Goal: Task Accomplishment & Management: Manage account settings

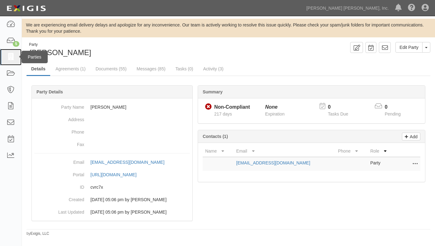
click at [14, 57] on icon at bounding box center [10, 57] width 9 height 7
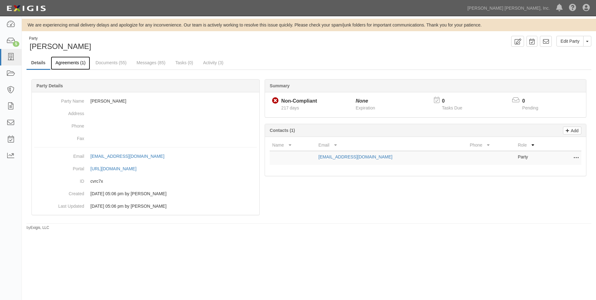
click at [70, 63] on link "Agreements (1)" at bounding box center [70, 62] width 39 height 13
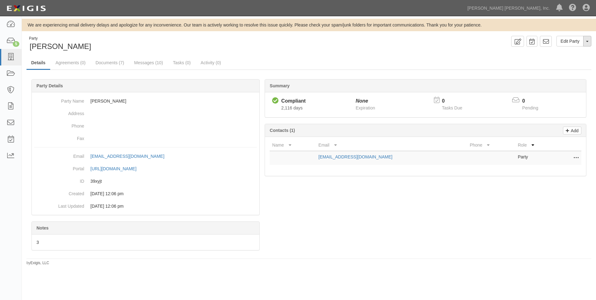
click at [586, 44] on button "Toggle Party Dropdown" at bounding box center [588, 41] width 8 height 11
click at [562, 62] on link "Archive Party" at bounding box center [566, 61] width 49 height 8
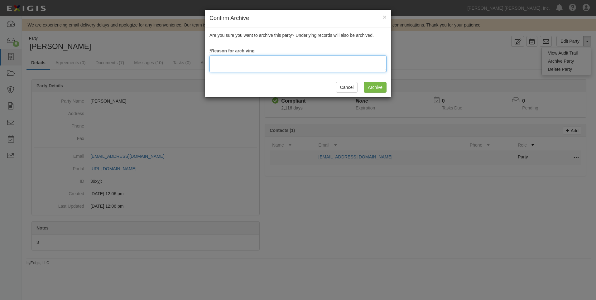
click at [224, 67] on textarea at bounding box center [298, 64] width 177 height 17
type textarea "NLDB"
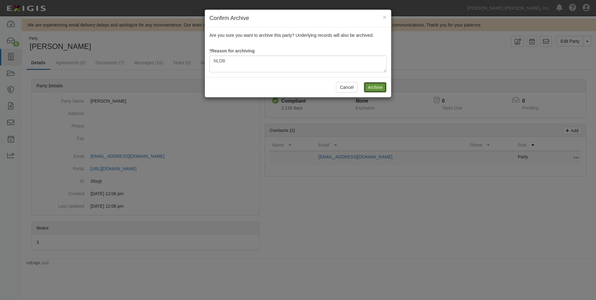
click at [373, 86] on input "Archive" at bounding box center [375, 87] width 23 height 11
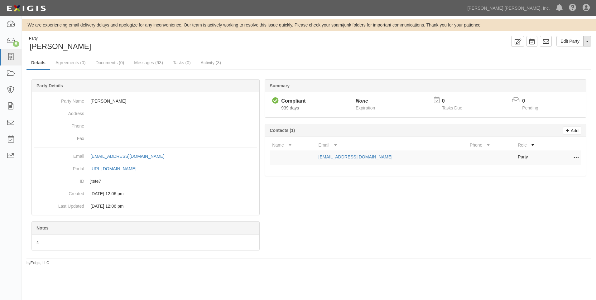
click at [585, 41] on button "Toggle Party Dropdown" at bounding box center [588, 41] width 8 height 11
click at [553, 63] on link "Archive Party" at bounding box center [566, 61] width 49 height 8
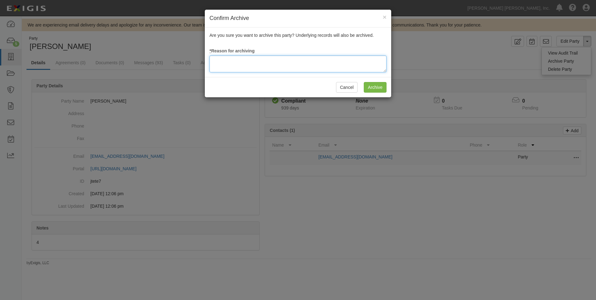
click at [223, 66] on textarea at bounding box center [298, 64] width 177 height 17
type textarea "NLDB"
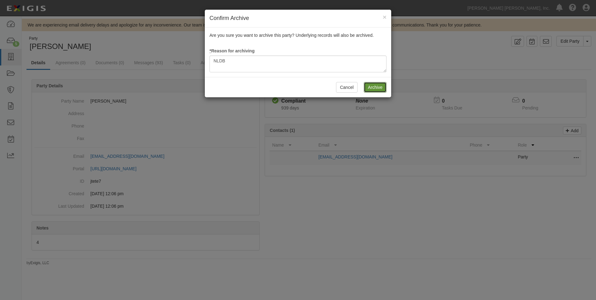
click at [380, 89] on input "Archive" at bounding box center [375, 87] width 23 height 11
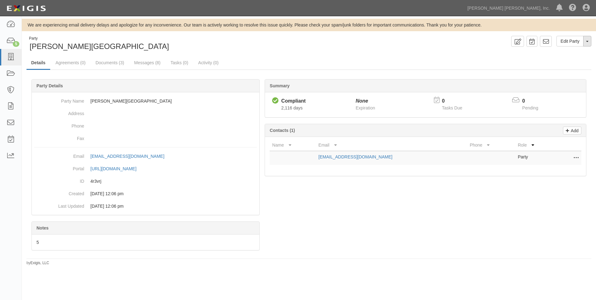
click at [589, 44] on button "Toggle Party Dropdown" at bounding box center [588, 41] width 8 height 11
click at [561, 62] on link "Archive Party" at bounding box center [566, 61] width 49 height 8
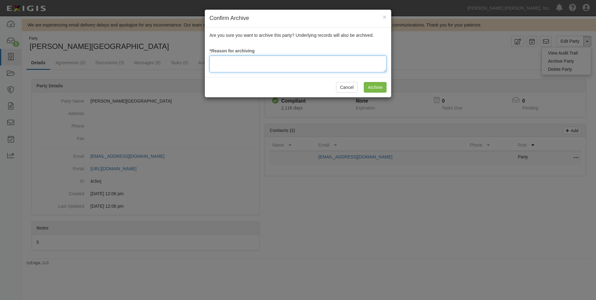
click at [240, 68] on textarea at bounding box center [298, 64] width 177 height 17
drag, startPoint x: 229, startPoint y: 63, endPoint x: 215, endPoint y: 64, distance: 14.4
click at [215, 64] on textarea "NLDB" at bounding box center [298, 64] width 177 height 17
type textarea "NLDB"
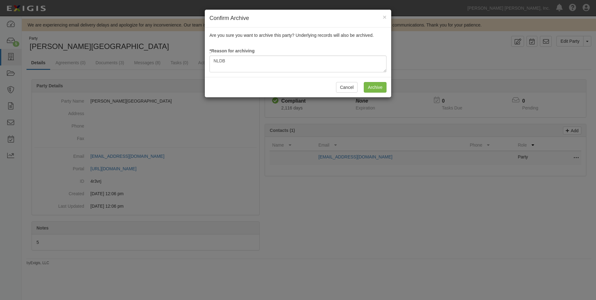
click at [377, 93] on div "Cancel Archive" at bounding box center [298, 87] width 187 height 20
click at [379, 84] on input "Archive" at bounding box center [375, 87] width 23 height 11
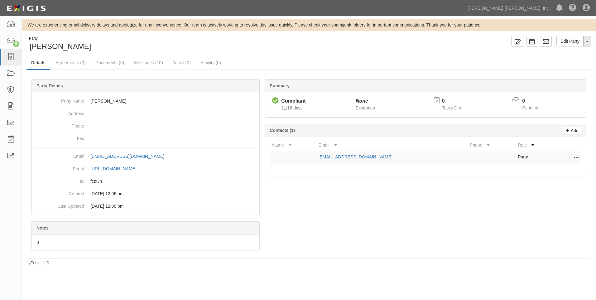
click at [586, 41] on span "button" at bounding box center [587, 41] width 2 height 1
click at [554, 60] on link "Archive Party" at bounding box center [566, 61] width 49 height 8
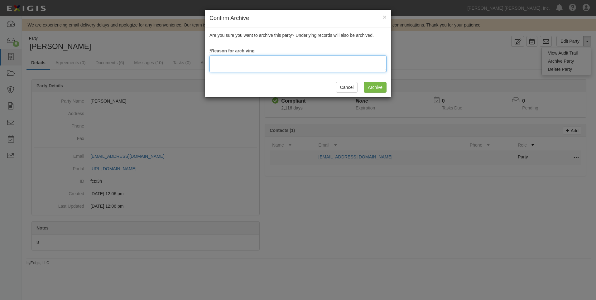
paste textarea "NLDB"
type textarea "NLDB"
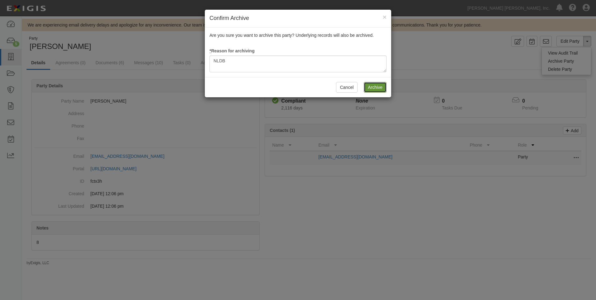
click at [379, 90] on input "Archive" at bounding box center [375, 87] width 23 height 11
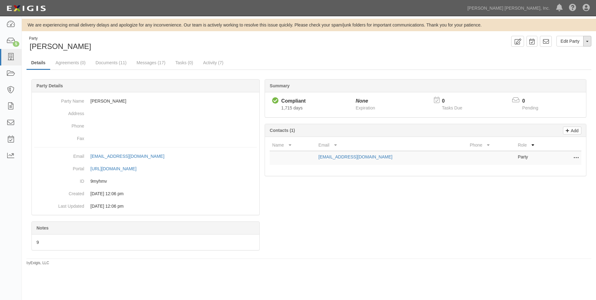
click at [589, 40] on button "Toggle Party Dropdown" at bounding box center [588, 41] width 8 height 11
click at [565, 61] on link "Archive Party" at bounding box center [566, 61] width 49 height 8
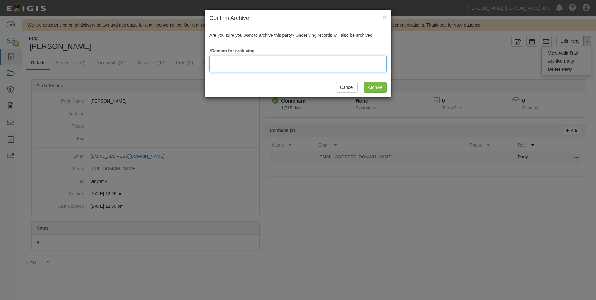
paste textarea "NLDB"
type textarea "NLDB"
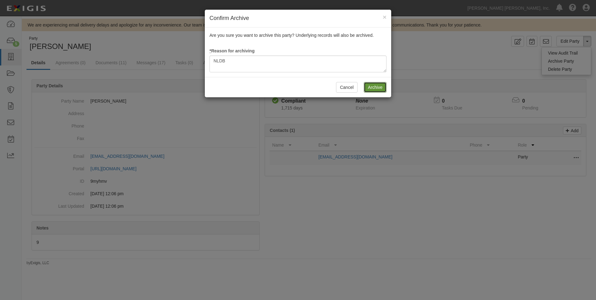
click at [371, 89] on input "Archive" at bounding box center [375, 87] width 23 height 11
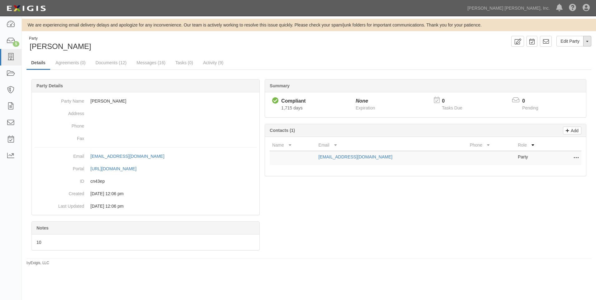
click at [586, 37] on button "Toggle Party Dropdown" at bounding box center [588, 41] width 8 height 11
click at [551, 59] on link "Archive Party" at bounding box center [566, 61] width 49 height 8
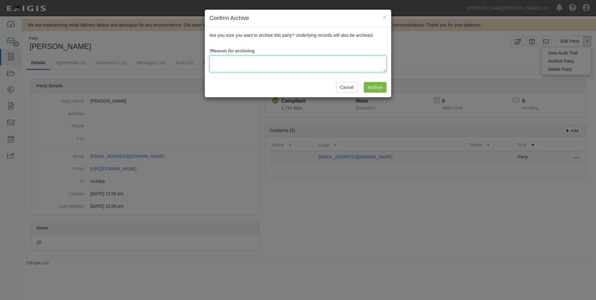
paste textarea "NLDB"
type textarea "NLDB"
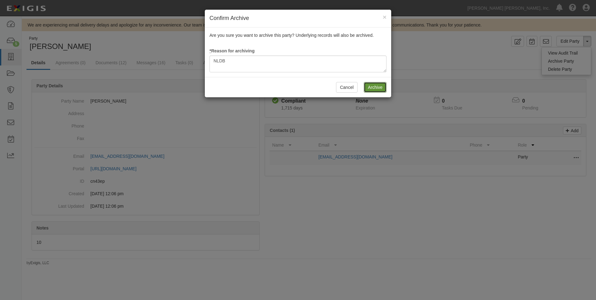
click at [373, 87] on input "Archive" at bounding box center [375, 87] width 23 height 11
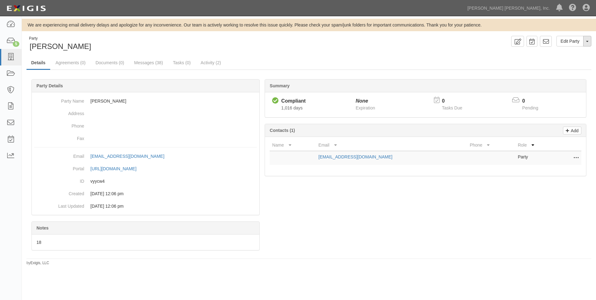
click at [589, 40] on button "Toggle Party Dropdown" at bounding box center [588, 41] width 8 height 11
click at [564, 60] on link "Archive Party" at bounding box center [566, 61] width 49 height 8
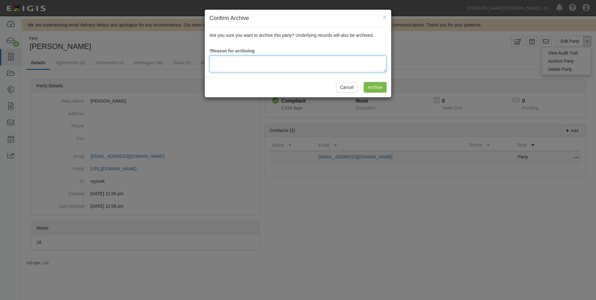
paste textarea "NLDB"
type textarea "NLDB"
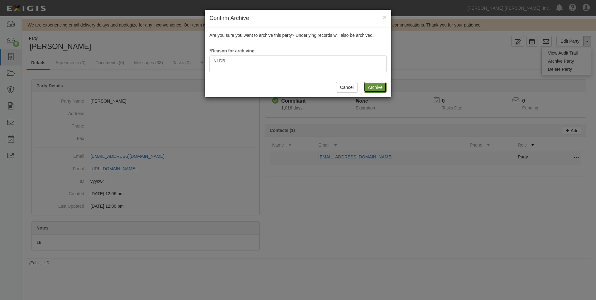
click at [370, 88] on input "Archive" at bounding box center [375, 87] width 23 height 11
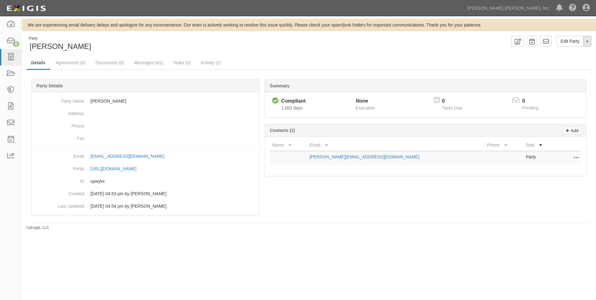
click at [589, 45] on button "Toggle Party Dropdown" at bounding box center [588, 41] width 8 height 11
click at [563, 60] on link "Archive Party" at bounding box center [566, 61] width 49 height 8
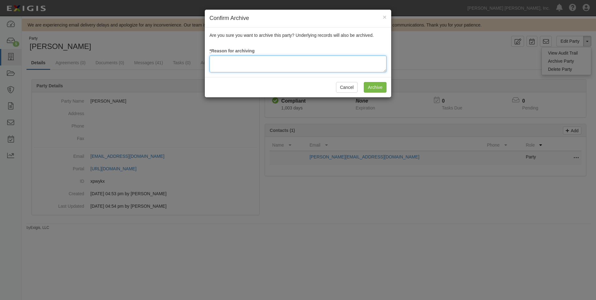
paste textarea "NLDB"
type textarea "NLDB"
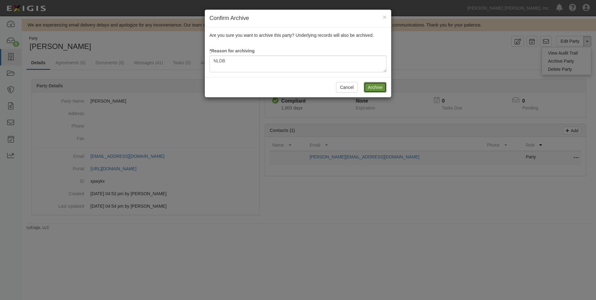
click at [368, 88] on input "Archive" at bounding box center [375, 87] width 23 height 11
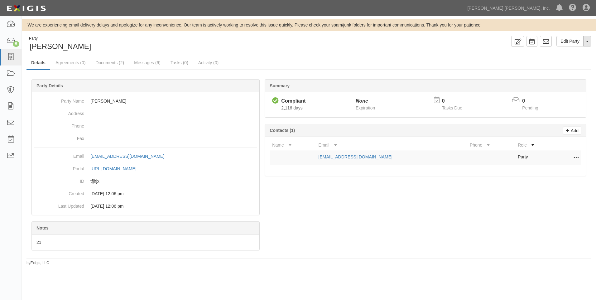
click at [586, 42] on button "Toggle Party Dropdown" at bounding box center [588, 41] width 8 height 11
click at [549, 63] on link "Archive Party" at bounding box center [566, 61] width 49 height 8
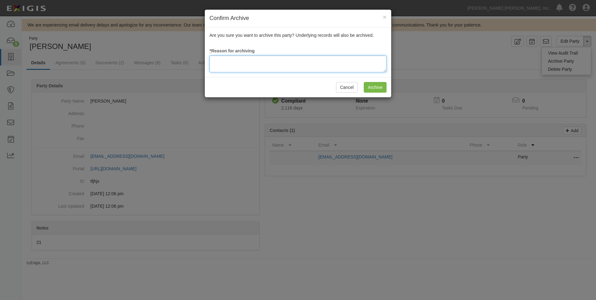
paste textarea "NLDB"
type textarea "NLDB"
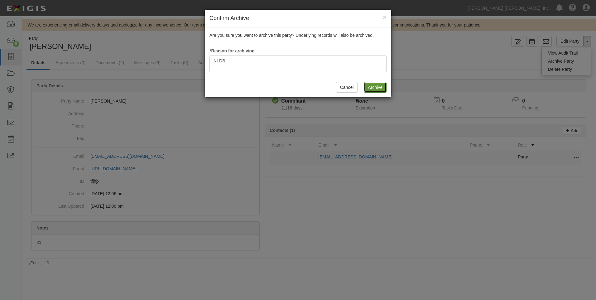
click at [376, 87] on input "Archive" at bounding box center [375, 87] width 23 height 11
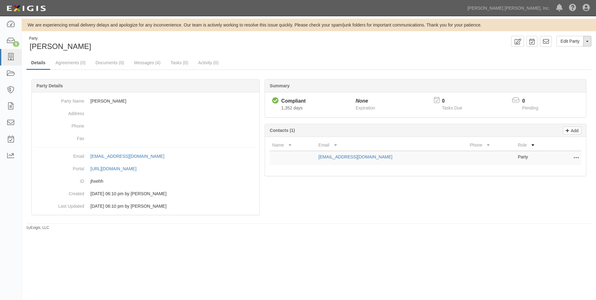
click at [587, 44] on button "Toggle Party Dropdown" at bounding box center [588, 41] width 8 height 11
click at [562, 64] on link "Archive Party" at bounding box center [566, 61] width 49 height 8
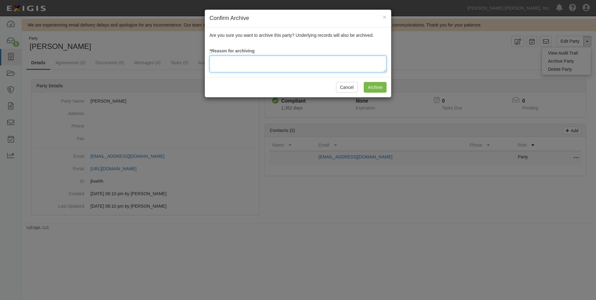
paste textarea "NLDB"
type textarea "NLDB"
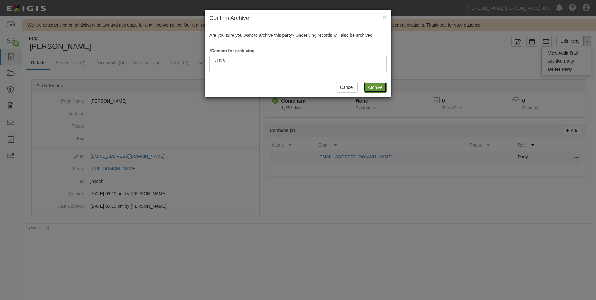
click at [377, 90] on input "Archive" at bounding box center [375, 87] width 23 height 11
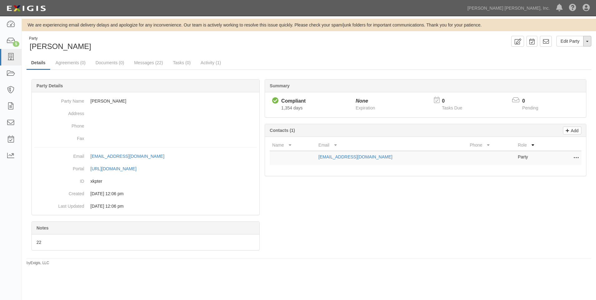
click at [588, 46] on button "Toggle Party Dropdown" at bounding box center [588, 41] width 8 height 11
click at [558, 60] on link "Archive Party" at bounding box center [566, 61] width 49 height 8
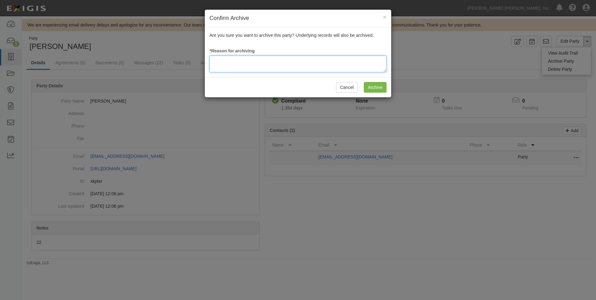
paste textarea "NLDB"
type textarea "NLDB"
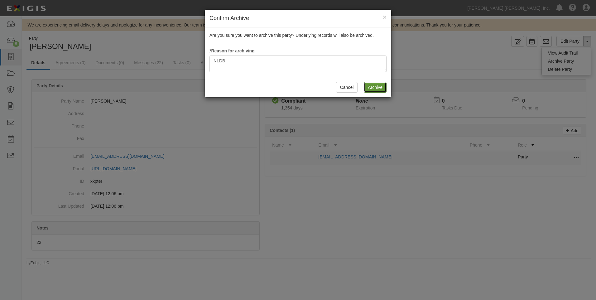
click at [375, 88] on input "Archive" at bounding box center [375, 87] width 23 height 11
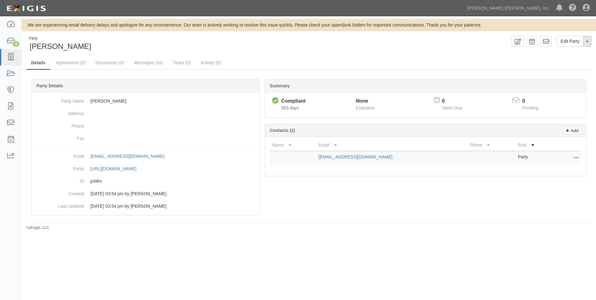
click at [588, 45] on button "Toggle Party Dropdown" at bounding box center [588, 41] width 8 height 11
click at [550, 63] on link "Archive Party" at bounding box center [566, 61] width 49 height 8
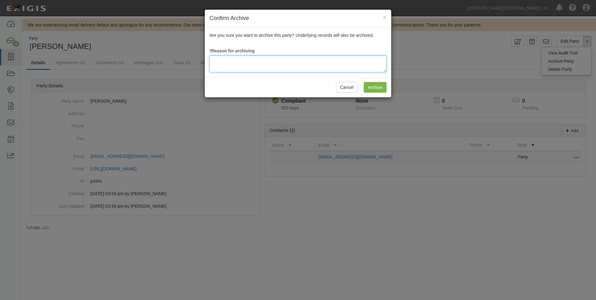
paste textarea "NLDB"
type textarea "NLDB"
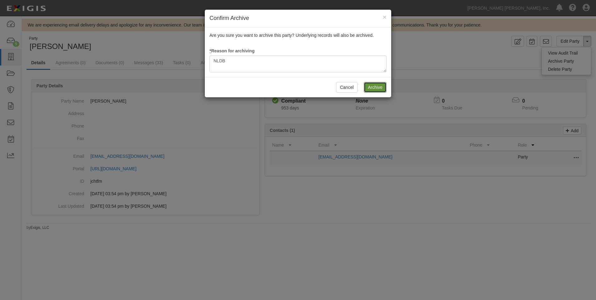
click at [377, 87] on input "Archive" at bounding box center [375, 87] width 23 height 11
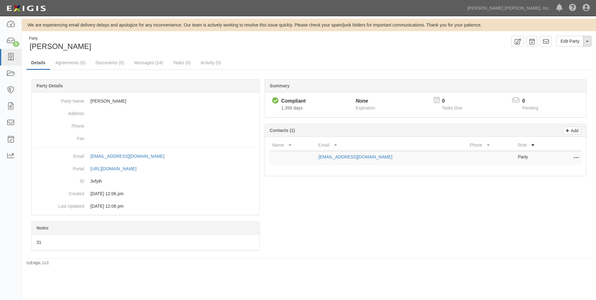
click at [589, 41] on button "Toggle Party Dropdown" at bounding box center [588, 41] width 8 height 11
click at [567, 61] on link "Archive Party" at bounding box center [566, 61] width 49 height 8
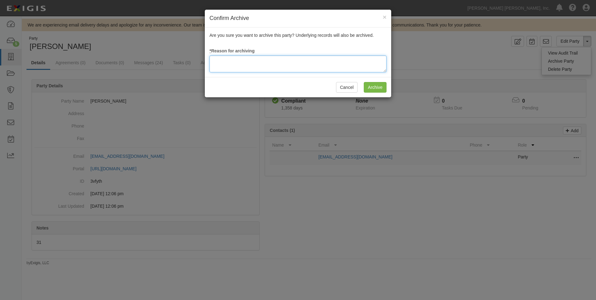
paste textarea "NLDB"
type textarea "NLDB"
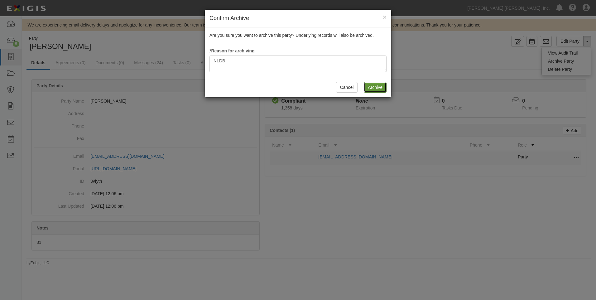
click at [368, 90] on input "Archive" at bounding box center [375, 87] width 23 height 11
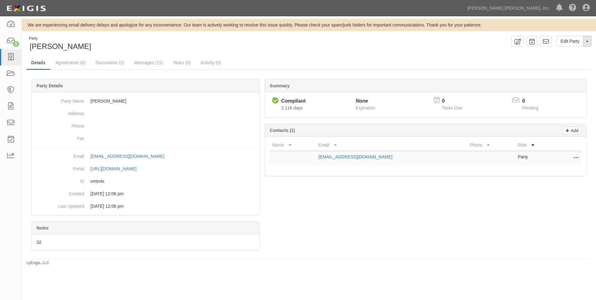
click at [587, 40] on button "Toggle Party Dropdown" at bounding box center [588, 41] width 8 height 11
click at [565, 60] on link "Archive Party" at bounding box center [566, 61] width 49 height 8
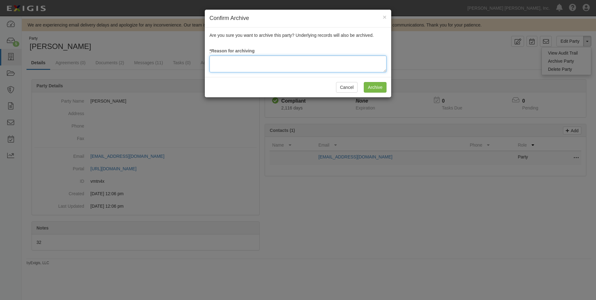
paste textarea "NLDB"
type textarea "NLDB"
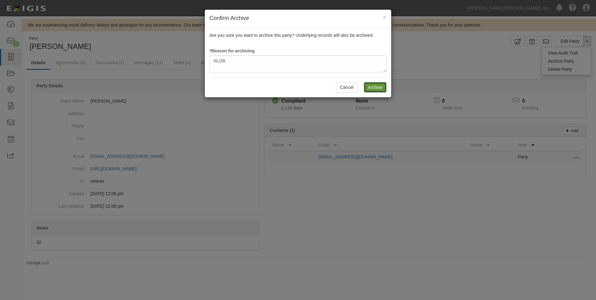
click at [365, 87] on input "Archive" at bounding box center [375, 87] width 23 height 11
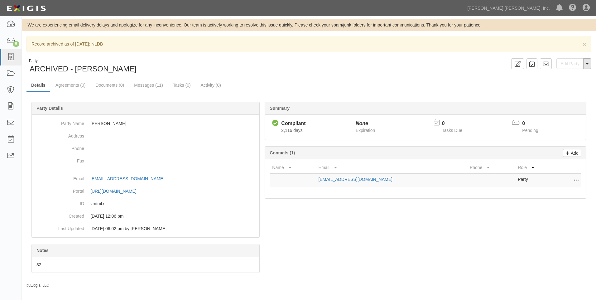
click at [586, 66] on button "Toggle Party Dropdown" at bounding box center [588, 63] width 8 height 11
click at [569, 84] on button "Unarchive Party" at bounding box center [566, 84] width 49 height 9
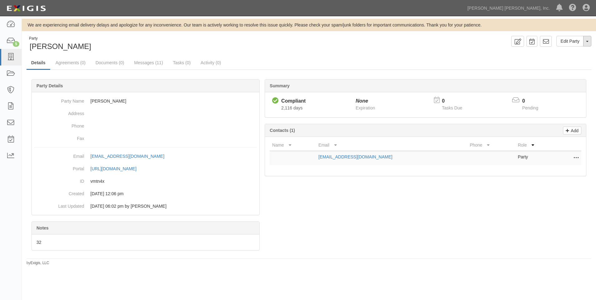
click at [590, 40] on button "Toggle Party Dropdown" at bounding box center [588, 41] width 8 height 11
click at [565, 62] on link "Archive Party" at bounding box center [566, 61] width 49 height 8
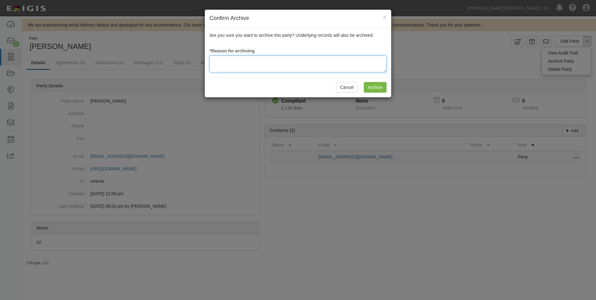
paste textarea "NLDB"
type textarea "NLDB"
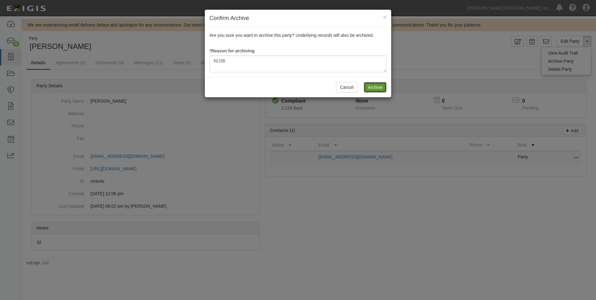
click at [376, 86] on input "Archive" at bounding box center [375, 87] width 23 height 11
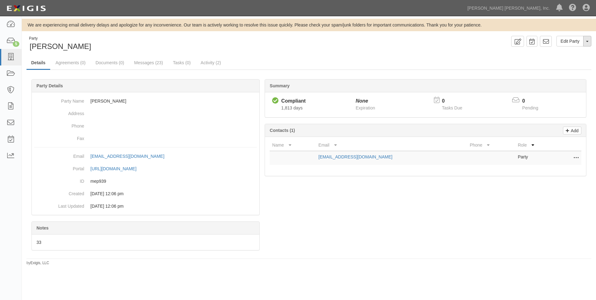
click at [586, 43] on button "Toggle Party Dropdown" at bounding box center [588, 41] width 8 height 11
click at [566, 61] on link "Archive Party" at bounding box center [566, 61] width 49 height 8
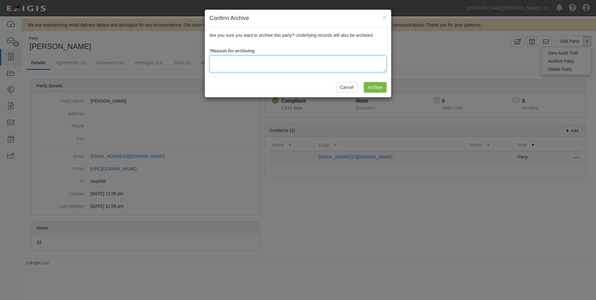
paste textarea "NLDB"
type textarea "NLDB"
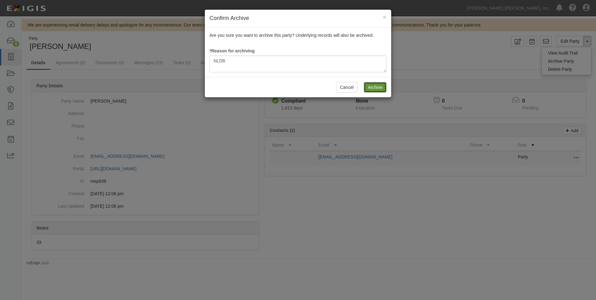
click at [373, 87] on input "Archive" at bounding box center [375, 87] width 23 height 11
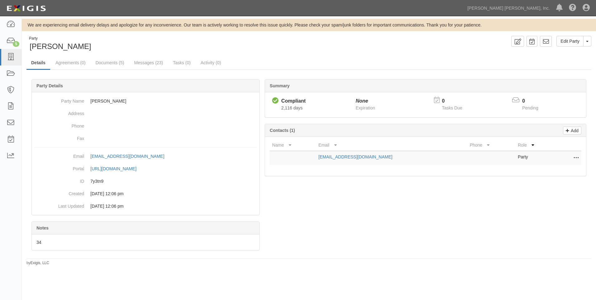
click at [587, 46] on div "Edit Party Toggle Party Dropdown View Audit Trail Archive Party Delete Party Se…" at bounding box center [452, 41] width 287 height 11
click at [587, 42] on button "Toggle Party Dropdown" at bounding box center [588, 41] width 8 height 11
click at [561, 61] on link "Archive Party" at bounding box center [566, 61] width 49 height 8
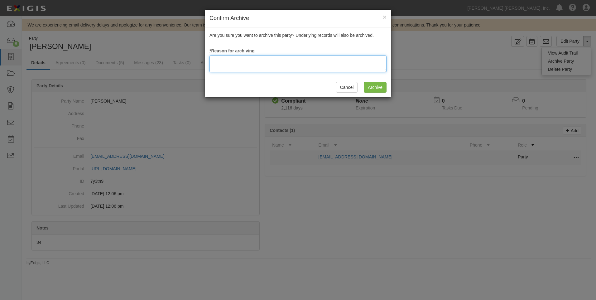
paste textarea "NLDB"
type textarea "NLDB"
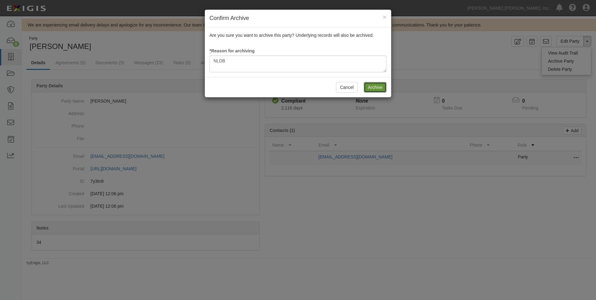
click at [373, 90] on input "Archive" at bounding box center [375, 87] width 23 height 11
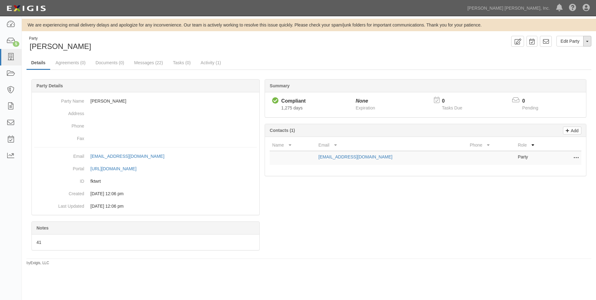
click at [586, 44] on button "Toggle Party Dropdown" at bounding box center [588, 41] width 8 height 11
click at [554, 61] on link "Archive Party" at bounding box center [566, 61] width 49 height 8
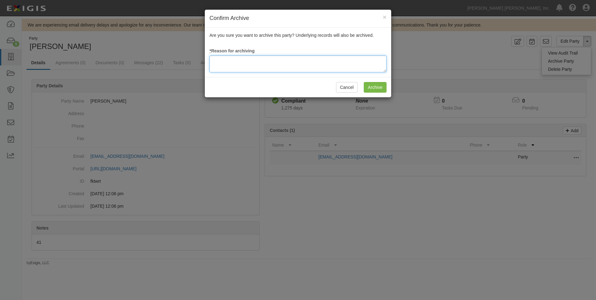
paste textarea "NLDB"
type textarea "NLDB"
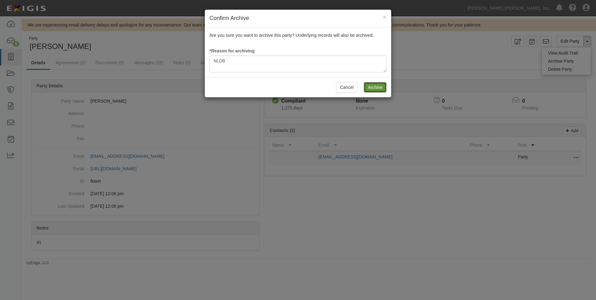
click at [370, 87] on input "Archive" at bounding box center [375, 87] width 23 height 11
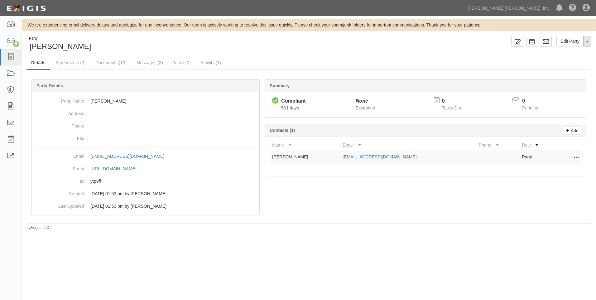
click at [591, 46] on button "Toggle Party Dropdown" at bounding box center [588, 41] width 8 height 11
click at [572, 60] on link "Archive Party" at bounding box center [566, 61] width 49 height 8
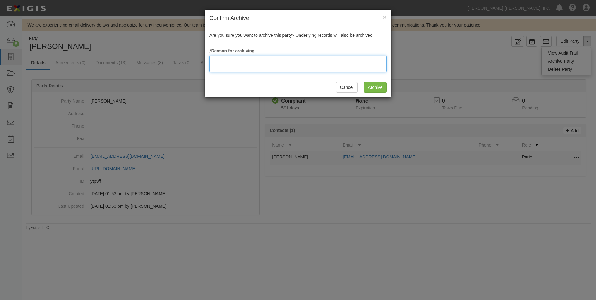
paste textarea "NLDB"
type textarea "NLDB"
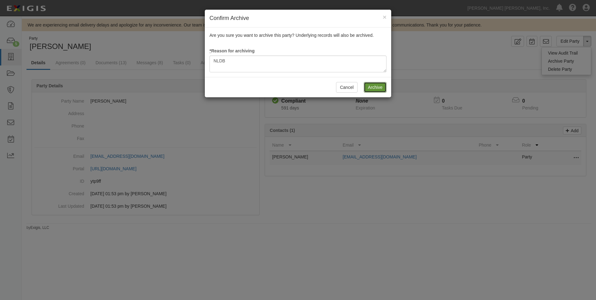
click at [370, 87] on input "Archive" at bounding box center [375, 87] width 23 height 11
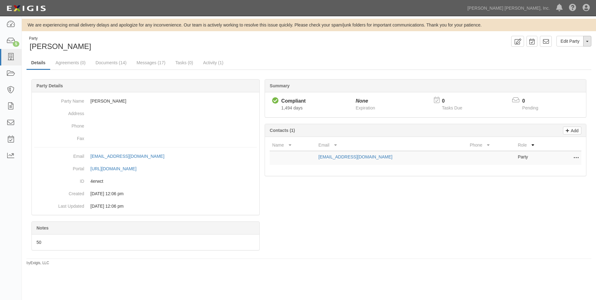
click at [590, 42] on button "Toggle Party Dropdown" at bounding box center [588, 41] width 8 height 11
click at [561, 61] on link "Archive Party" at bounding box center [566, 61] width 49 height 8
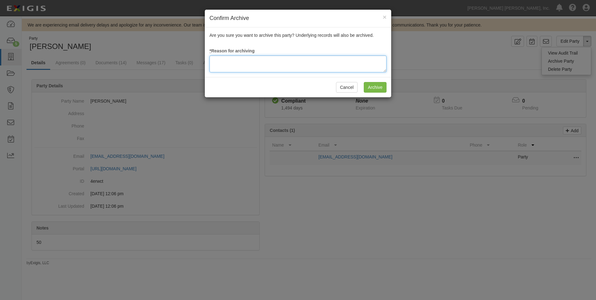
paste textarea "NLDB"
type textarea "NLDB"
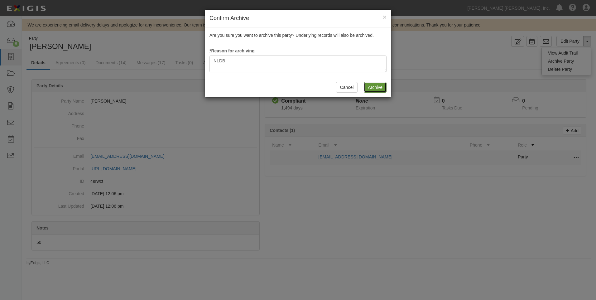
click at [368, 88] on input "Archive" at bounding box center [375, 87] width 23 height 11
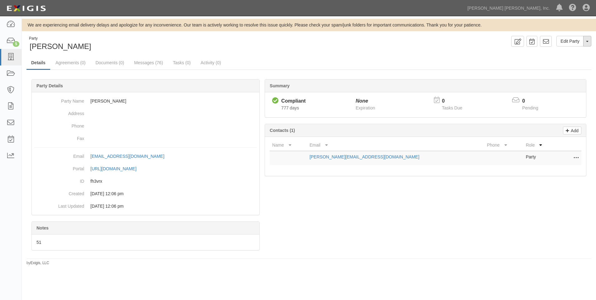
click at [586, 42] on span "button" at bounding box center [587, 41] width 2 height 1
click at [556, 62] on link "Archive Party" at bounding box center [566, 61] width 49 height 8
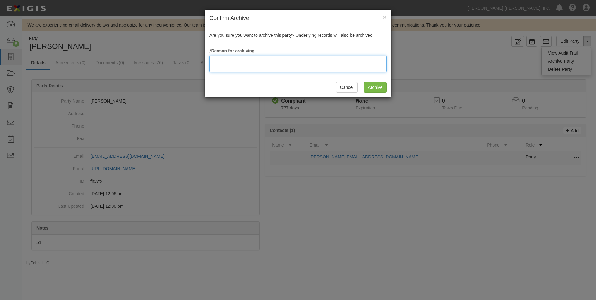
paste textarea "NLDB"
type textarea "NLDB"
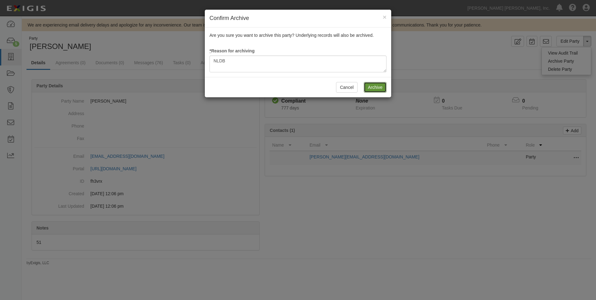
click at [370, 86] on input "Archive" at bounding box center [375, 87] width 23 height 11
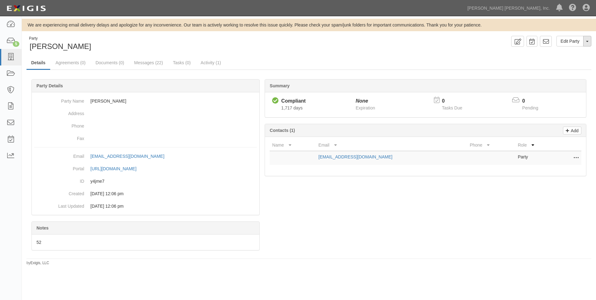
click at [589, 43] on button "Toggle Party Dropdown" at bounding box center [588, 41] width 8 height 11
click at [556, 62] on link "Archive Party" at bounding box center [566, 61] width 49 height 8
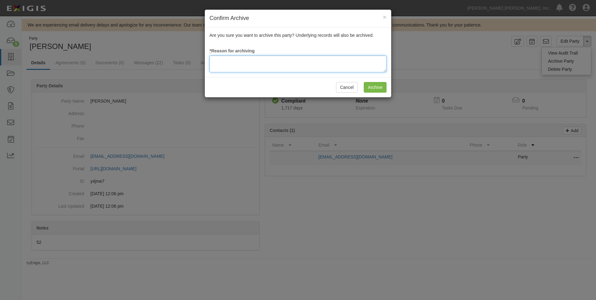
paste textarea "NLDB"
type textarea "NLDB"
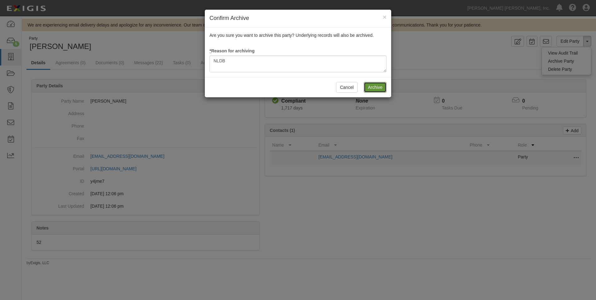
click at [373, 91] on input "Archive" at bounding box center [375, 87] width 23 height 11
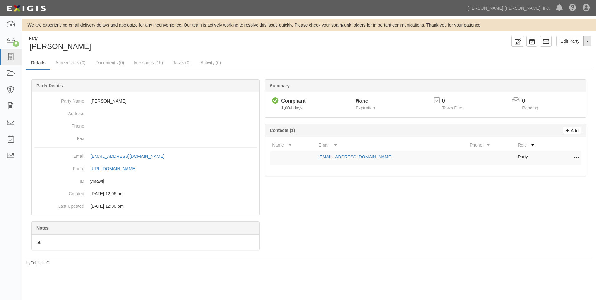
click at [586, 42] on span "button" at bounding box center [587, 41] width 2 height 1
click at [561, 62] on link "Archive Party" at bounding box center [566, 61] width 49 height 8
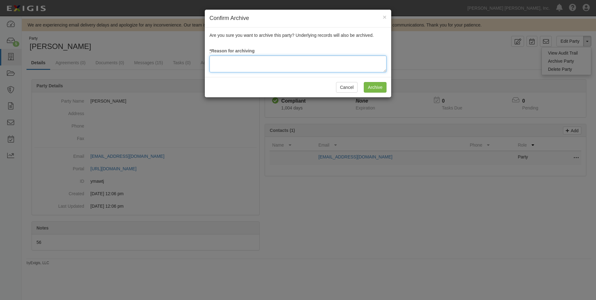
paste textarea "NLDB"
type textarea "NLDB"
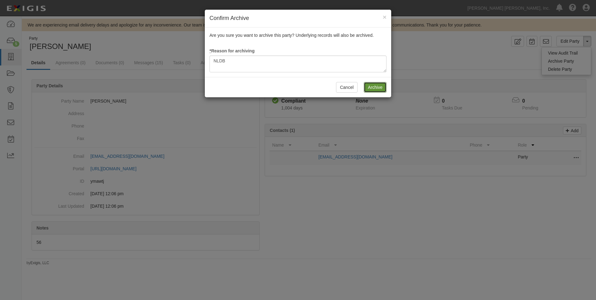
click at [372, 86] on input "Archive" at bounding box center [375, 87] width 23 height 11
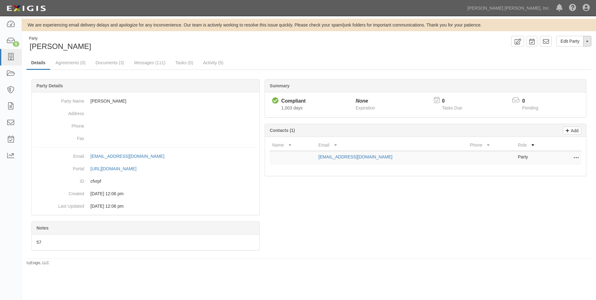
click at [586, 41] on button "Toggle Party Dropdown" at bounding box center [588, 41] width 8 height 11
click at [559, 62] on link "Archive Party" at bounding box center [566, 61] width 49 height 8
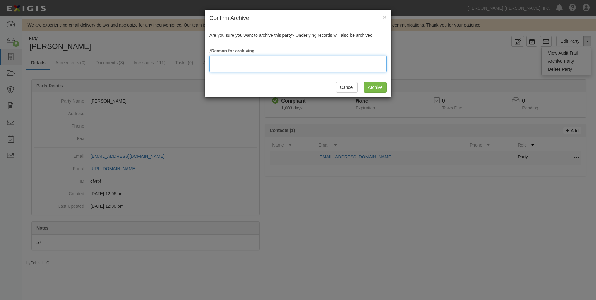
paste textarea "NLDB"
type textarea "NLDB"
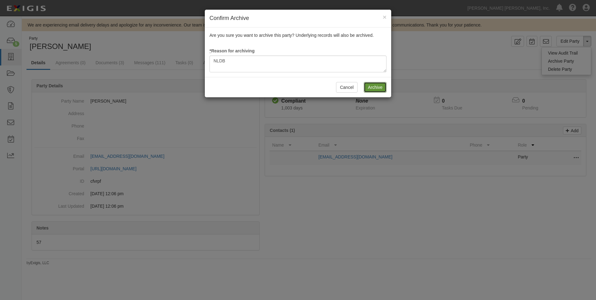
click at [368, 89] on input "Archive" at bounding box center [375, 87] width 23 height 11
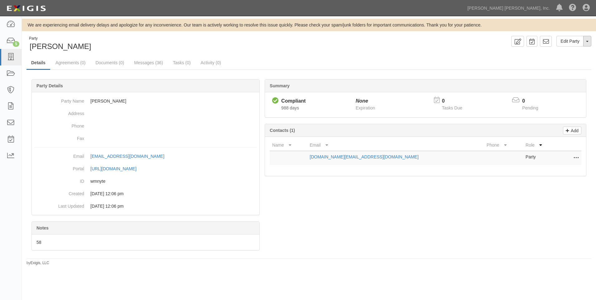
click at [589, 38] on button "Toggle Party Dropdown" at bounding box center [588, 41] width 8 height 11
click at [564, 61] on link "Archive Party" at bounding box center [566, 61] width 49 height 8
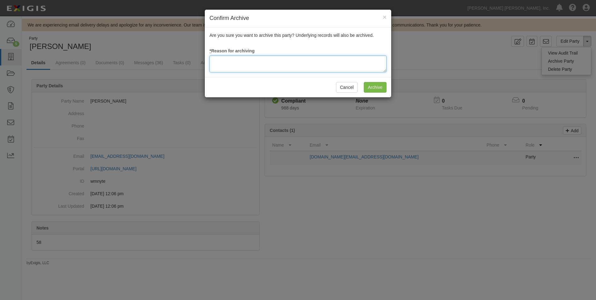
paste textarea "NLDB"
type textarea "NLDB"
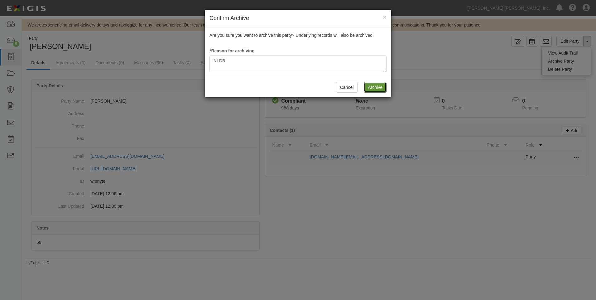
click at [371, 87] on input "Archive" at bounding box center [375, 87] width 23 height 11
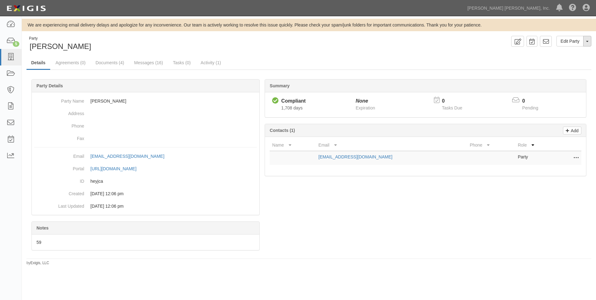
click at [590, 42] on button "Toggle Party Dropdown" at bounding box center [588, 41] width 8 height 11
click at [565, 61] on link "Archive Party" at bounding box center [566, 61] width 49 height 8
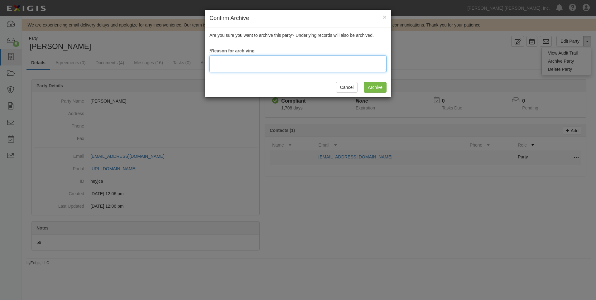
paste textarea "NLDB"
type textarea "NLDB"
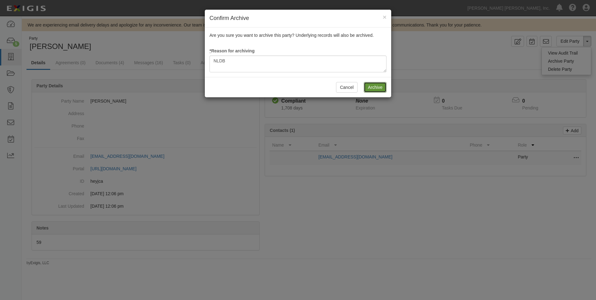
click at [371, 87] on input "Archive" at bounding box center [375, 87] width 23 height 11
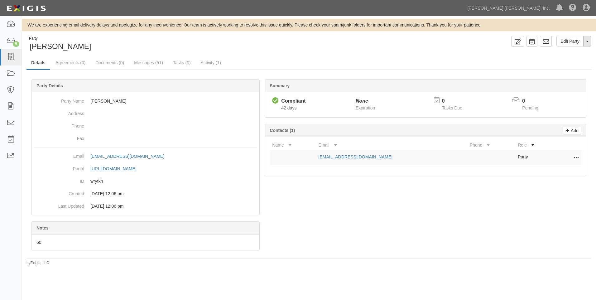
click at [590, 42] on button "Toggle Party Dropdown" at bounding box center [588, 41] width 8 height 11
click at [557, 61] on link "Archive Party" at bounding box center [566, 61] width 49 height 8
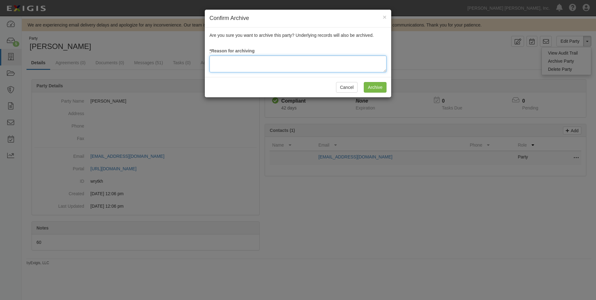
paste textarea "NLDB"
type textarea "NLDB"
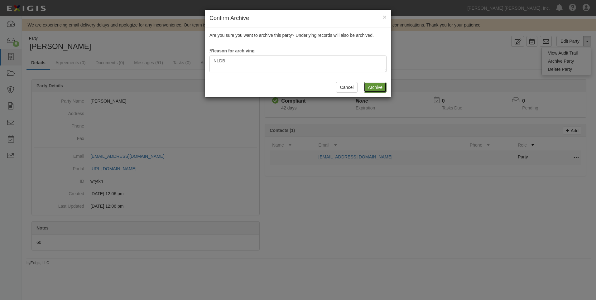
click at [372, 87] on input "Archive" at bounding box center [375, 87] width 23 height 11
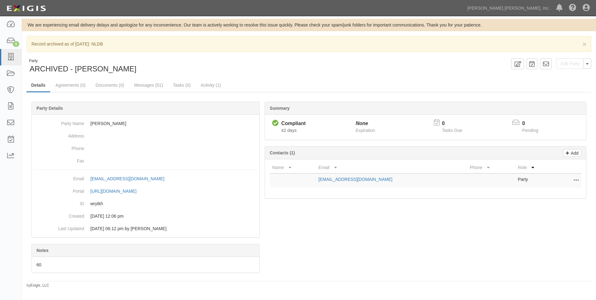
click at [79, 254] on div "Notes" at bounding box center [146, 250] width 228 height 13
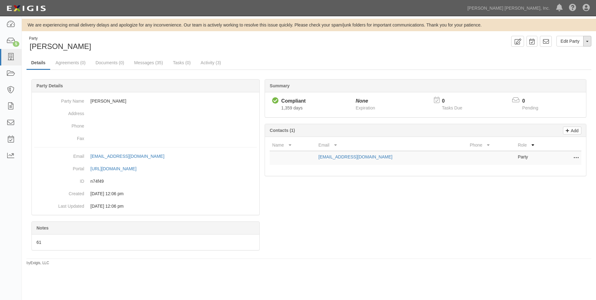
click at [587, 45] on button "Toggle Party Dropdown" at bounding box center [588, 41] width 8 height 11
click at [559, 61] on link "Archive Party" at bounding box center [566, 61] width 49 height 8
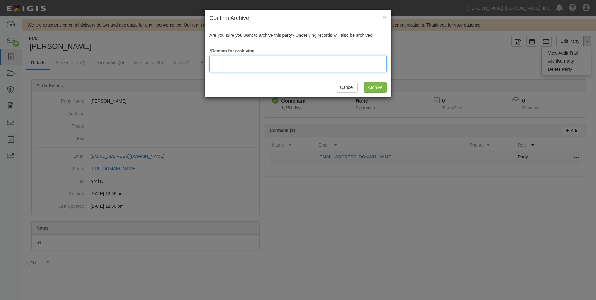
paste textarea "NLDB"
type textarea "NLDB"
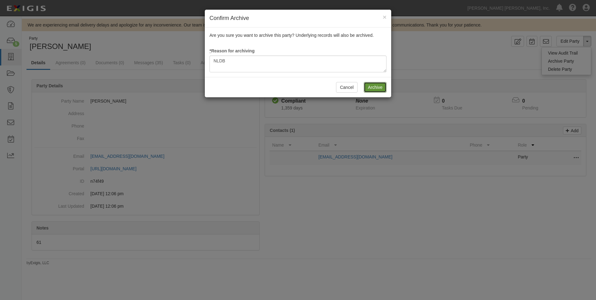
click at [374, 85] on input "Archive" at bounding box center [375, 87] width 23 height 11
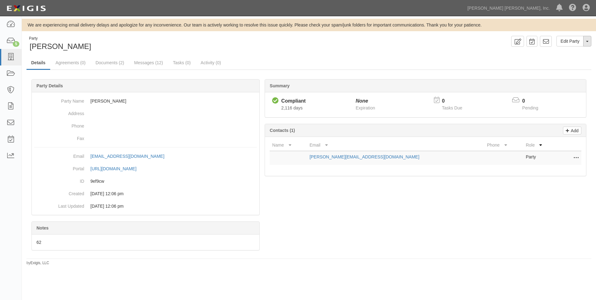
click at [586, 45] on button "Toggle Party Dropdown" at bounding box center [588, 41] width 8 height 11
click at [556, 60] on link "Archive Party" at bounding box center [566, 61] width 49 height 8
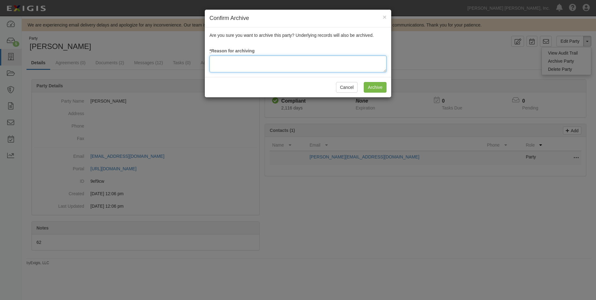
click at [228, 68] on textarea at bounding box center [298, 64] width 177 height 17
drag, startPoint x: 226, startPoint y: 58, endPoint x: 209, endPoint y: 58, distance: 17.2
click at [209, 58] on div "Are you sure you want to archive this party? Underlying records will also be ar…" at bounding box center [298, 52] width 187 height 50
type textarea "NLDB"
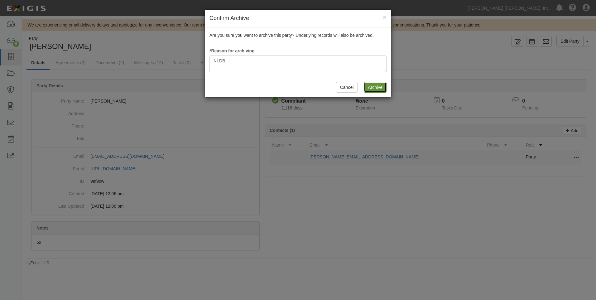
click at [381, 86] on input "Archive" at bounding box center [375, 87] width 23 height 11
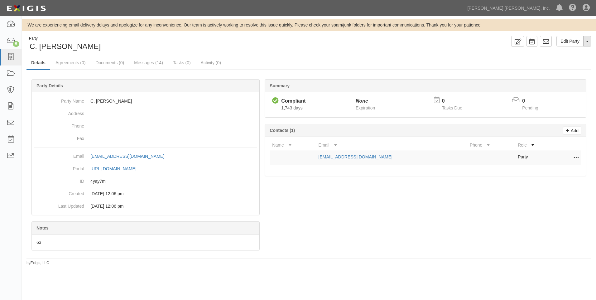
click at [588, 42] on span "button" at bounding box center [587, 41] width 2 height 1
click at [556, 60] on link "Archive Party" at bounding box center [566, 61] width 49 height 8
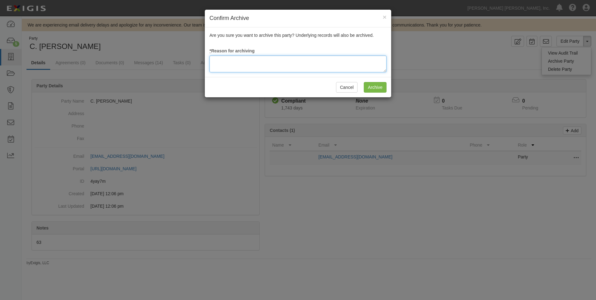
paste textarea "NLDB"
type textarea "NLDB"
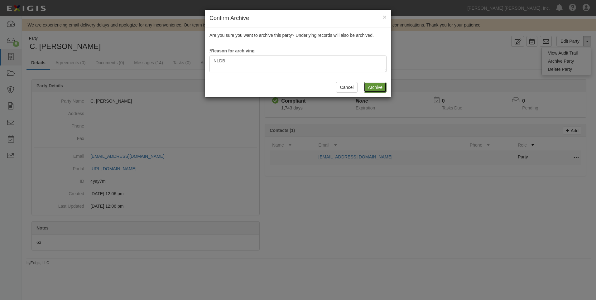
click at [374, 90] on input "Archive" at bounding box center [375, 87] width 23 height 11
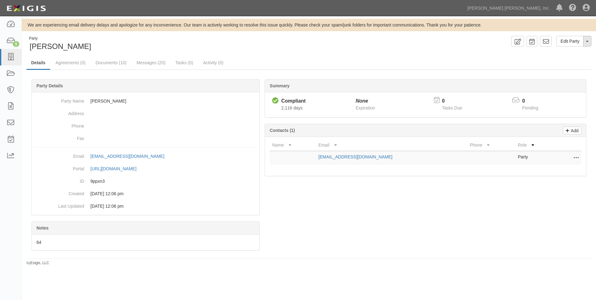
click at [586, 45] on button "Toggle Party Dropdown" at bounding box center [588, 41] width 8 height 11
click at [568, 62] on link "Archive Party" at bounding box center [566, 61] width 49 height 8
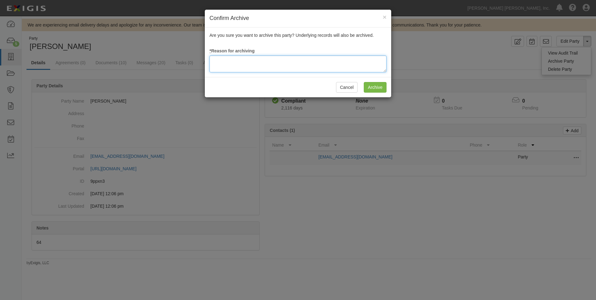
paste textarea "NLDB"
type textarea "NLDB"
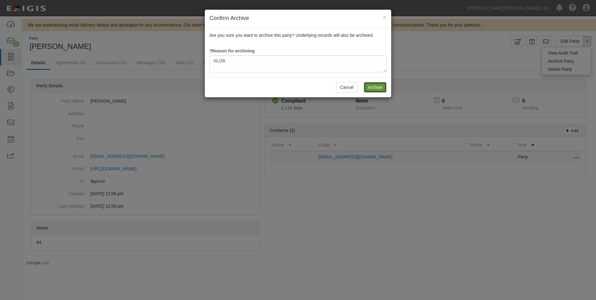
click at [379, 88] on input "Archive" at bounding box center [375, 87] width 23 height 11
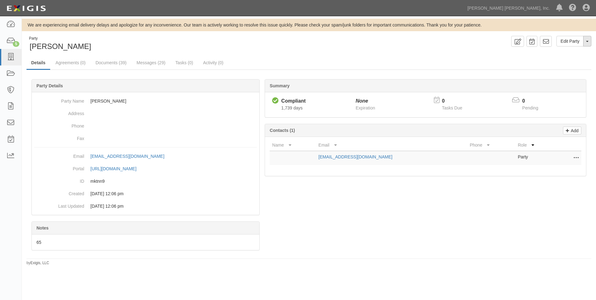
click at [588, 46] on button "Toggle Party Dropdown" at bounding box center [588, 41] width 8 height 11
click at [554, 59] on link "Archive Party" at bounding box center [566, 61] width 49 height 8
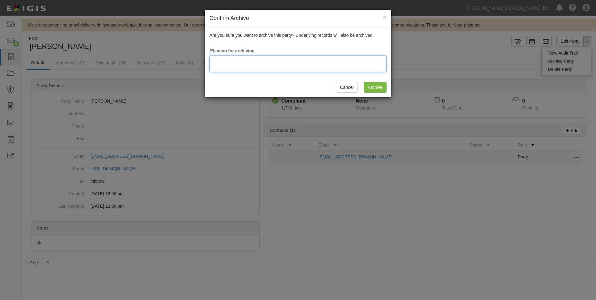
paste textarea "NLDB"
type textarea "NLDB"
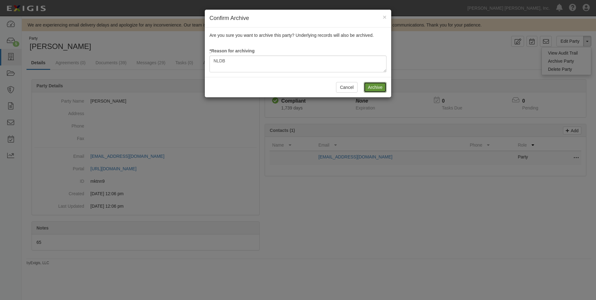
click at [377, 88] on input "Archive" at bounding box center [375, 87] width 23 height 11
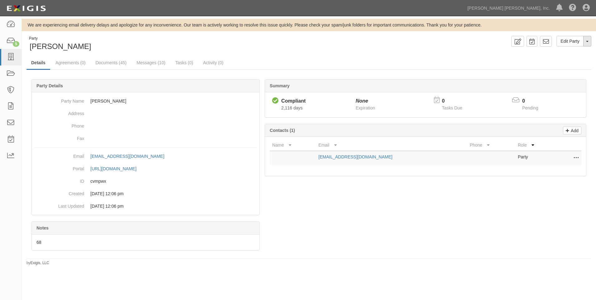
click at [591, 39] on button "Toggle Party Dropdown" at bounding box center [588, 41] width 8 height 11
click at [562, 63] on link "Archive Party" at bounding box center [566, 61] width 49 height 8
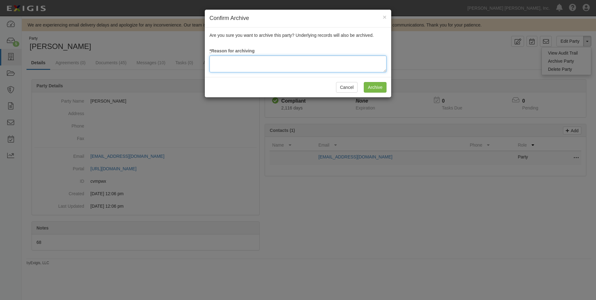
paste textarea "NLDB"
type textarea "NLDB"
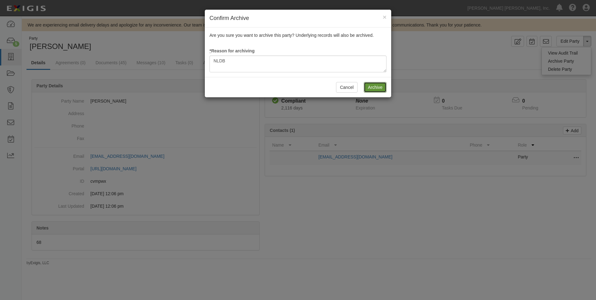
click at [369, 89] on input "Archive" at bounding box center [375, 87] width 23 height 11
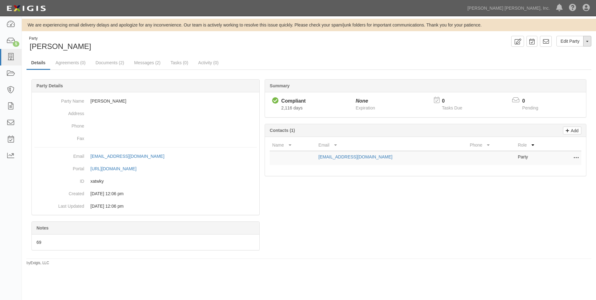
click at [590, 43] on button "Toggle Party Dropdown" at bounding box center [588, 41] width 8 height 11
click at [559, 60] on link "Archive Party" at bounding box center [566, 61] width 49 height 8
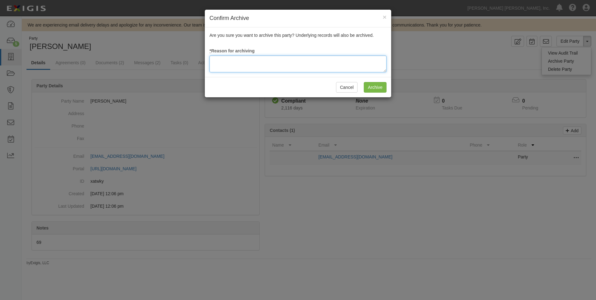
paste textarea "NLDB"
type textarea "NLDB"
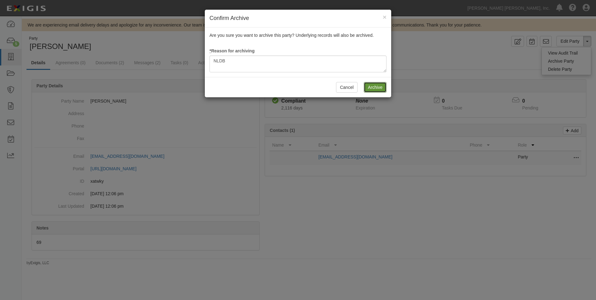
click at [377, 90] on input "Archive" at bounding box center [375, 87] width 23 height 11
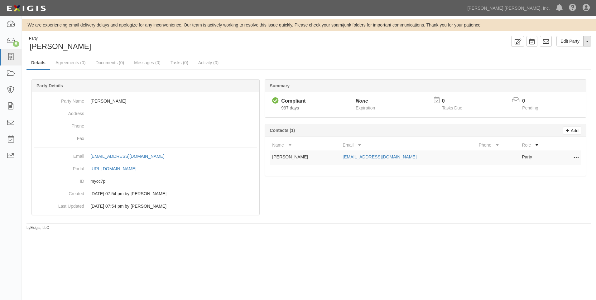
click at [585, 45] on button "Toggle Party Dropdown" at bounding box center [588, 41] width 8 height 11
click at [569, 60] on link "Archive Party" at bounding box center [566, 61] width 49 height 8
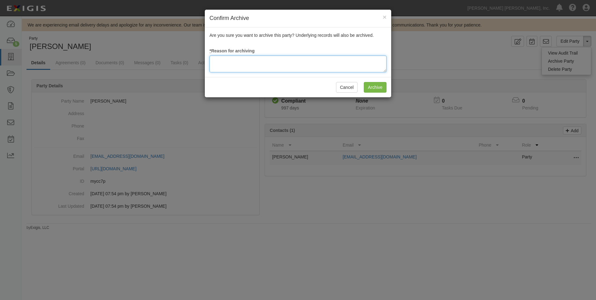
paste textarea "NLDB"
type textarea "NLDB"
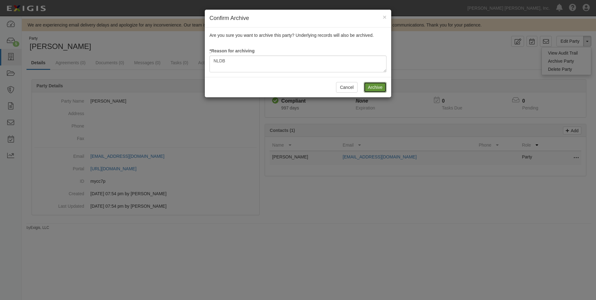
click at [380, 89] on input "Archive" at bounding box center [375, 87] width 23 height 11
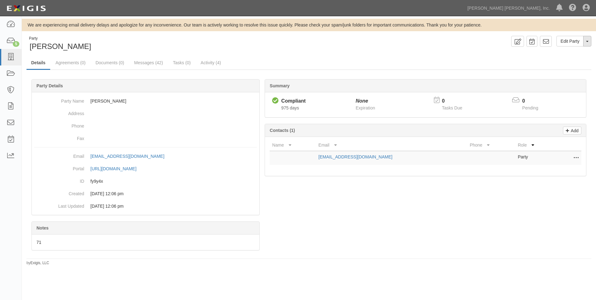
click at [586, 42] on button "Toggle Party Dropdown" at bounding box center [588, 41] width 8 height 11
click at [560, 62] on link "Archive Party" at bounding box center [566, 61] width 49 height 8
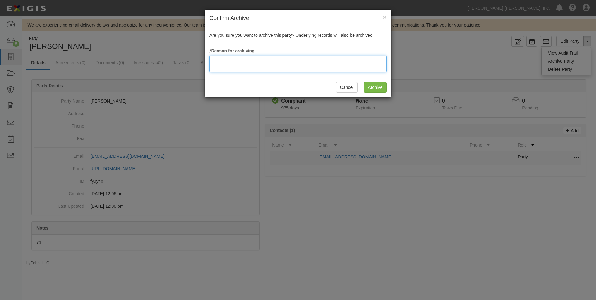
paste textarea "NLDB"
type textarea "NLDB"
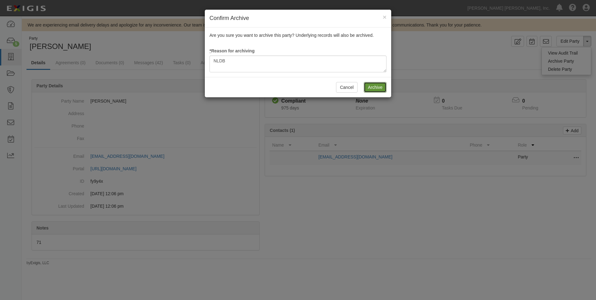
click at [370, 87] on input "Archive" at bounding box center [375, 87] width 23 height 11
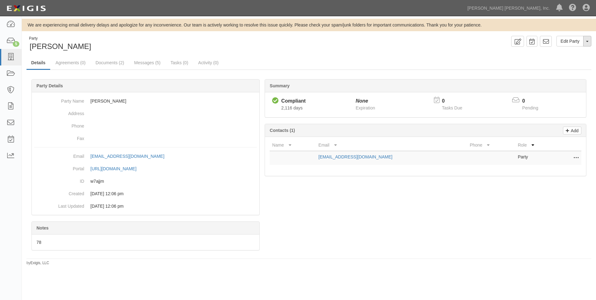
click at [586, 41] on span "button" at bounding box center [587, 41] width 2 height 1
click at [557, 60] on link "Archive Party" at bounding box center [566, 61] width 49 height 8
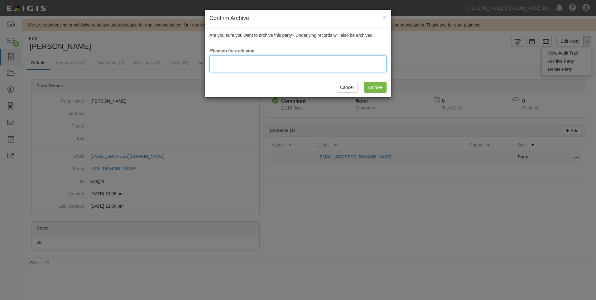
paste textarea "NLDB"
type textarea "NLDB"
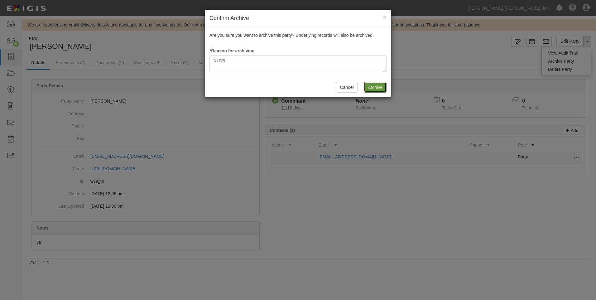
click at [369, 90] on input "Archive" at bounding box center [375, 87] width 23 height 11
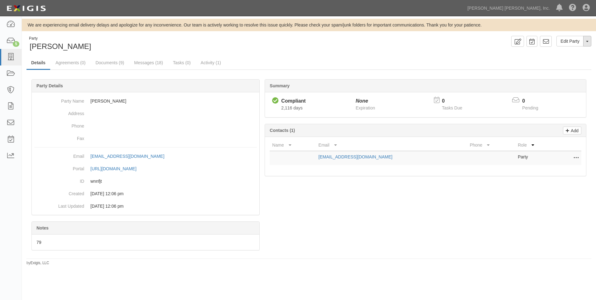
click at [586, 41] on button "Toggle Party Dropdown" at bounding box center [588, 41] width 8 height 11
click at [564, 63] on link "Archive Party" at bounding box center [566, 61] width 49 height 8
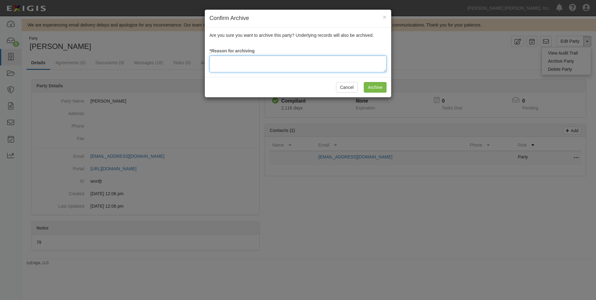
paste textarea "NLDB"
type textarea "NLDB"
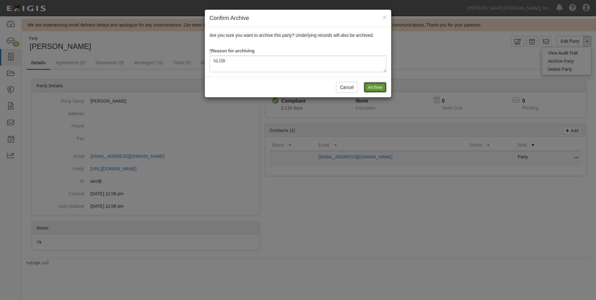
click at [368, 87] on input "Archive" at bounding box center [375, 87] width 23 height 11
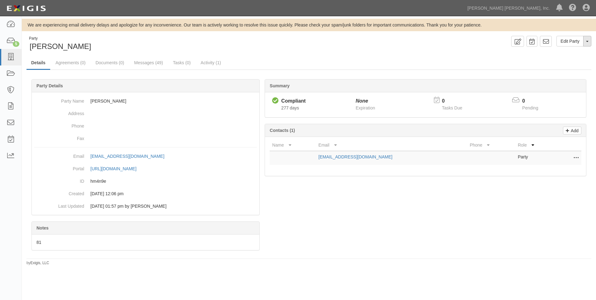
click at [588, 45] on button "Toggle Party Dropdown" at bounding box center [588, 41] width 8 height 11
click at [558, 61] on link "Archive Party" at bounding box center [566, 61] width 49 height 8
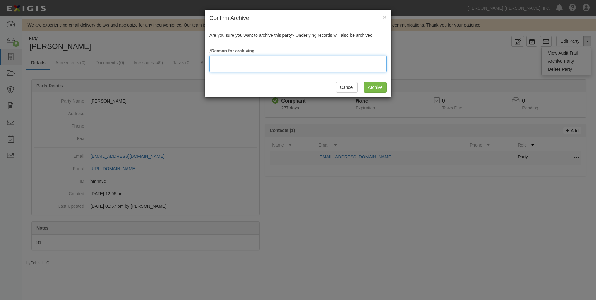
paste textarea "NLDB"
type textarea "NLDB"
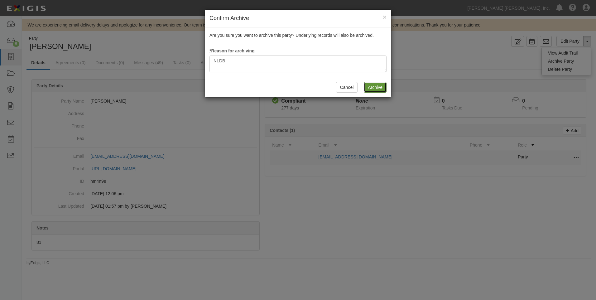
click at [376, 85] on input "Archive" at bounding box center [375, 87] width 23 height 11
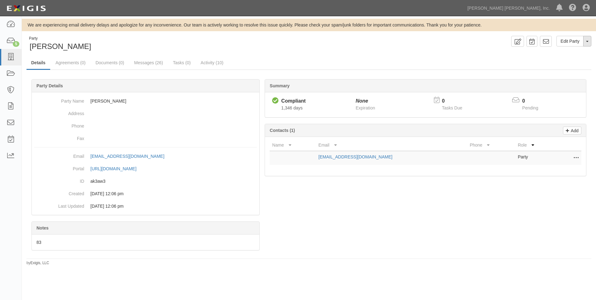
click at [587, 40] on button "Toggle Party Dropdown" at bounding box center [588, 41] width 8 height 11
click at [571, 61] on link "Archive Party" at bounding box center [566, 61] width 49 height 8
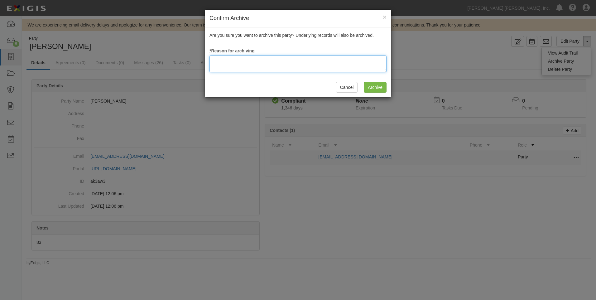
paste textarea "NLDB"
type textarea "NLDB"
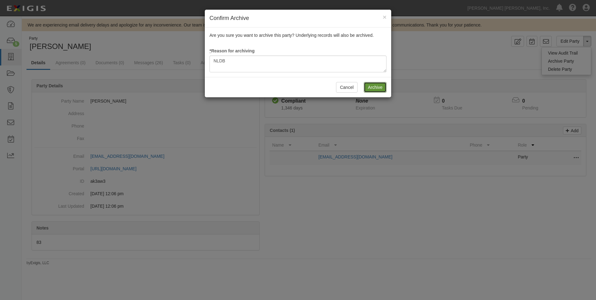
click at [372, 89] on input "Archive" at bounding box center [375, 87] width 23 height 11
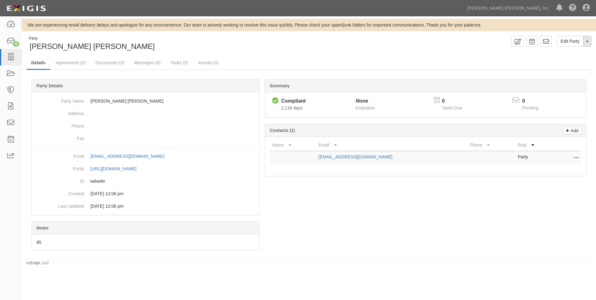
click at [586, 39] on button "Toggle Party Dropdown" at bounding box center [588, 41] width 8 height 11
click at [565, 59] on link "Archive Party" at bounding box center [566, 61] width 49 height 8
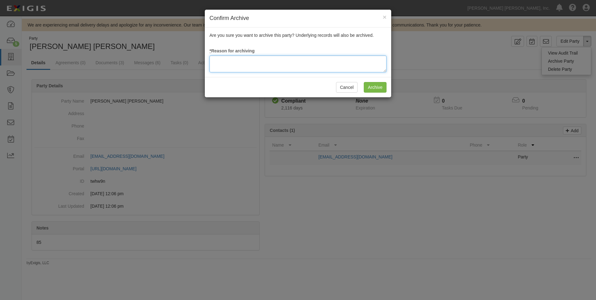
paste textarea "NLDB"
type textarea "NLDB"
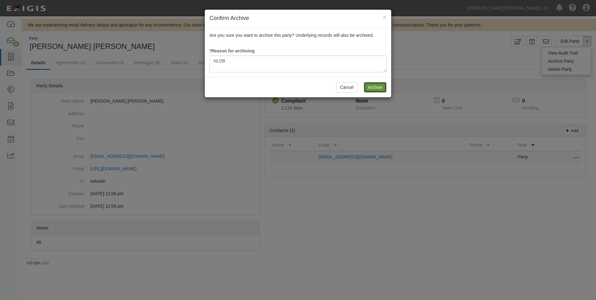
click at [369, 87] on input "Archive" at bounding box center [375, 87] width 23 height 11
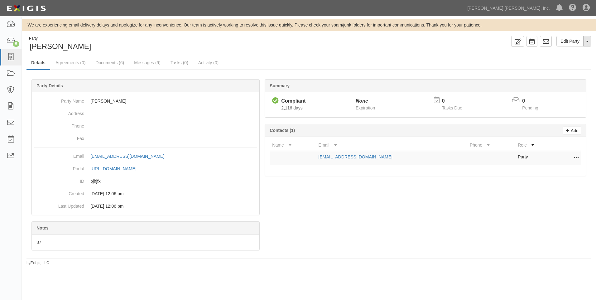
click at [588, 41] on span "button" at bounding box center [587, 41] width 2 height 1
click at [557, 62] on link "Archive Party" at bounding box center [566, 61] width 49 height 8
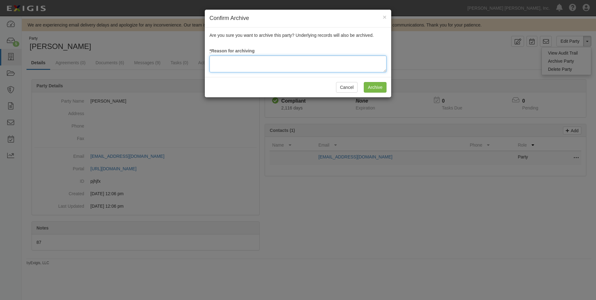
paste textarea "NLDB"
type textarea "NLDB"
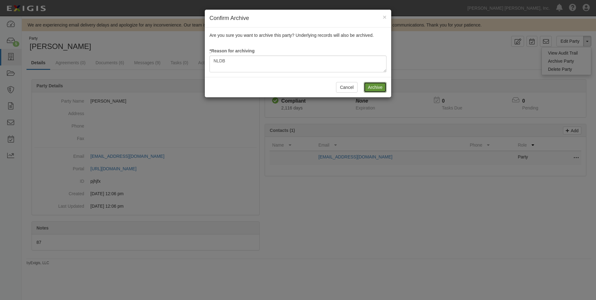
click at [379, 85] on input "Archive" at bounding box center [375, 87] width 23 height 11
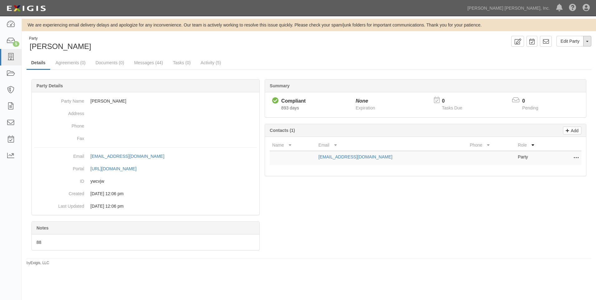
click at [587, 39] on button "Toggle Party Dropdown" at bounding box center [588, 41] width 8 height 11
click at [557, 59] on link "Archive Party" at bounding box center [566, 61] width 49 height 8
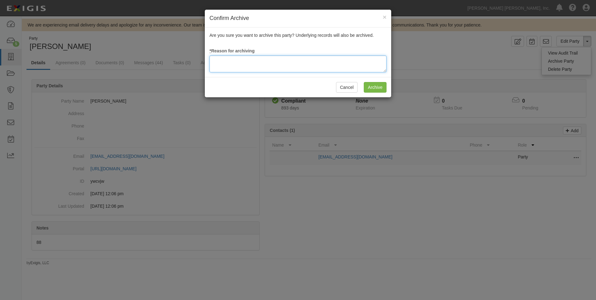
paste textarea "NLDB"
type textarea "NLDB"
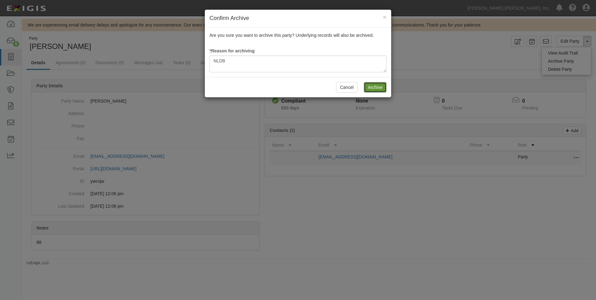
click at [374, 87] on input "Archive" at bounding box center [375, 87] width 23 height 11
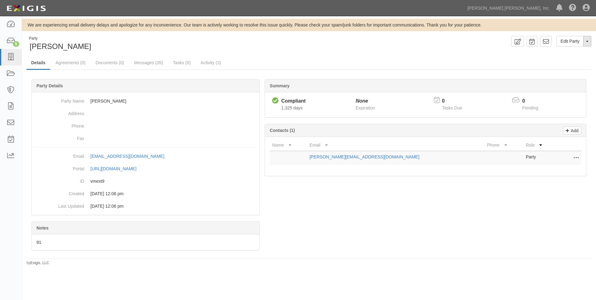
click at [590, 45] on button "Toggle Party Dropdown" at bounding box center [588, 41] width 8 height 11
click at [563, 60] on link "Archive Party" at bounding box center [566, 61] width 49 height 8
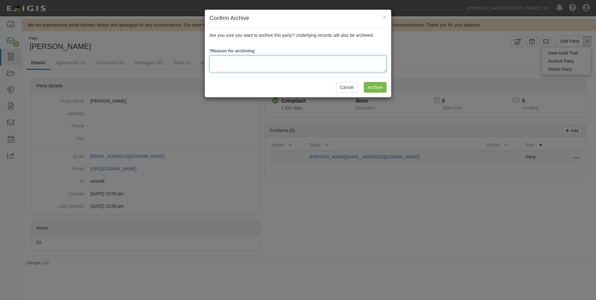
paste textarea "NLDB"
type textarea "NLDB"
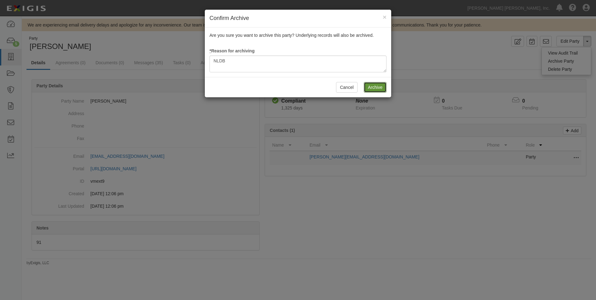
click at [376, 83] on input "Archive" at bounding box center [375, 87] width 23 height 11
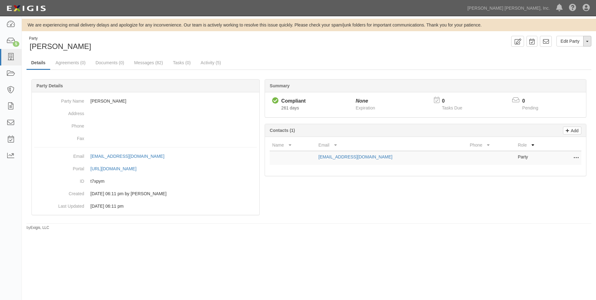
click at [588, 38] on button "Toggle Party Dropdown" at bounding box center [588, 41] width 8 height 11
click at [551, 58] on link "Archive Party" at bounding box center [566, 61] width 49 height 8
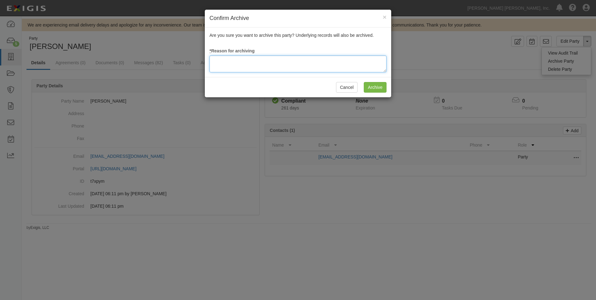
paste textarea "NLDB"
type textarea "NLDB"
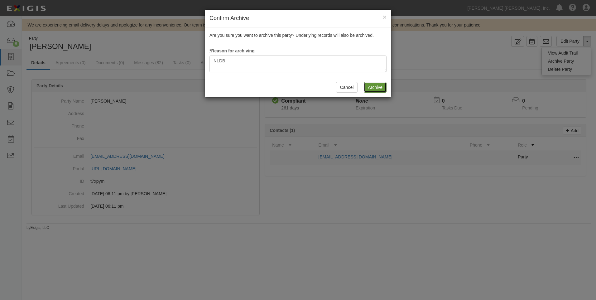
click at [374, 87] on input "Archive" at bounding box center [375, 87] width 23 height 11
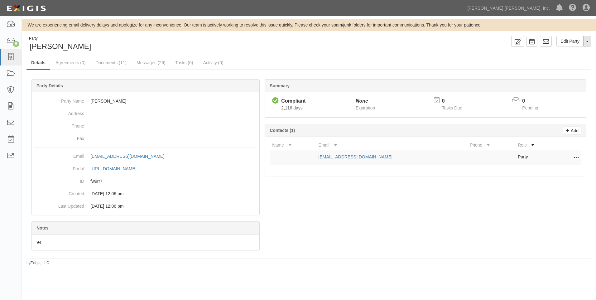
click at [591, 42] on button "Toggle Party Dropdown" at bounding box center [588, 41] width 8 height 11
drag, startPoint x: 551, startPoint y: 62, endPoint x: 497, endPoint y: 60, distance: 54.3
click at [480, 59] on ul "Details Agreements (0) Documents (11) Messages (26) Tasks (0) Activity (0)" at bounding box center [309, 62] width 565 height 13
click at [586, 41] on button "Toggle Party Dropdown" at bounding box center [588, 41] width 8 height 11
click at [562, 60] on link "Archive Party" at bounding box center [566, 61] width 49 height 8
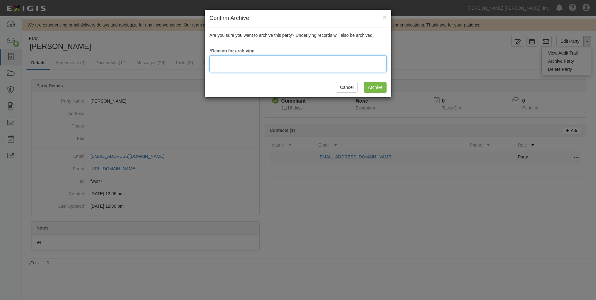
paste textarea "NLDB"
type textarea "NLDB"
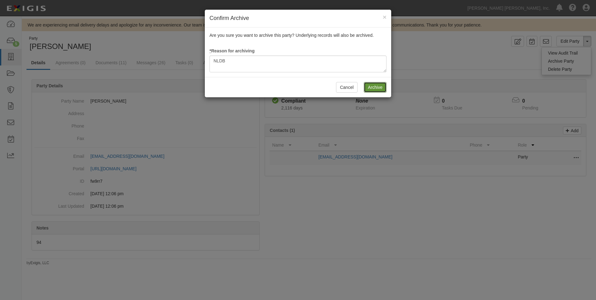
click at [372, 87] on input "Archive" at bounding box center [375, 87] width 23 height 11
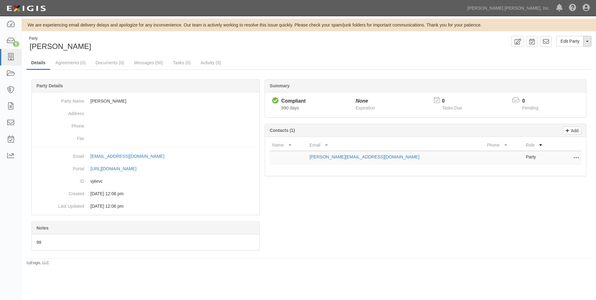
click at [589, 40] on button "Toggle Party Dropdown" at bounding box center [588, 41] width 8 height 11
click at [569, 61] on link "Archive Party" at bounding box center [566, 61] width 49 height 8
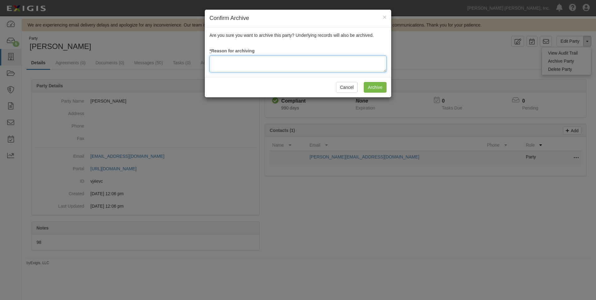
paste textarea "NLDB"
type textarea "NLDB"
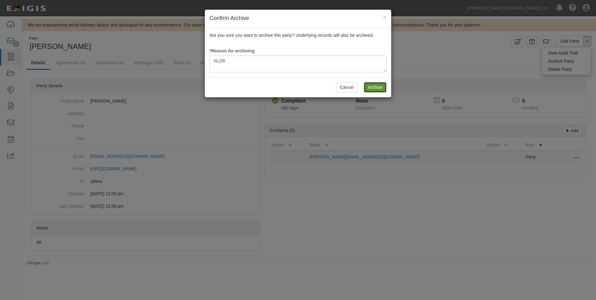
click at [369, 89] on input "Archive" at bounding box center [375, 87] width 23 height 11
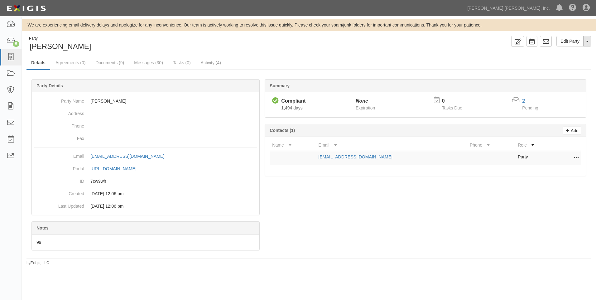
click at [588, 40] on button "Toggle Party Dropdown" at bounding box center [588, 41] width 8 height 11
click at [561, 61] on link "Archive Party" at bounding box center [566, 61] width 49 height 8
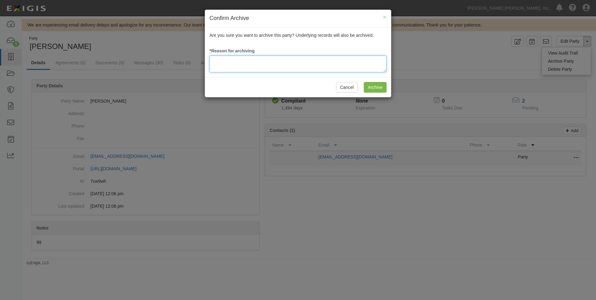
paste textarea "NLDB"
type textarea "NLDB"
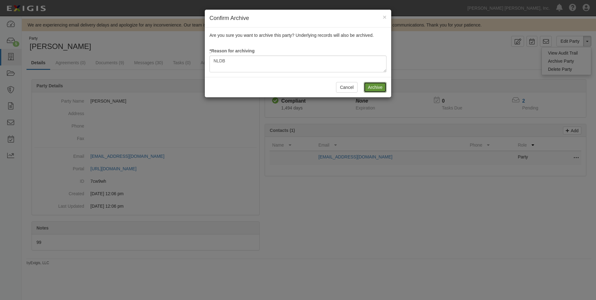
click at [370, 86] on input "Archive" at bounding box center [375, 87] width 23 height 11
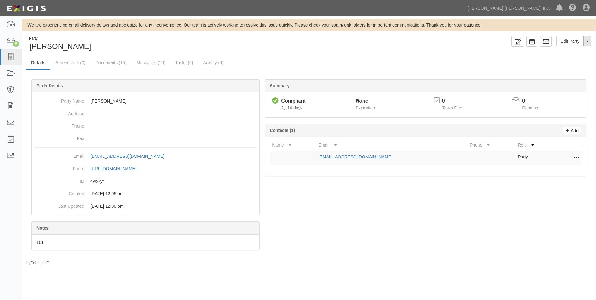
click at [586, 41] on button "Toggle Party Dropdown" at bounding box center [588, 41] width 8 height 11
click at [567, 58] on link "Archive Party" at bounding box center [566, 61] width 49 height 8
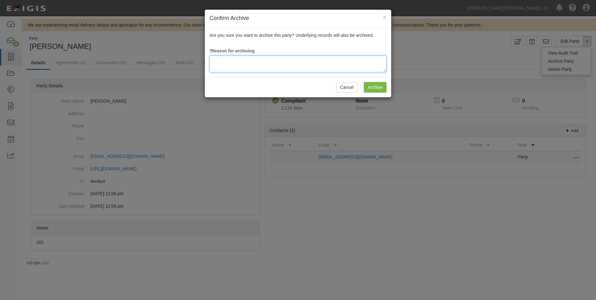
paste textarea "NLDB"
type textarea "NLDB"
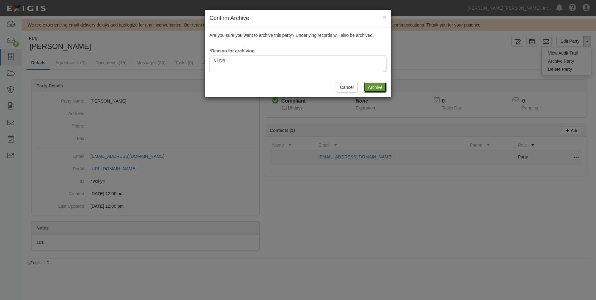
click at [369, 87] on input "Archive" at bounding box center [375, 87] width 23 height 11
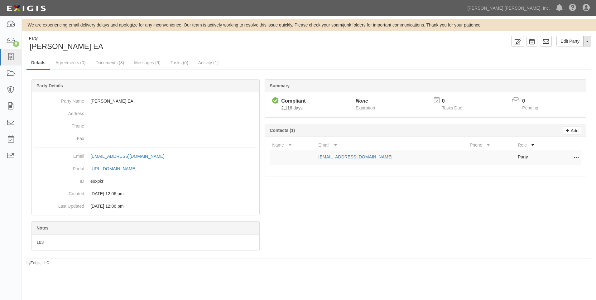
click at [589, 45] on button "Toggle Party Dropdown" at bounding box center [588, 41] width 8 height 11
click at [560, 60] on link "Archive Party" at bounding box center [566, 61] width 49 height 8
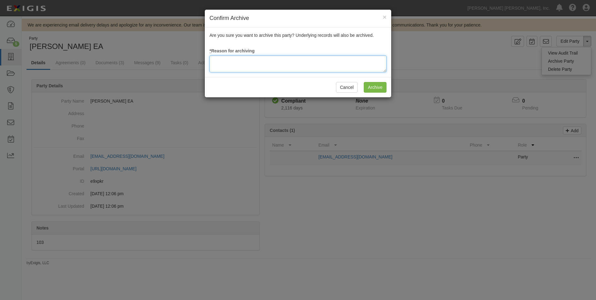
paste textarea "NLDB"
type textarea "NLDB"
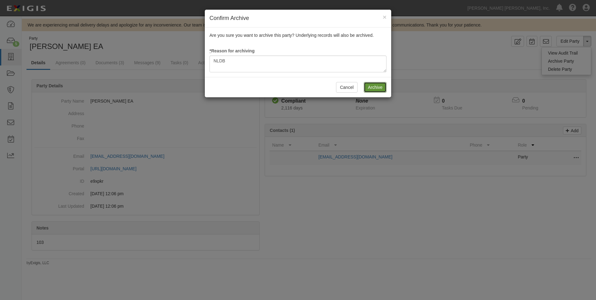
click at [375, 88] on input "Archive" at bounding box center [375, 87] width 23 height 11
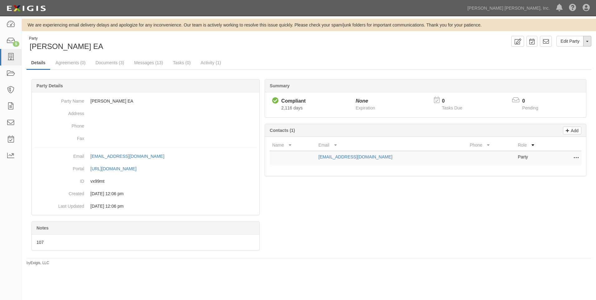
click at [588, 41] on span "button" at bounding box center [587, 41] width 2 height 1
click at [562, 63] on link "Archive Party" at bounding box center [566, 61] width 49 height 8
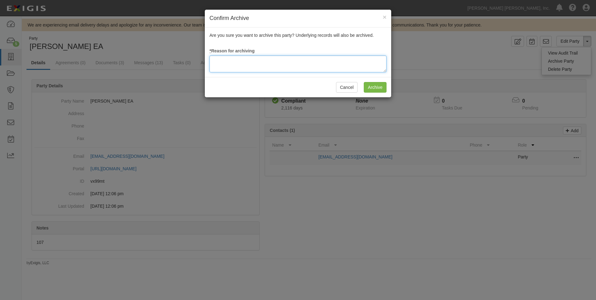
paste textarea "NLDB"
type textarea "NLDB"
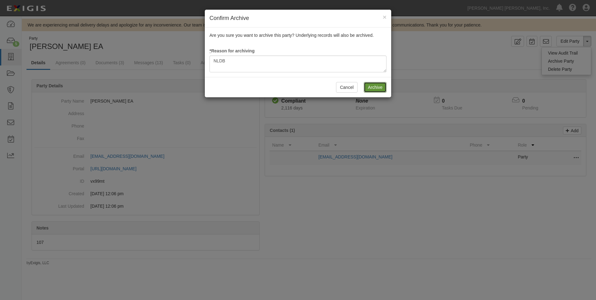
click at [373, 87] on input "Archive" at bounding box center [375, 87] width 23 height 11
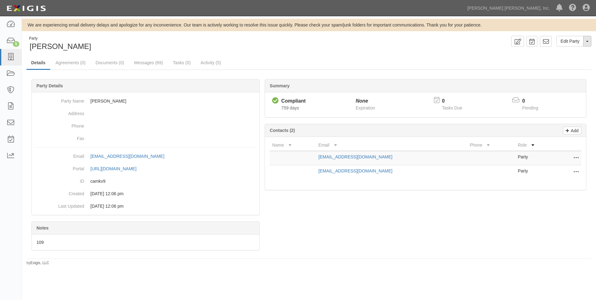
click at [585, 45] on button "Toggle Party Dropdown" at bounding box center [588, 41] width 8 height 11
click at [562, 62] on link "Archive Party" at bounding box center [566, 61] width 49 height 8
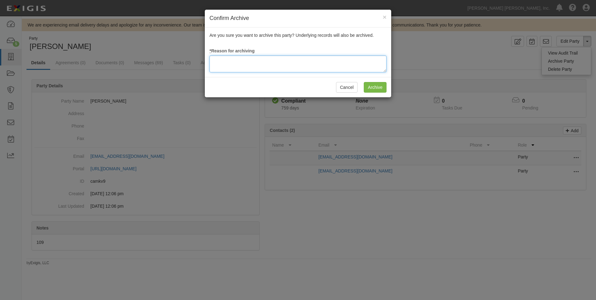
paste textarea "NLDB"
type textarea "NLDB"
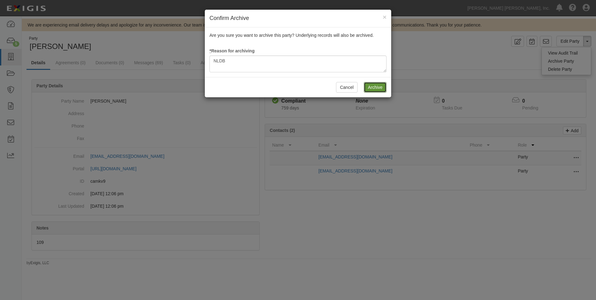
click at [376, 86] on input "Archive" at bounding box center [375, 87] width 23 height 11
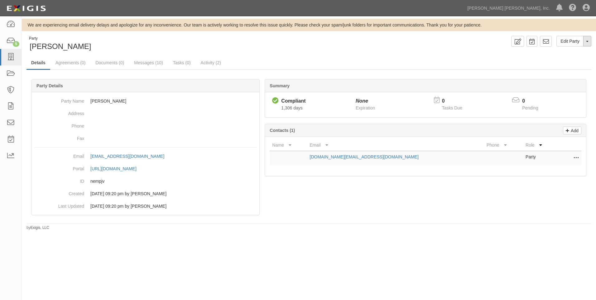
click at [588, 41] on span "button" at bounding box center [587, 41] width 2 height 1
click at [559, 60] on link "Archive Party" at bounding box center [566, 61] width 49 height 8
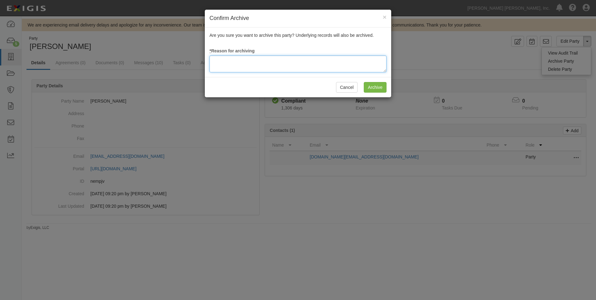
paste textarea "NLDB"
type textarea "NLDB"
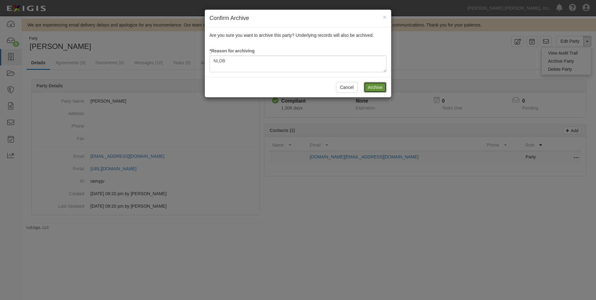
click at [372, 89] on input "Archive" at bounding box center [375, 87] width 23 height 11
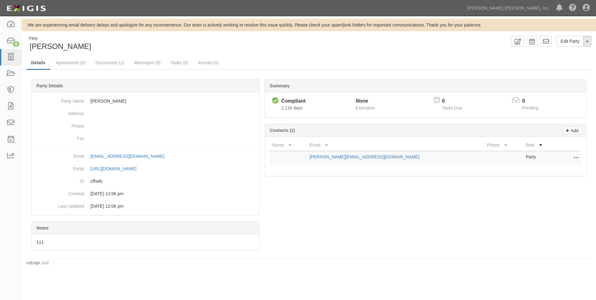
click at [586, 43] on button "Toggle Party Dropdown" at bounding box center [588, 41] width 8 height 11
click at [552, 61] on link "Archive Party" at bounding box center [566, 61] width 49 height 8
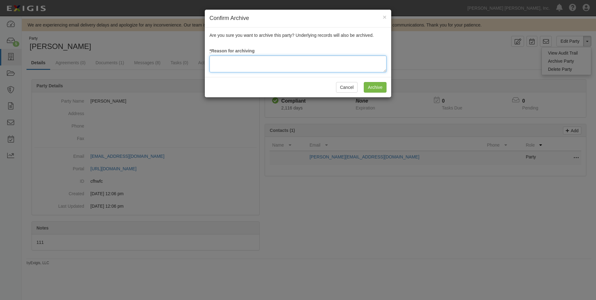
paste textarea "NLDB"
type textarea "NLDB"
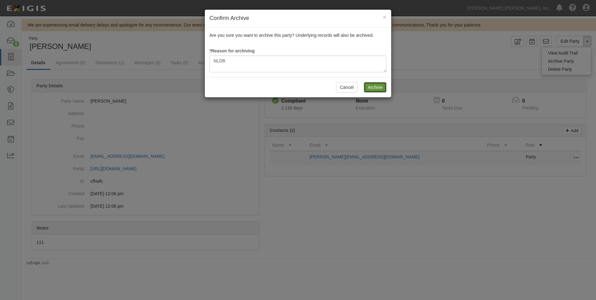
click at [375, 87] on input "Archive" at bounding box center [375, 87] width 23 height 11
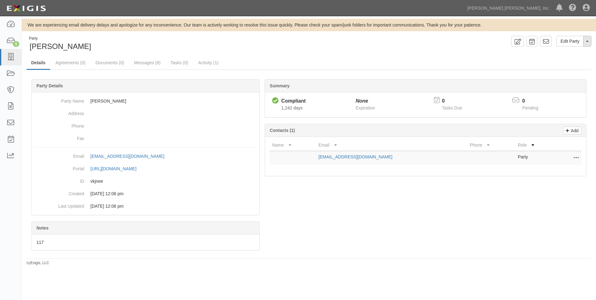
click at [588, 41] on button "Toggle Party Dropdown" at bounding box center [588, 41] width 8 height 11
click at [560, 61] on link "Archive Party" at bounding box center [566, 61] width 49 height 8
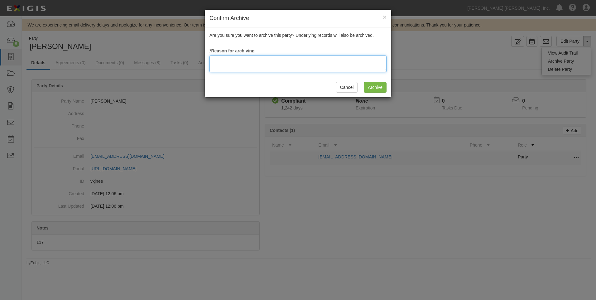
paste textarea "NLDB"
type textarea "NLDB"
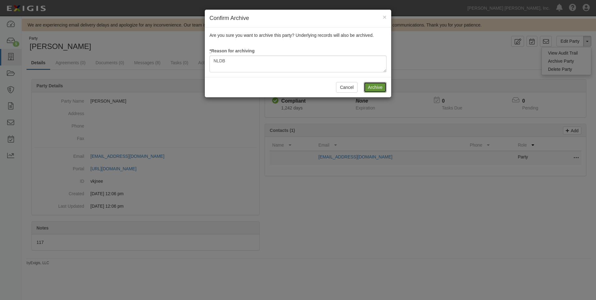
click at [372, 89] on input "Archive" at bounding box center [375, 87] width 23 height 11
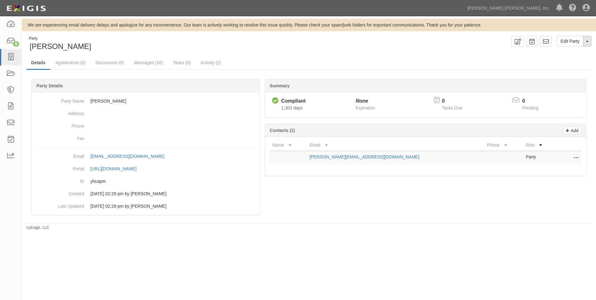
click at [591, 38] on button "Toggle Party Dropdown" at bounding box center [588, 41] width 8 height 11
click at [558, 61] on link "Archive Party" at bounding box center [566, 61] width 49 height 8
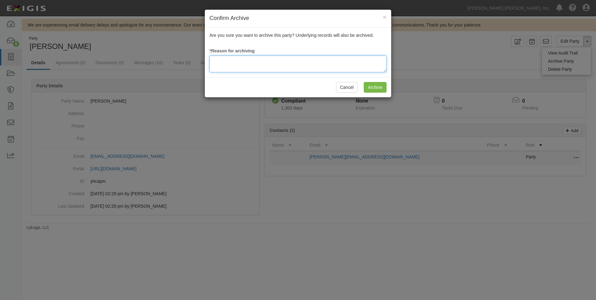
paste textarea "NLDB"
type textarea "NLDB"
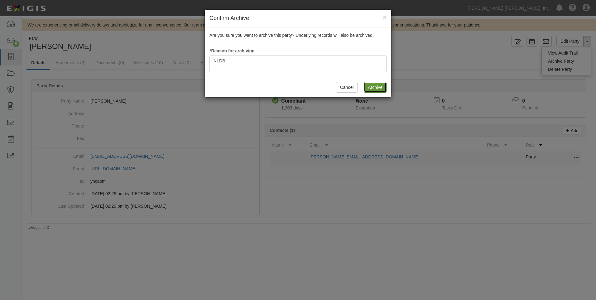
click at [372, 88] on input "Archive" at bounding box center [375, 87] width 23 height 11
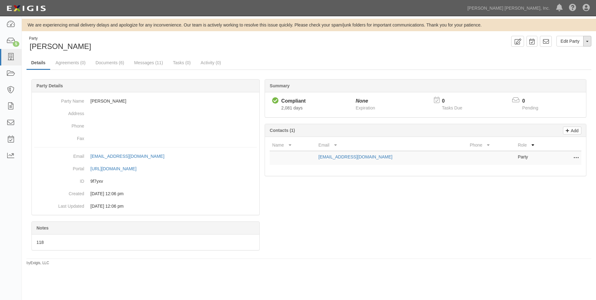
click at [588, 41] on span "button" at bounding box center [587, 41] width 2 height 1
click at [566, 61] on link "Archive Party" at bounding box center [566, 61] width 49 height 8
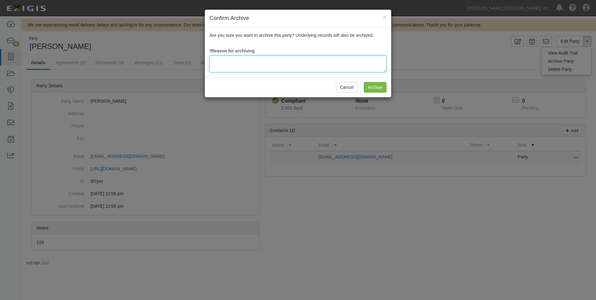
paste textarea "NLDB"
type textarea "NLDB"
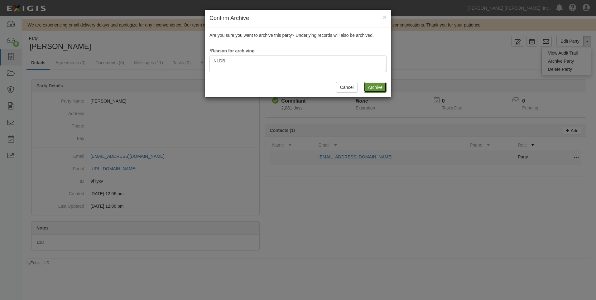
click at [377, 90] on input "Archive" at bounding box center [375, 87] width 23 height 11
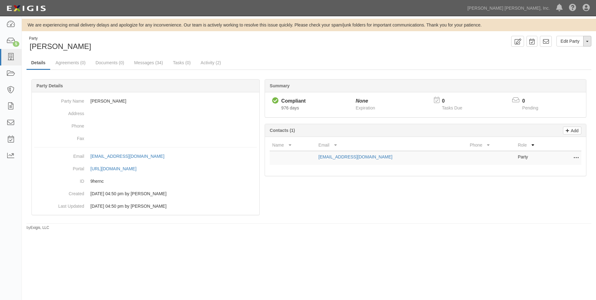
click at [589, 44] on button "Toggle Party Dropdown" at bounding box center [588, 41] width 8 height 11
click at [558, 62] on link "Archive Party" at bounding box center [566, 61] width 49 height 8
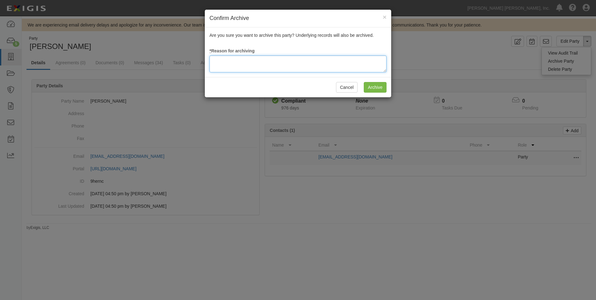
paste textarea "NLDB"
type textarea "NLDB"
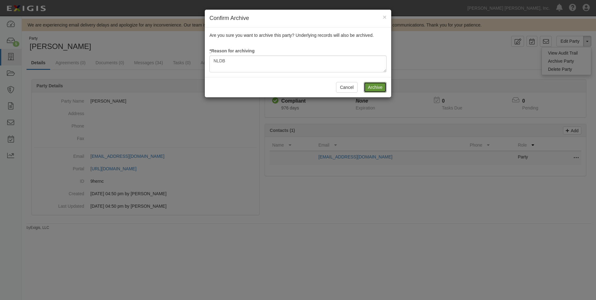
click at [375, 86] on input "Archive" at bounding box center [375, 87] width 23 height 11
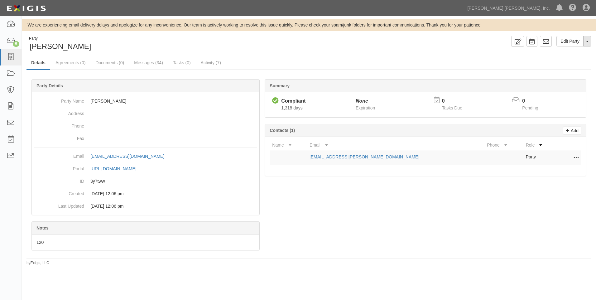
click at [590, 45] on button "Toggle Party Dropdown" at bounding box center [588, 41] width 8 height 11
click at [560, 61] on link "Archive Party" at bounding box center [566, 61] width 49 height 8
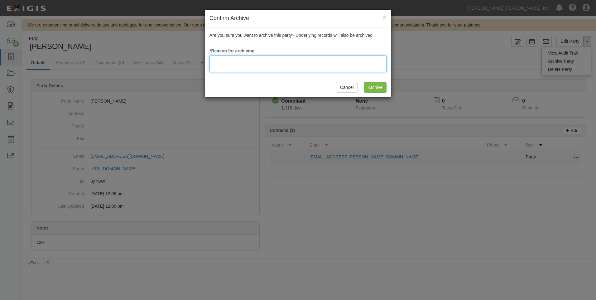
paste textarea "NLDB"
type textarea "NLDB"
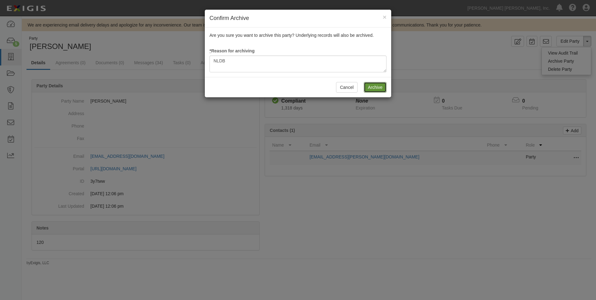
click at [372, 86] on input "Archive" at bounding box center [375, 87] width 23 height 11
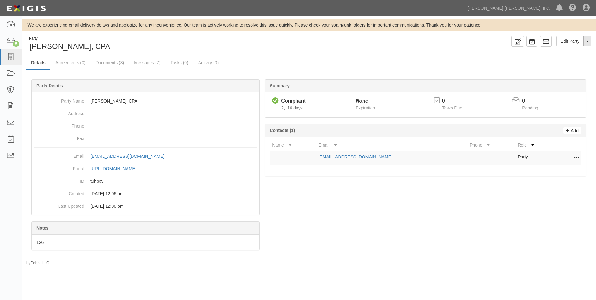
click at [588, 41] on span "button" at bounding box center [587, 41] width 2 height 1
click at [549, 60] on link "Archive Party" at bounding box center [566, 61] width 49 height 8
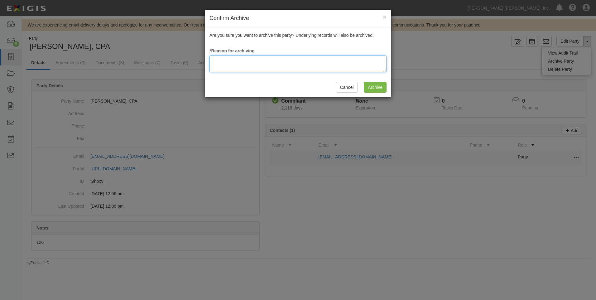
paste textarea "NLDB"
type textarea "NLDB"
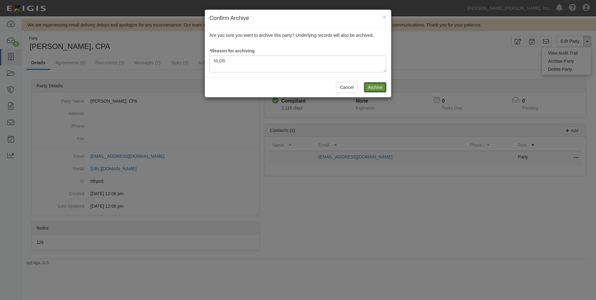
click at [373, 89] on input "Archive" at bounding box center [375, 87] width 23 height 11
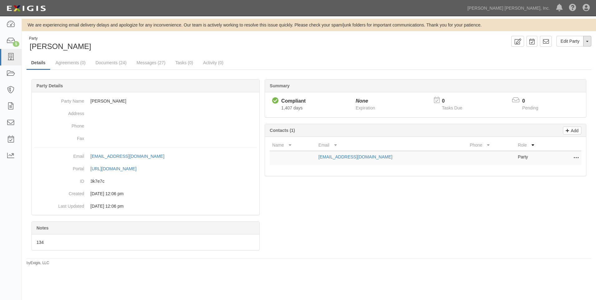
click at [586, 42] on button "Toggle Party Dropdown" at bounding box center [588, 41] width 8 height 11
click at [567, 61] on link "Archive Party" at bounding box center [566, 61] width 49 height 8
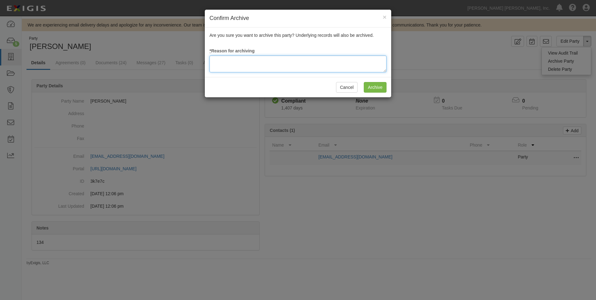
paste textarea "NLDB"
type textarea "NLDB"
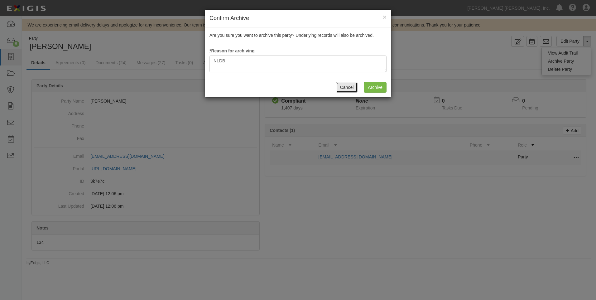
click at [347, 89] on button "Cancel" at bounding box center [347, 87] width 22 height 11
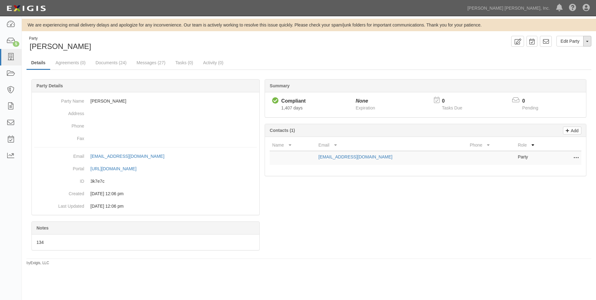
click at [587, 41] on button "Toggle Party Dropdown" at bounding box center [588, 41] width 8 height 11
click at [557, 58] on link "Archive Party" at bounding box center [566, 61] width 49 height 8
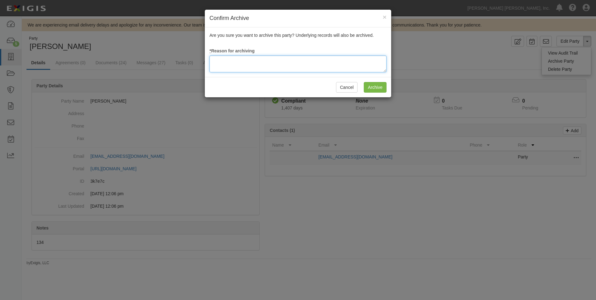
paste textarea "NLDB"
type textarea "NLDB"
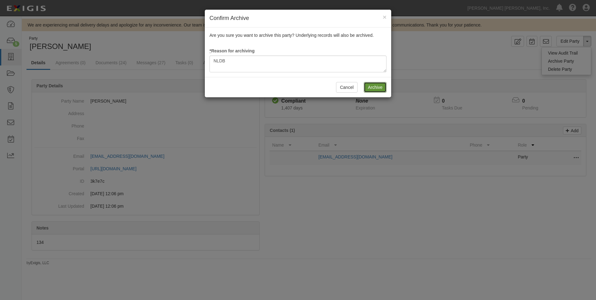
click at [370, 88] on input "Archive" at bounding box center [375, 87] width 23 height 11
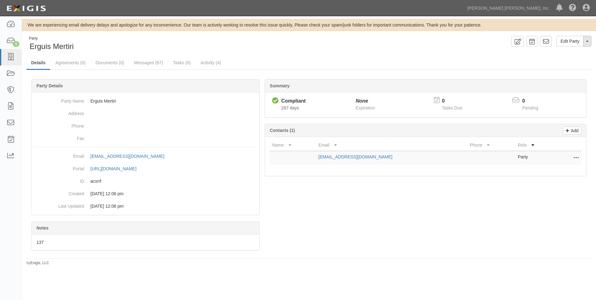
click at [591, 42] on button "Toggle Party Dropdown" at bounding box center [588, 41] width 8 height 11
click at [568, 60] on link "Archive Party" at bounding box center [566, 61] width 49 height 8
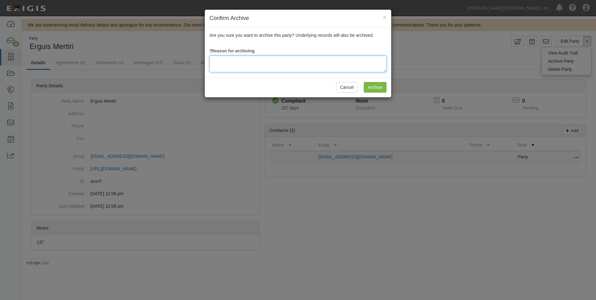
paste textarea "NLDB"
type textarea "NLDB"
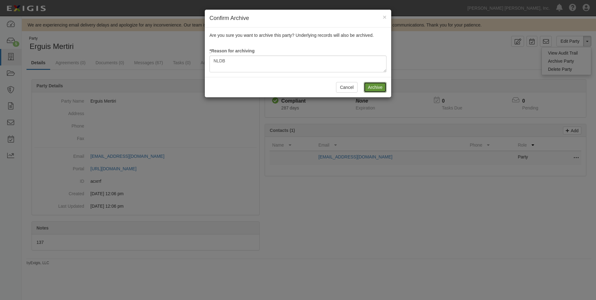
click at [370, 85] on input "Archive" at bounding box center [375, 87] width 23 height 11
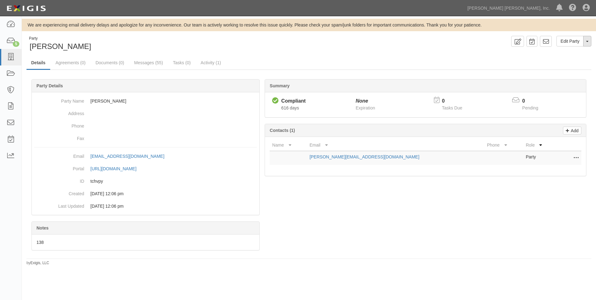
click at [589, 46] on button "Toggle Party Dropdown" at bounding box center [588, 41] width 8 height 11
click at [555, 62] on link "Archive Party" at bounding box center [566, 61] width 49 height 8
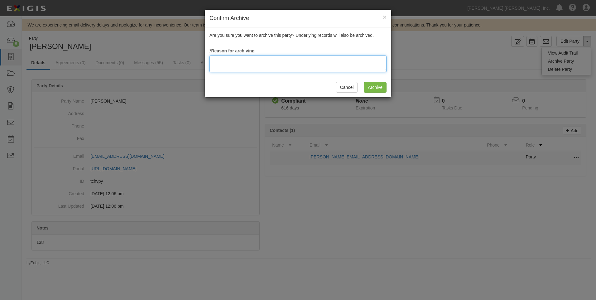
paste textarea "NLDB"
type textarea "NLDB"
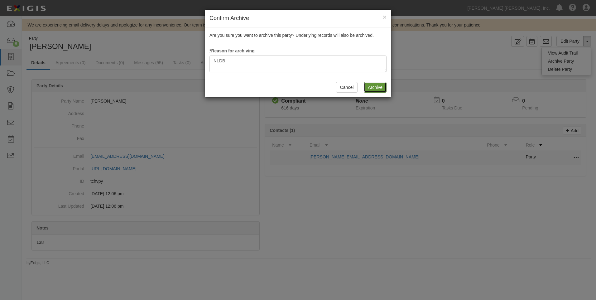
click at [377, 85] on input "Archive" at bounding box center [375, 87] width 23 height 11
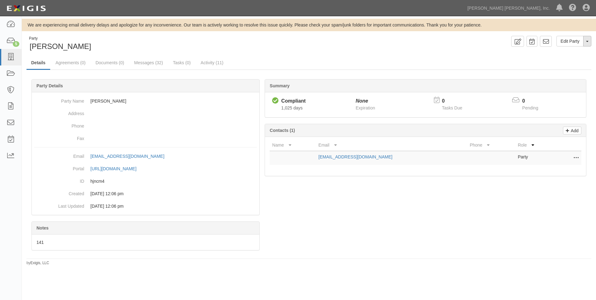
click at [589, 40] on button "Toggle Party Dropdown" at bounding box center [588, 41] width 8 height 11
click at [562, 60] on link "Archive Party" at bounding box center [566, 61] width 49 height 8
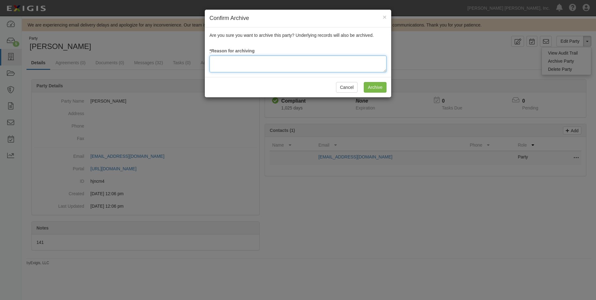
paste textarea "NLDB"
type textarea "NLDB"
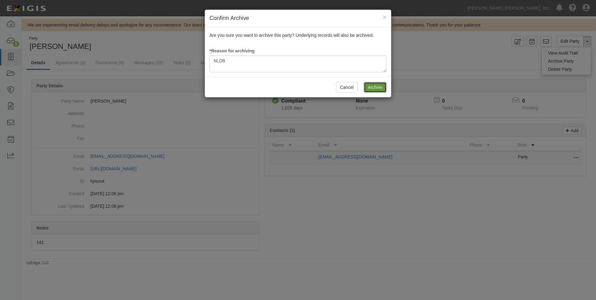
click at [369, 88] on input "Archive" at bounding box center [375, 87] width 23 height 11
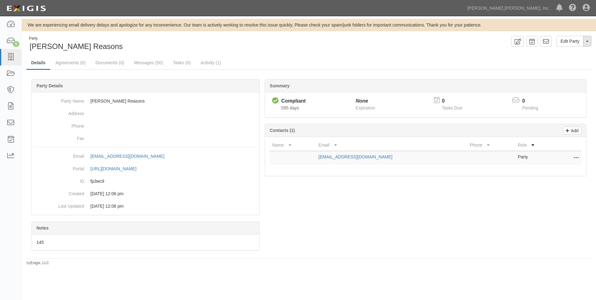
click at [586, 42] on button "Toggle Party Dropdown" at bounding box center [588, 41] width 8 height 11
click at [557, 61] on link "Archive Party" at bounding box center [566, 61] width 49 height 8
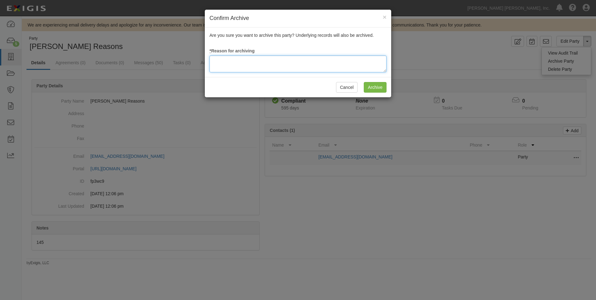
paste textarea "NLDB"
type textarea "NLDB"
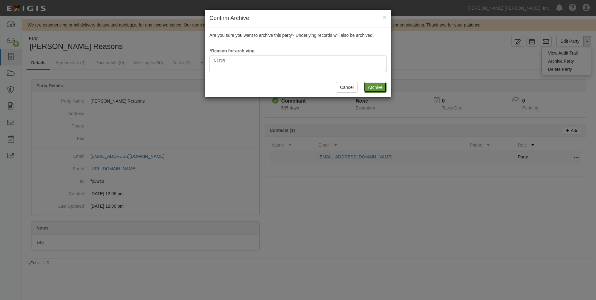
click at [371, 87] on input "Archive" at bounding box center [375, 87] width 23 height 11
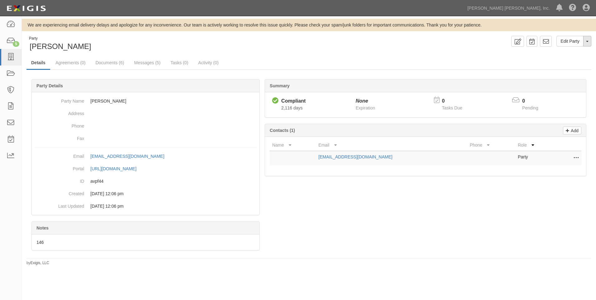
click at [589, 38] on button "Toggle Party Dropdown" at bounding box center [588, 41] width 8 height 11
click at [562, 59] on link "Archive Party" at bounding box center [566, 61] width 49 height 8
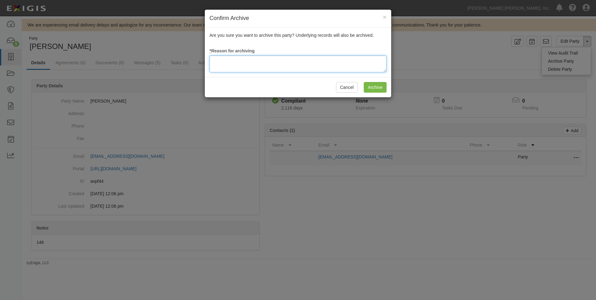
paste textarea "NLDB"
type textarea "NLDB"
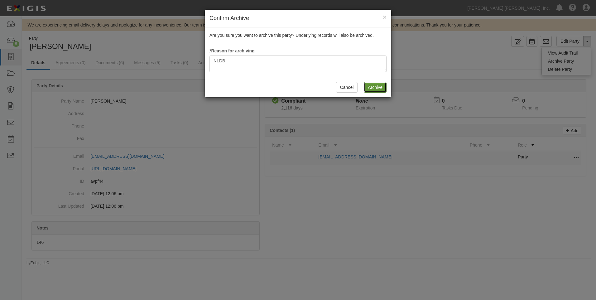
click at [371, 87] on input "Archive" at bounding box center [375, 87] width 23 height 11
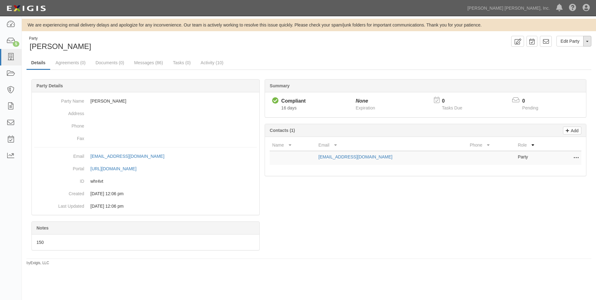
click at [588, 44] on button "Toggle Party Dropdown" at bounding box center [588, 41] width 8 height 11
click at [561, 61] on link "Archive Party" at bounding box center [566, 61] width 49 height 8
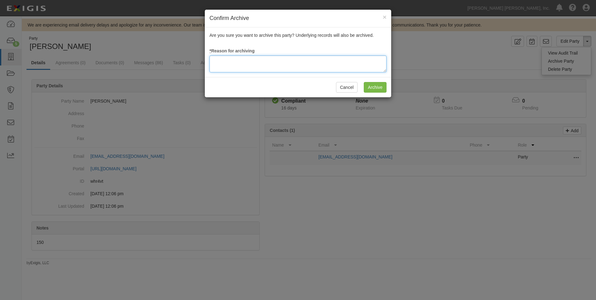
paste textarea "NLDB"
type textarea "NLDB"
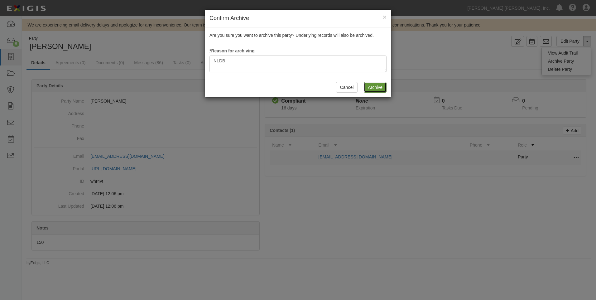
click at [369, 87] on input "Archive" at bounding box center [375, 87] width 23 height 11
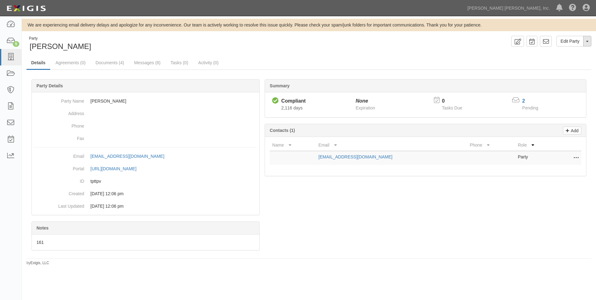
click at [588, 43] on button "Toggle Party Dropdown" at bounding box center [588, 41] width 8 height 11
click at [558, 62] on link "Archive Party" at bounding box center [566, 61] width 49 height 8
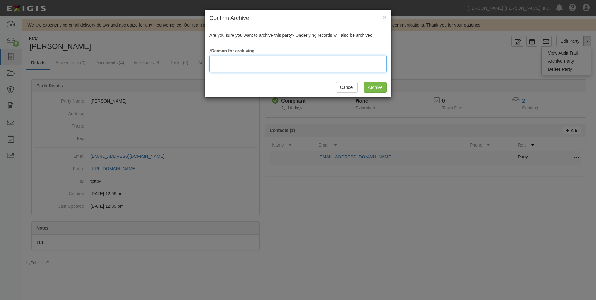
paste textarea "NLDB"
type textarea "NLDB"
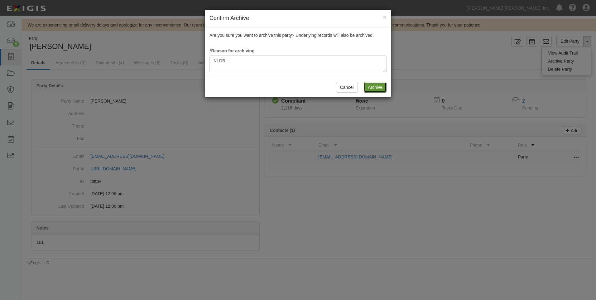
click at [373, 86] on input "Archive" at bounding box center [375, 87] width 23 height 11
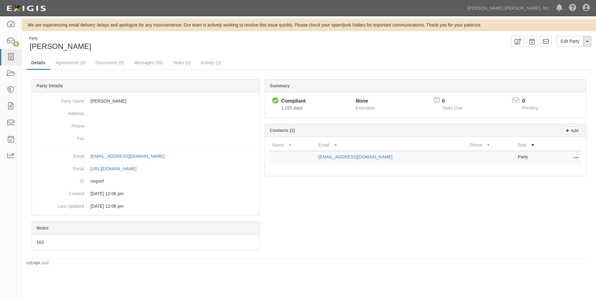
click at [586, 43] on button "Toggle Party Dropdown" at bounding box center [588, 41] width 8 height 11
click at [564, 60] on link "Archive Party" at bounding box center [566, 61] width 49 height 8
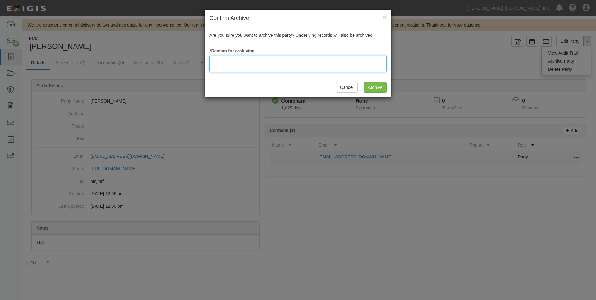
paste textarea "NLDB"
type textarea "NLDB"
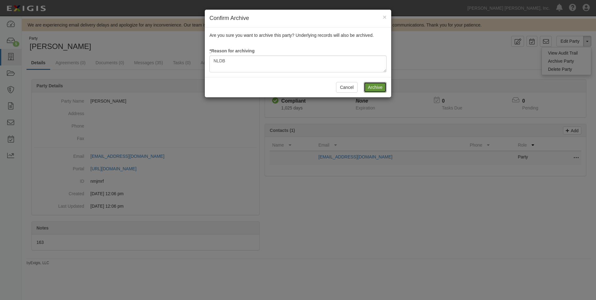
click at [382, 87] on input "Archive" at bounding box center [375, 87] width 23 height 11
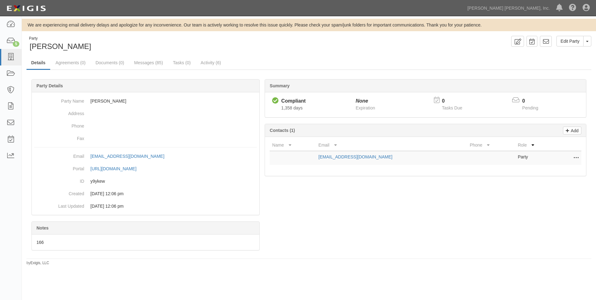
click at [592, 44] on div "Edit Party Toggle Party Dropdown View Audit Trail Archive Party Delete Party Se…" at bounding box center [452, 41] width 287 height 11
click at [585, 40] on button "Toggle Party Dropdown" at bounding box center [588, 41] width 8 height 11
click at [554, 58] on link "Archive Party" at bounding box center [566, 61] width 49 height 8
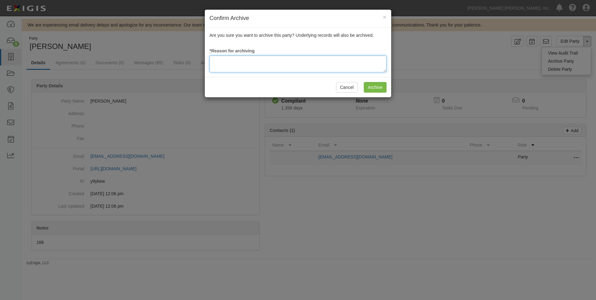
paste textarea "NLDB"
type textarea "NLDB"
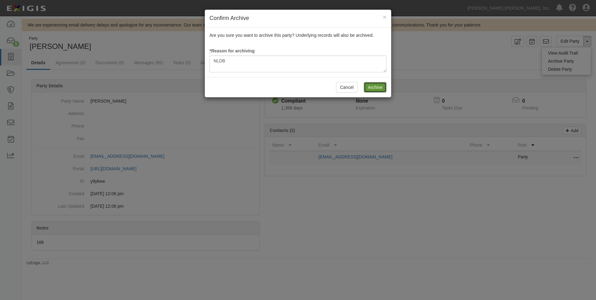
click at [376, 87] on input "Archive" at bounding box center [375, 87] width 23 height 11
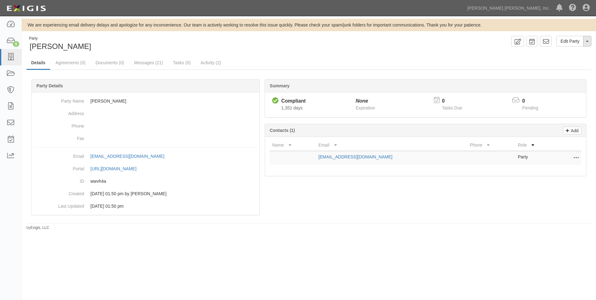
click at [585, 41] on button "Toggle Party Dropdown" at bounding box center [588, 41] width 8 height 11
click at [558, 63] on link "Archive Party" at bounding box center [566, 61] width 49 height 8
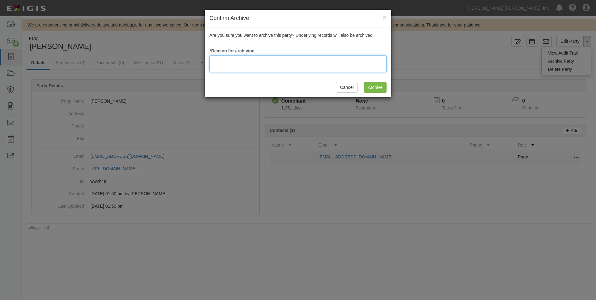
paste textarea "NLDB"
type textarea "NLDB"
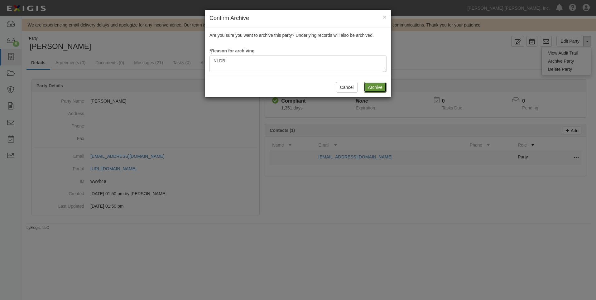
click at [368, 85] on input "Archive" at bounding box center [375, 87] width 23 height 11
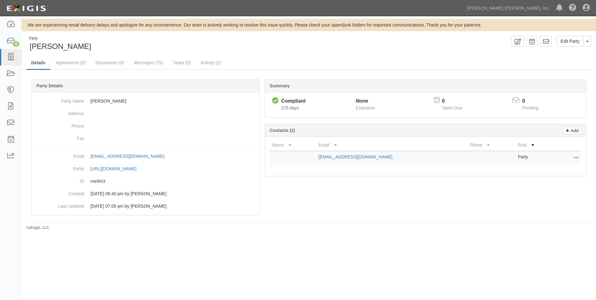
click at [592, 43] on div "Edit Party Toggle Party Dropdown View Audit Trail Archive Party Delete Party Se…" at bounding box center [452, 41] width 287 height 11
click at [588, 43] on button "Toggle Party Dropdown" at bounding box center [588, 41] width 8 height 11
click at [562, 60] on link "Archive Party" at bounding box center [566, 61] width 49 height 8
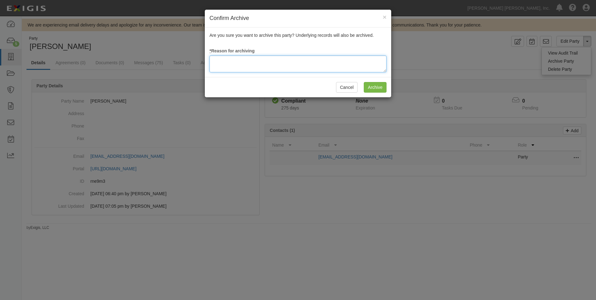
paste textarea "NLDB"
type textarea "NLDB"
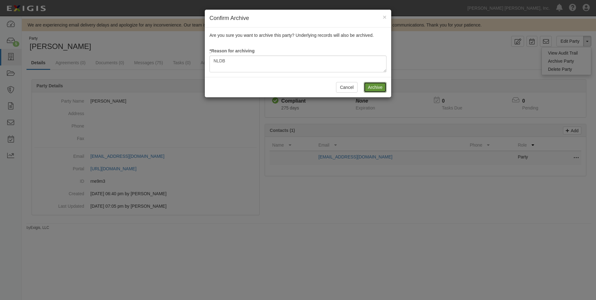
click at [376, 88] on input "Archive" at bounding box center [375, 87] width 23 height 11
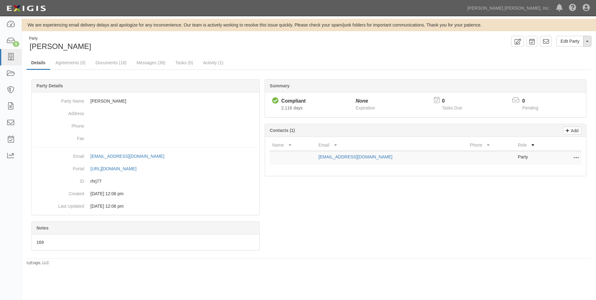
click at [590, 39] on button "Toggle Party Dropdown" at bounding box center [588, 41] width 8 height 11
click at [554, 63] on link "Archive Party" at bounding box center [566, 61] width 49 height 8
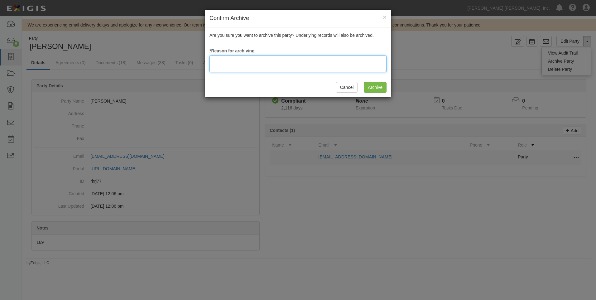
paste textarea "NLDB"
type textarea "NLDB"
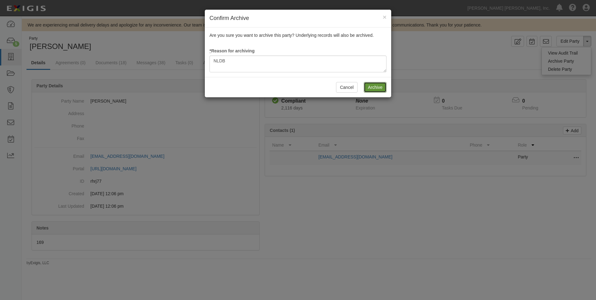
click at [377, 87] on input "Archive" at bounding box center [375, 87] width 23 height 11
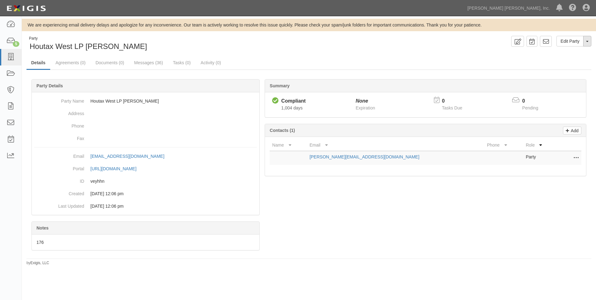
click at [591, 40] on button "Toggle Party Dropdown" at bounding box center [588, 41] width 8 height 11
click at [561, 60] on link "Archive Party" at bounding box center [566, 61] width 49 height 8
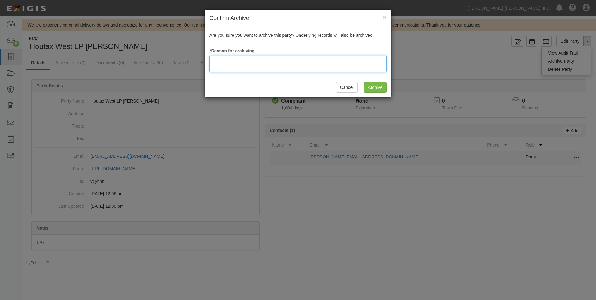
paste textarea "NLDB"
type textarea "NLDB"
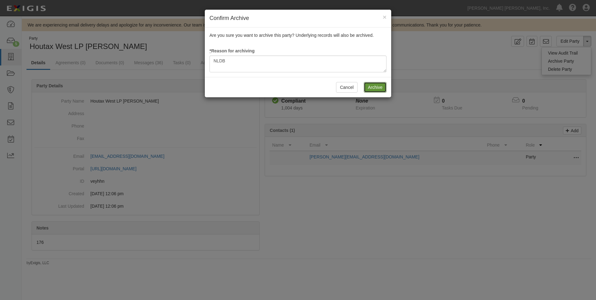
click at [372, 91] on input "Archive" at bounding box center [375, 87] width 23 height 11
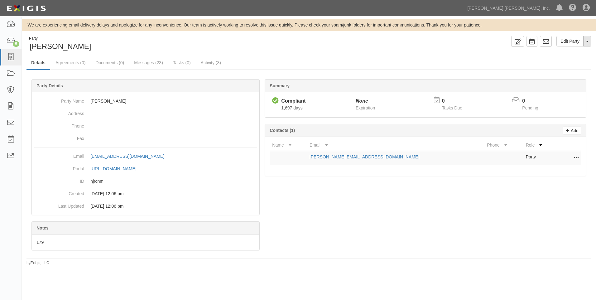
click at [590, 39] on button "Toggle Party Dropdown" at bounding box center [588, 41] width 8 height 11
click at [558, 60] on link "Archive Party" at bounding box center [566, 61] width 49 height 8
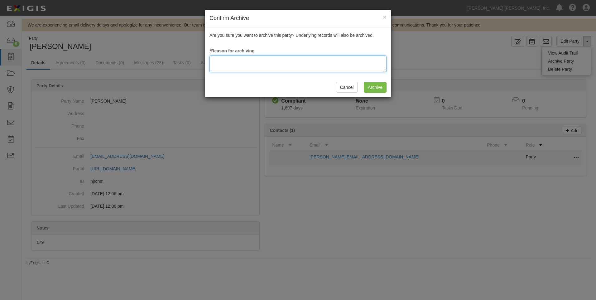
paste textarea "NLDB"
type textarea "NLDB"
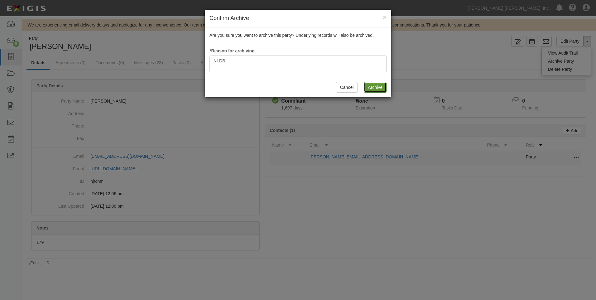
click at [372, 88] on input "Archive" at bounding box center [375, 87] width 23 height 11
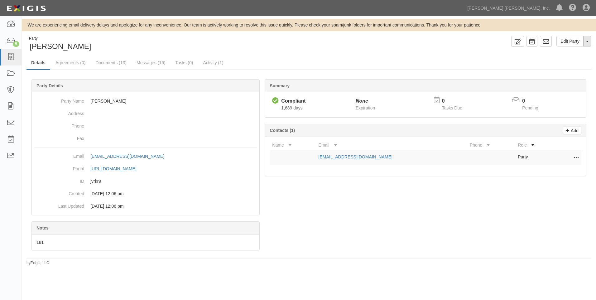
click at [587, 40] on button "Toggle Party Dropdown" at bounding box center [588, 41] width 8 height 11
click at [556, 62] on link "Archive Party" at bounding box center [566, 61] width 49 height 8
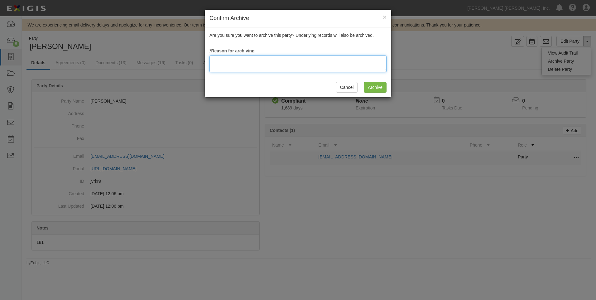
paste textarea "NLDB"
type textarea "NLDB"
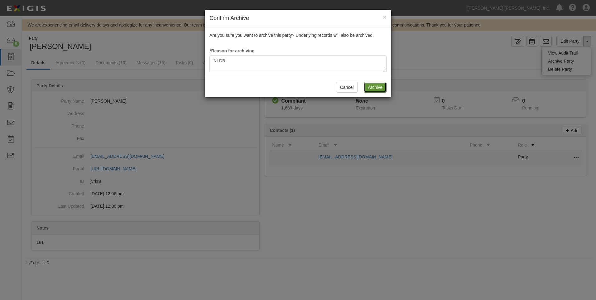
click at [373, 84] on input "Archive" at bounding box center [375, 87] width 23 height 11
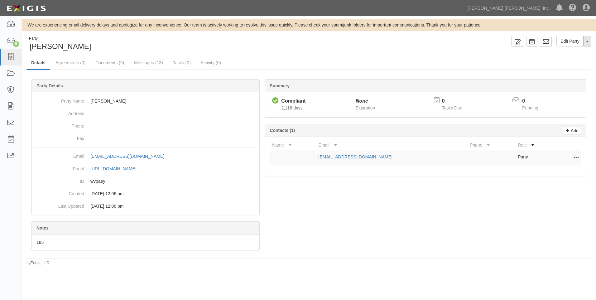
click at [589, 41] on button "Toggle Party Dropdown" at bounding box center [588, 41] width 8 height 11
click at [549, 62] on link "Archive Party" at bounding box center [566, 61] width 49 height 8
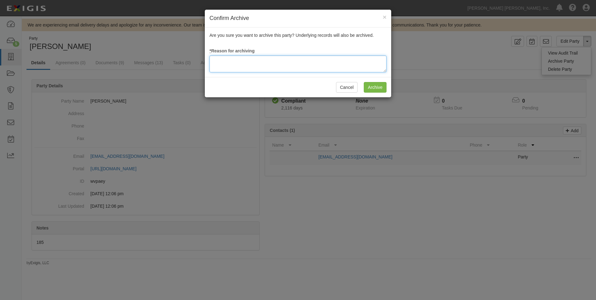
paste textarea "NLDB"
type textarea "NLDB"
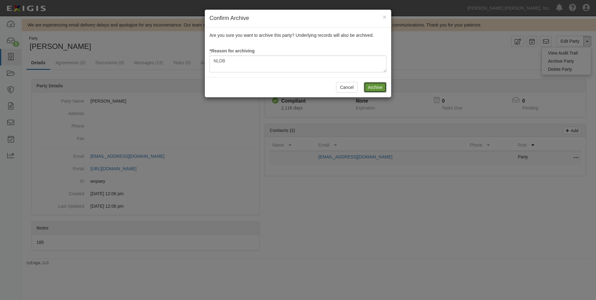
click at [372, 88] on input "Archive" at bounding box center [375, 87] width 23 height 11
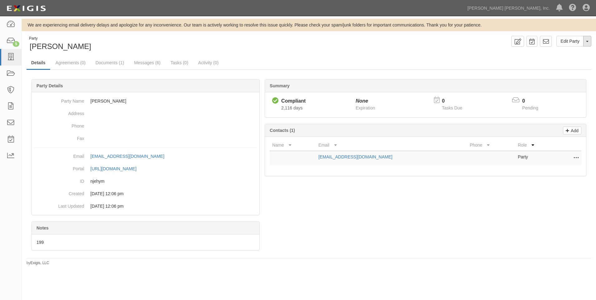
click at [586, 41] on button "Toggle Party Dropdown" at bounding box center [588, 41] width 8 height 11
click at [567, 60] on link "Archive Party" at bounding box center [566, 61] width 49 height 8
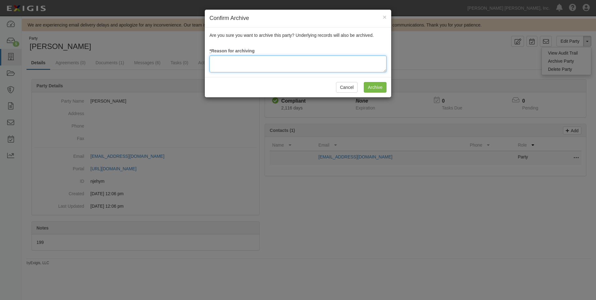
paste textarea "NLDB"
type textarea "NLDB"
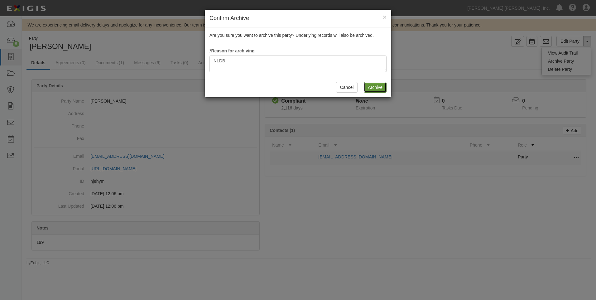
click at [374, 92] on input "Archive" at bounding box center [375, 87] width 23 height 11
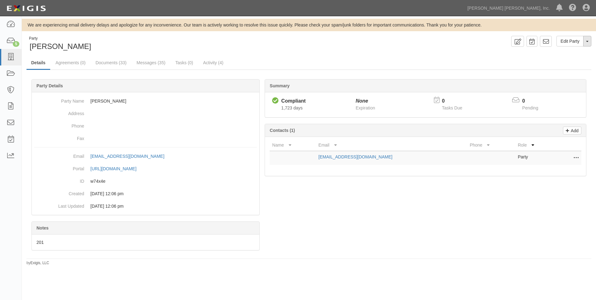
click at [586, 45] on button "Toggle Party Dropdown" at bounding box center [588, 41] width 8 height 11
click at [554, 62] on link "Archive Party" at bounding box center [566, 61] width 49 height 8
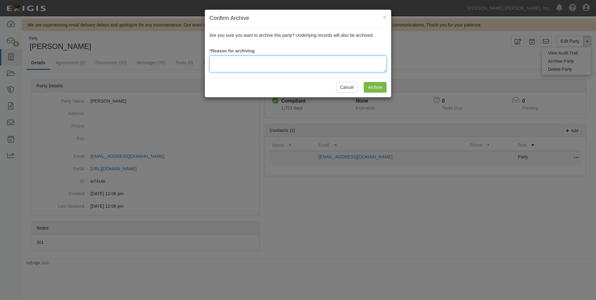
paste textarea "NLDB"
type textarea "NLDB"
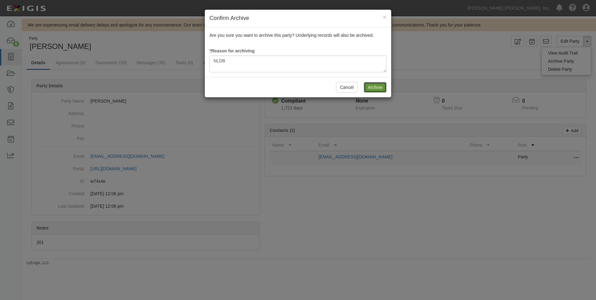
click at [373, 84] on input "Archive" at bounding box center [375, 87] width 23 height 11
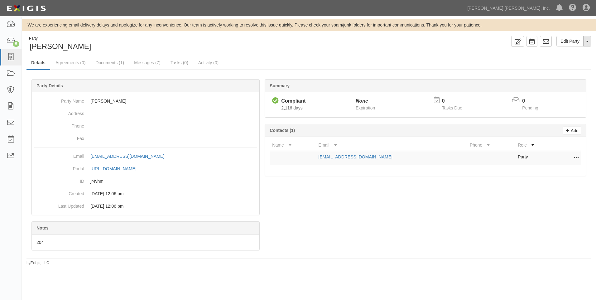
click at [588, 43] on button "Toggle Party Dropdown" at bounding box center [588, 41] width 8 height 11
click at [557, 61] on link "Archive Party" at bounding box center [566, 61] width 49 height 8
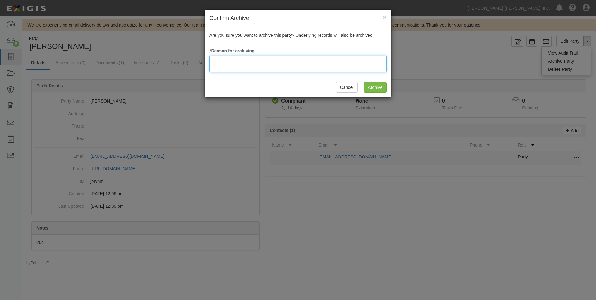
paste textarea "NLDB"
type textarea "NLDB"
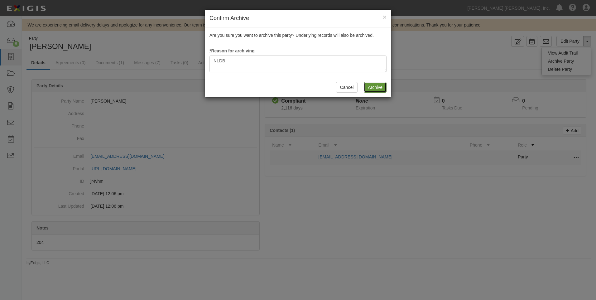
click at [379, 87] on input "Archive" at bounding box center [375, 87] width 23 height 11
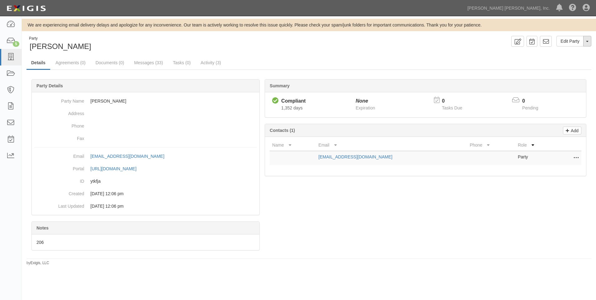
click at [586, 41] on button "Toggle Party Dropdown" at bounding box center [588, 41] width 8 height 11
click at [554, 63] on link "Archive Party" at bounding box center [566, 61] width 49 height 8
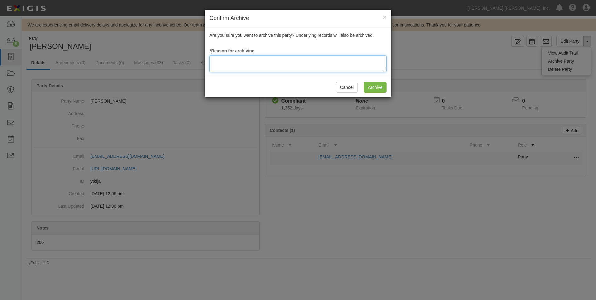
paste textarea "NLDB"
type textarea "NLDB"
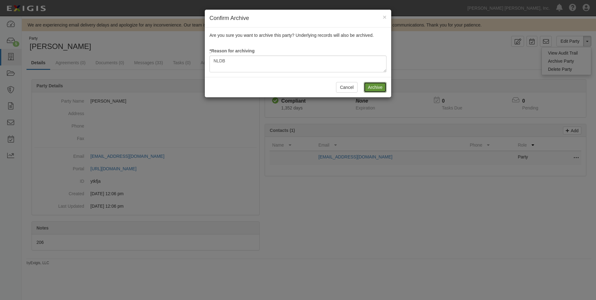
click at [384, 87] on input "Archive" at bounding box center [375, 87] width 23 height 11
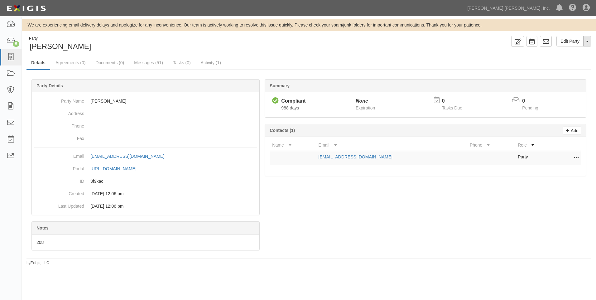
click at [587, 43] on button "Toggle Party Dropdown" at bounding box center [588, 41] width 8 height 11
click at [557, 61] on link "Archive Party" at bounding box center [566, 61] width 49 height 8
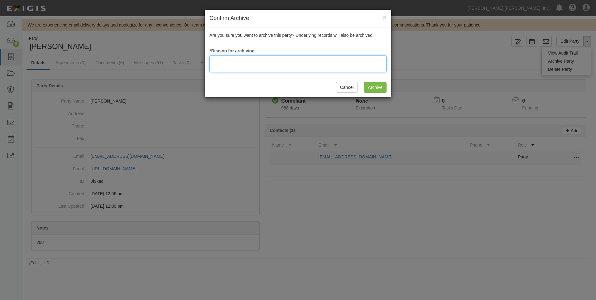
paste textarea "NLDB"
type textarea "NLDB"
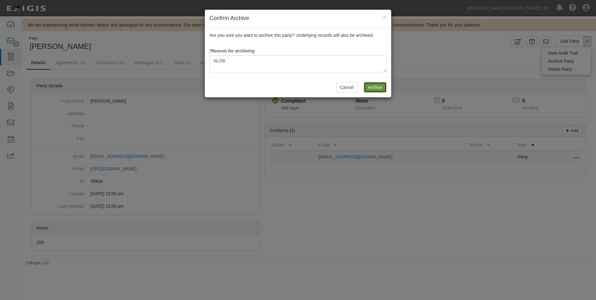
click at [381, 90] on input "Archive" at bounding box center [375, 87] width 23 height 11
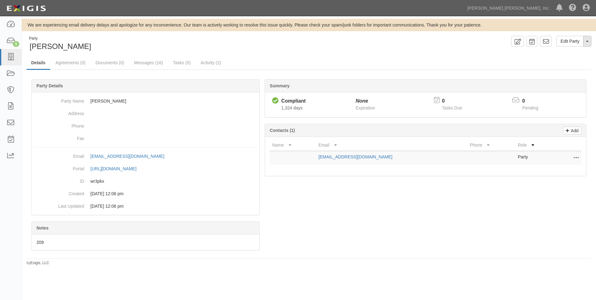
click at [586, 42] on button "Toggle Party Dropdown" at bounding box center [588, 41] width 8 height 11
click at [573, 61] on link "Archive Party" at bounding box center [566, 61] width 49 height 8
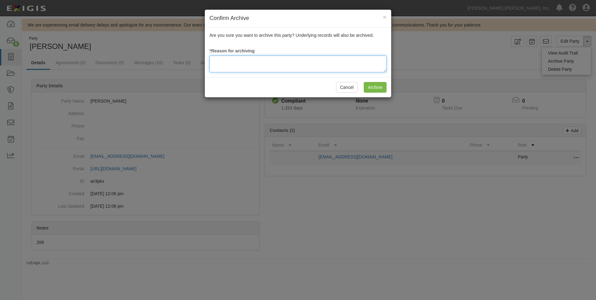
paste textarea "NLDB"
type textarea "NLDB"
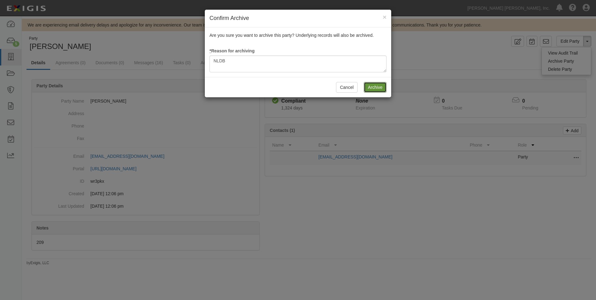
click at [374, 88] on input "Archive" at bounding box center [375, 87] width 23 height 11
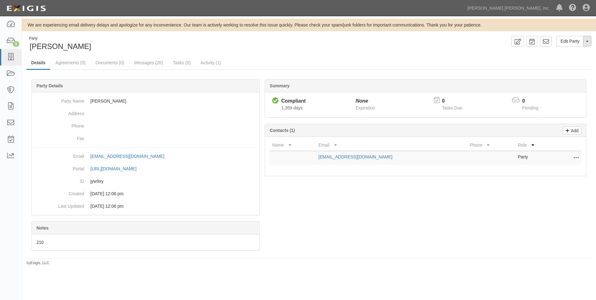
click at [587, 43] on button "Toggle Party Dropdown" at bounding box center [588, 41] width 8 height 11
click at [557, 63] on link "Archive Party" at bounding box center [566, 61] width 49 height 8
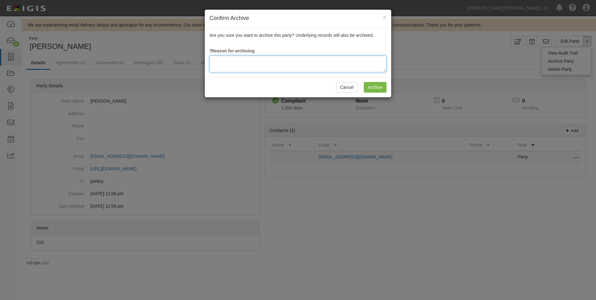
paste textarea "NLDB"
type textarea "NLDB"
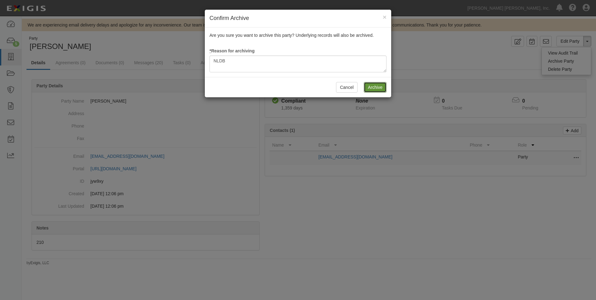
click at [379, 90] on input "Archive" at bounding box center [375, 87] width 23 height 11
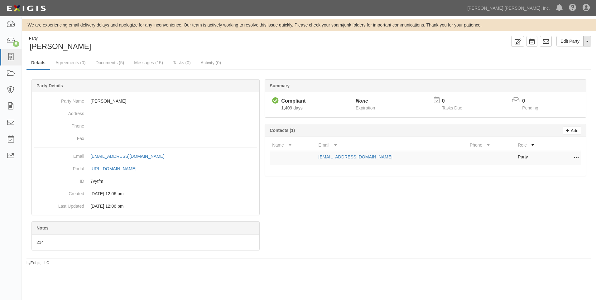
click at [587, 41] on span "button" at bounding box center [587, 41] width 2 height 1
click at [559, 62] on link "Archive Party" at bounding box center [566, 61] width 49 height 8
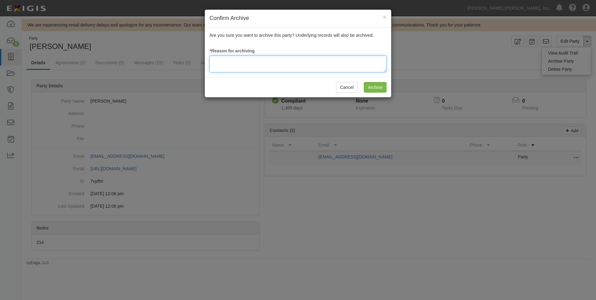
paste textarea "NLDB"
type textarea "NLDB"
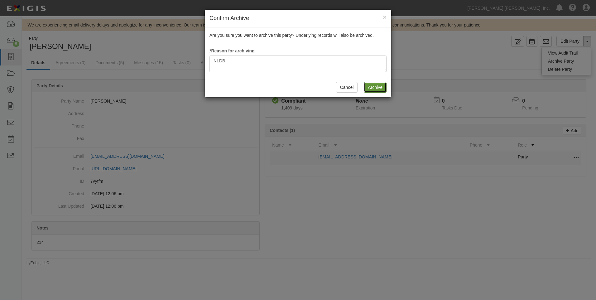
click at [378, 90] on input "Archive" at bounding box center [375, 87] width 23 height 11
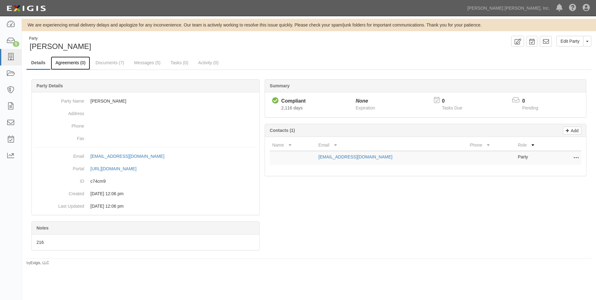
click at [69, 64] on link "Agreements (0)" at bounding box center [70, 62] width 39 height 13
click at [589, 42] on button "Toggle Party Dropdown" at bounding box center [588, 41] width 8 height 11
click at [565, 61] on link "Archive Party" at bounding box center [566, 61] width 49 height 8
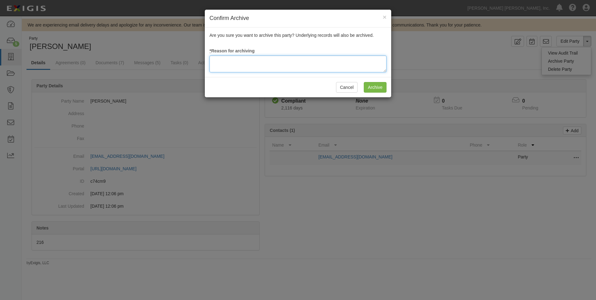
paste textarea "NLDB"
type textarea "NLDB"
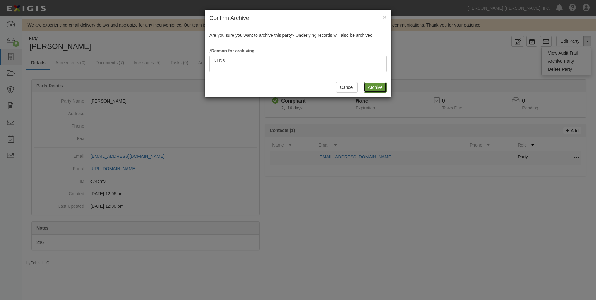
click at [374, 88] on input "Archive" at bounding box center [375, 87] width 23 height 11
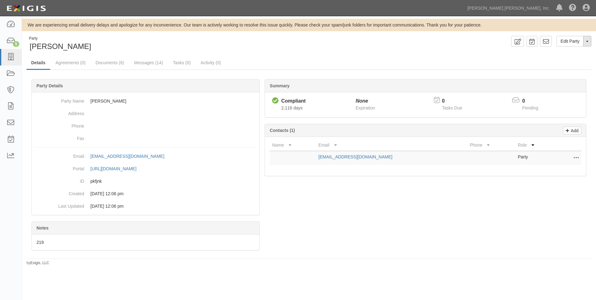
click at [591, 41] on button "Toggle Party Dropdown" at bounding box center [588, 41] width 8 height 11
click at [560, 61] on link "Archive Party" at bounding box center [566, 61] width 49 height 8
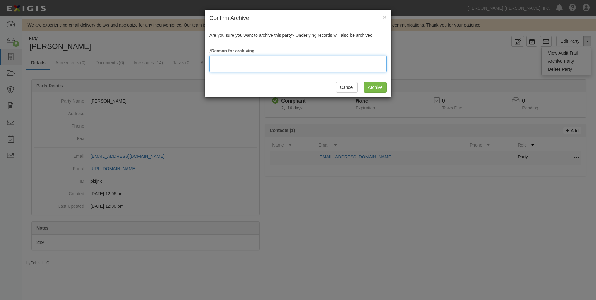
paste textarea "NLDB"
type textarea "NLDB"
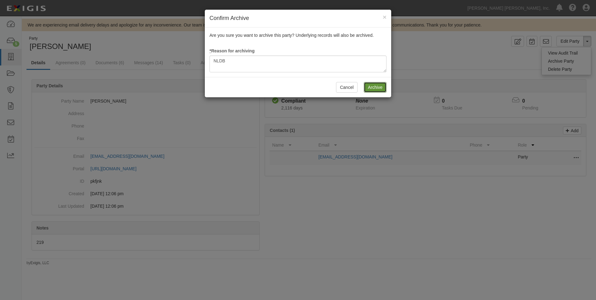
click at [376, 90] on input "Archive" at bounding box center [375, 87] width 23 height 11
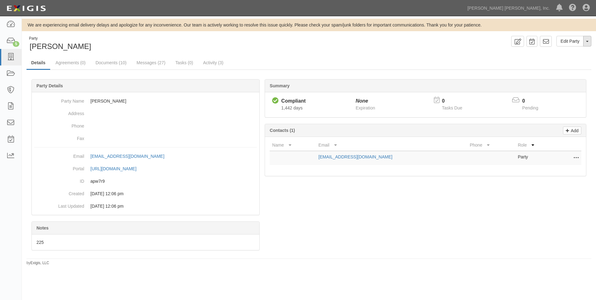
click at [590, 41] on button "Toggle Party Dropdown" at bounding box center [588, 41] width 8 height 11
click at [562, 61] on link "Archive Party" at bounding box center [566, 61] width 49 height 8
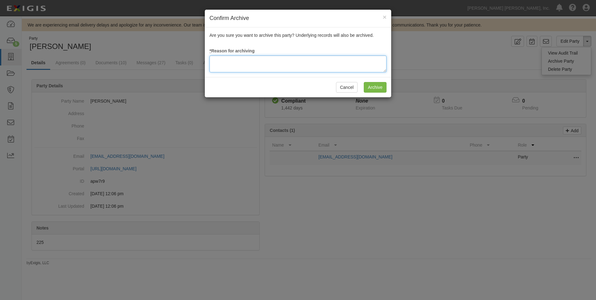
paste textarea "NLDB"
type textarea "NLDB"
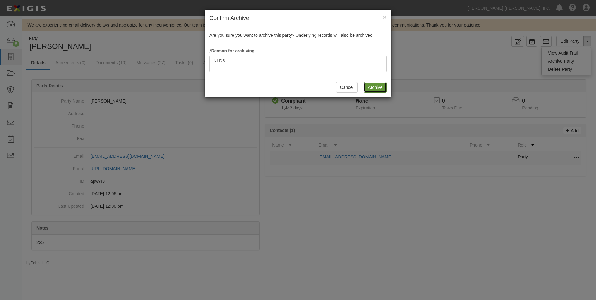
click at [368, 88] on input "Archive" at bounding box center [375, 87] width 23 height 11
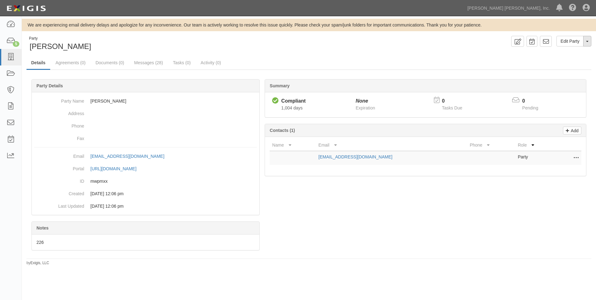
click at [586, 41] on button "Toggle Party Dropdown" at bounding box center [588, 41] width 8 height 11
click at [570, 59] on link "Archive Party" at bounding box center [566, 61] width 49 height 8
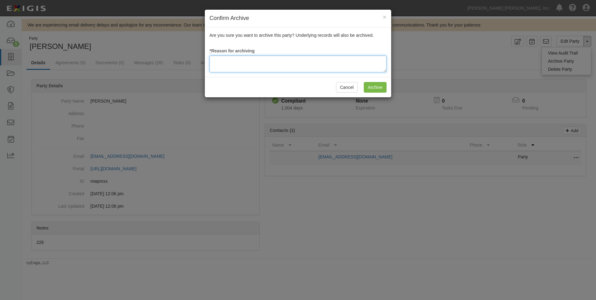
paste textarea "NLDB"
type textarea "NLDB"
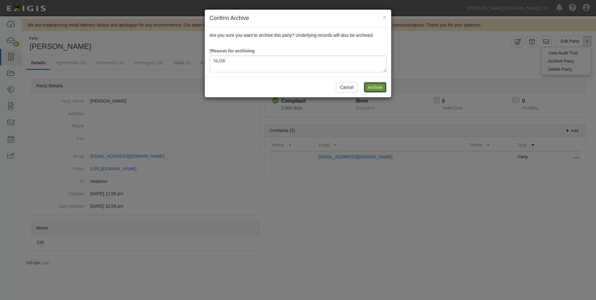
click at [369, 88] on input "Archive" at bounding box center [375, 87] width 23 height 11
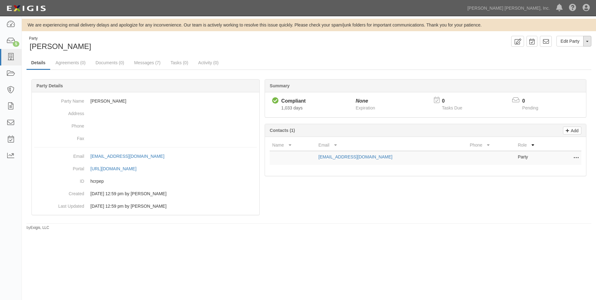
click at [585, 38] on button "Toggle Party Dropdown" at bounding box center [588, 41] width 8 height 11
click at [551, 61] on link "Archive Party" at bounding box center [566, 61] width 49 height 8
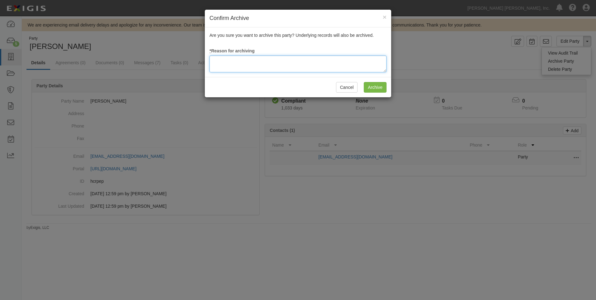
paste textarea "NLDB"
type textarea "NLDB"
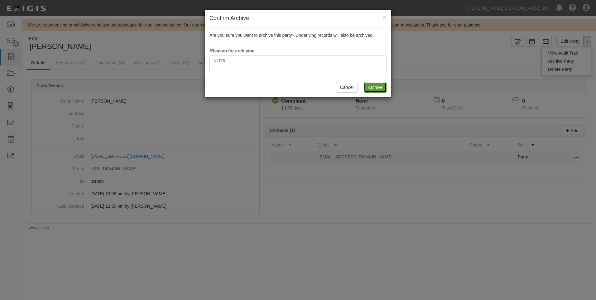
click at [371, 84] on input "Archive" at bounding box center [375, 87] width 23 height 11
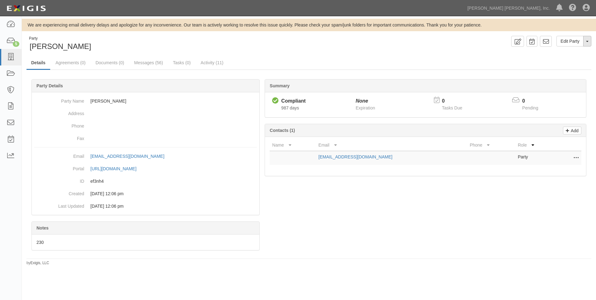
click at [586, 42] on button "Toggle Party Dropdown" at bounding box center [588, 41] width 8 height 11
click at [552, 60] on link "Archive Party" at bounding box center [566, 61] width 49 height 8
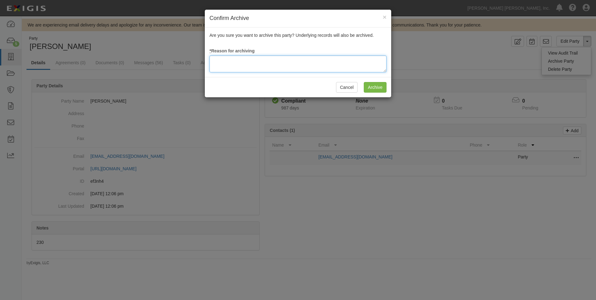
paste textarea "NLDB"
type textarea "NLDB"
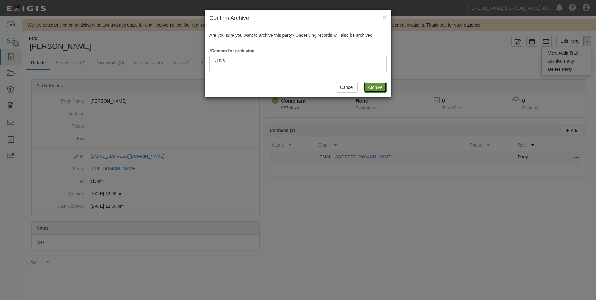
click at [366, 88] on input "Archive" at bounding box center [375, 87] width 23 height 11
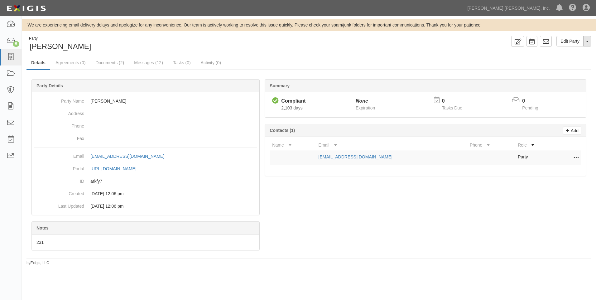
click at [590, 42] on button "Toggle Party Dropdown" at bounding box center [588, 41] width 8 height 11
click at [570, 63] on link "Archive Party" at bounding box center [566, 61] width 49 height 8
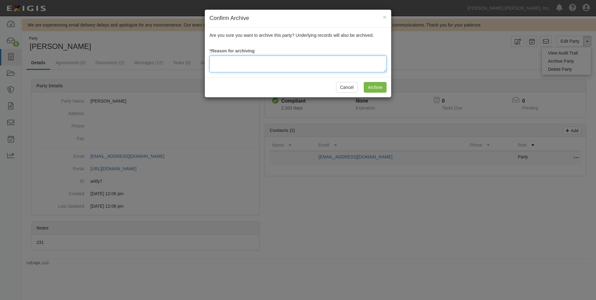
paste textarea "NLDB"
type textarea "NLDB"
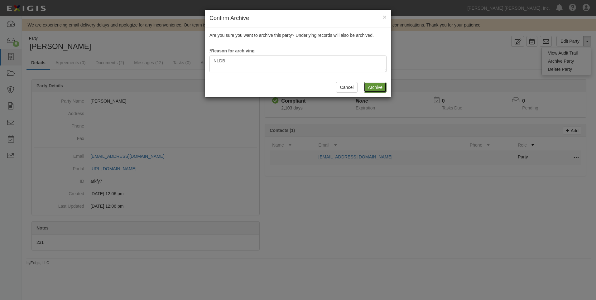
click at [375, 90] on input "Archive" at bounding box center [375, 87] width 23 height 11
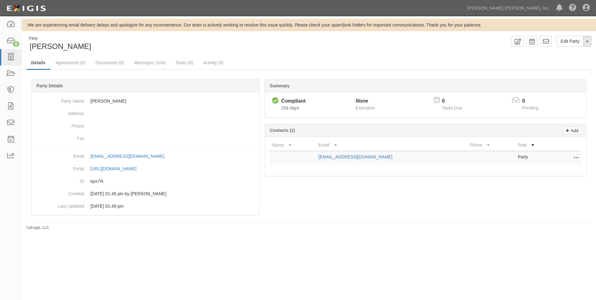
click at [590, 39] on button "Toggle Party Dropdown" at bounding box center [588, 41] width 8 height 11
click at [561, 62] on link "Archive Party" at bounding box center [566, 61] width 49 height 8
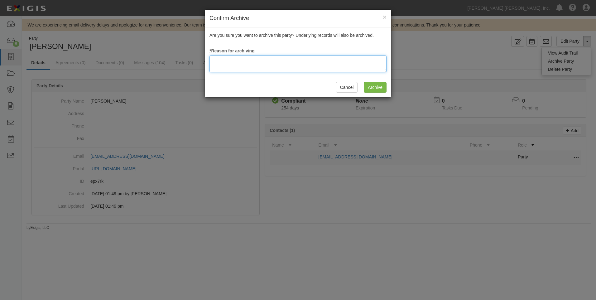
paste textarea "NLDB"
type textarea "NLDB"
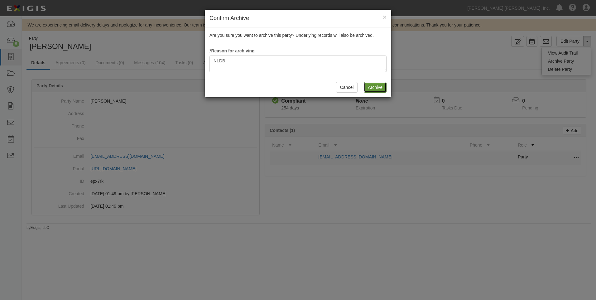
click at [376, 87] on input "Archive" at bounding box center [375, 87] width 23 height 11
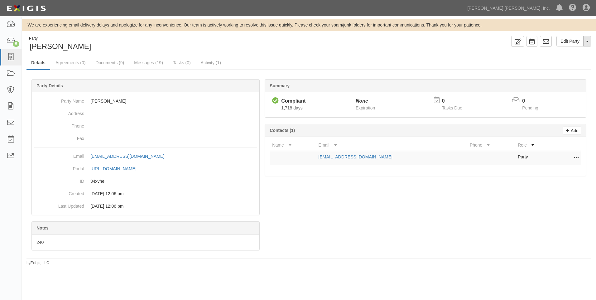
click at [590, 42] on button "Toggle Party Dropdown" at bounding box center [588, 41] width 8 height 11
click at [556, 60] on link "Archive Party" at bounding box center [566, 61] width 49 height 8
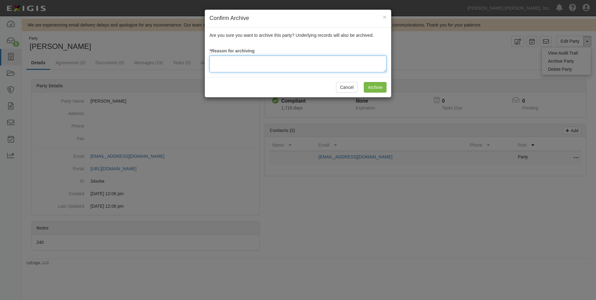
paste textarea "NLDB"
type textarea "NLDB"
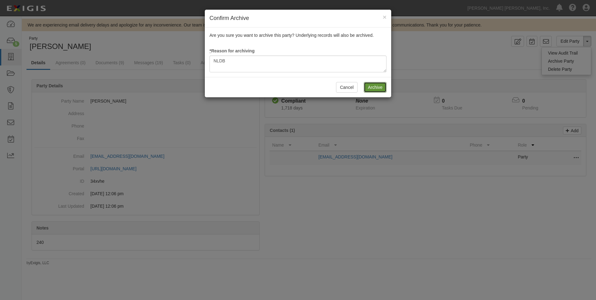
click at [373, 87] on input "Archive" at bounding box center [375, 87] width 23 height 11
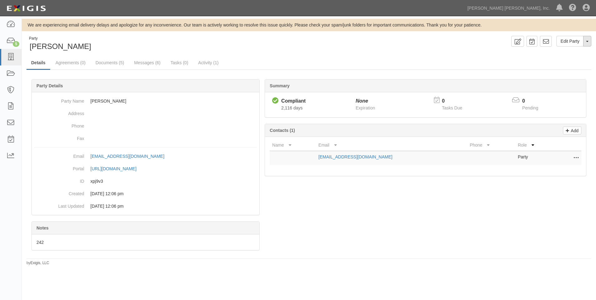
click at [588, 42] on button "Toggle Party Dropdown" at bounding box center [588, 41] width 8 height 11
click at [566, 59] on link "Archive Party" at bounding box center [566, 61] width 49 height 8
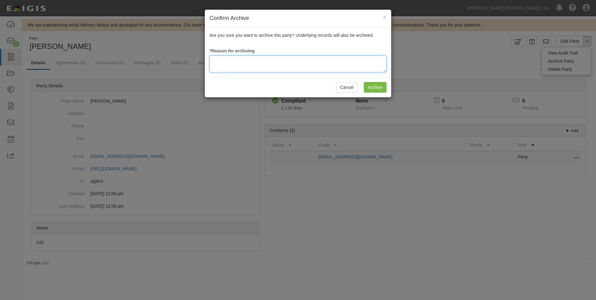
paste textarea "NLDB"
type textarea "NLDB"
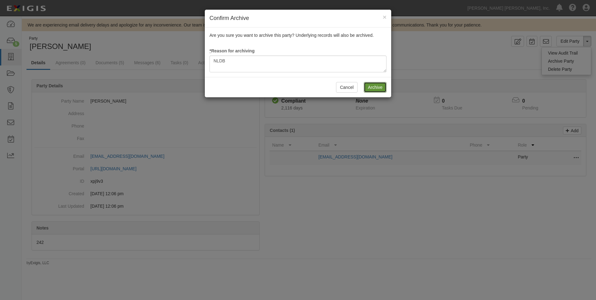
click at [368, 88] on input "Archive" at bounding box center [375, 87] width 23 height 11
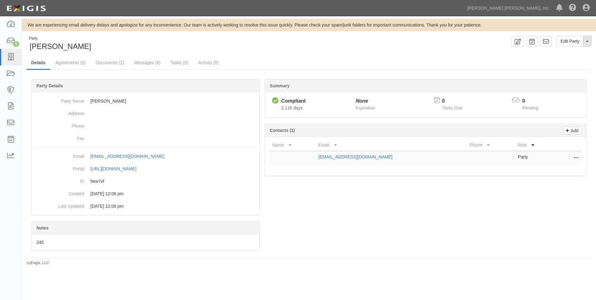
click at [585, 42] on button "Toggle Party Dropdown" at bounding box center [588, 41] width 8 height 11
click at [562, 61] on link "Archive Party" at bounding box center [566, 61] width 49 height 8
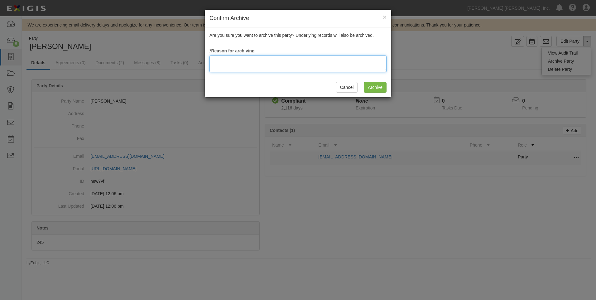
paste textarea "NLDB"
type textarea "NLDB"
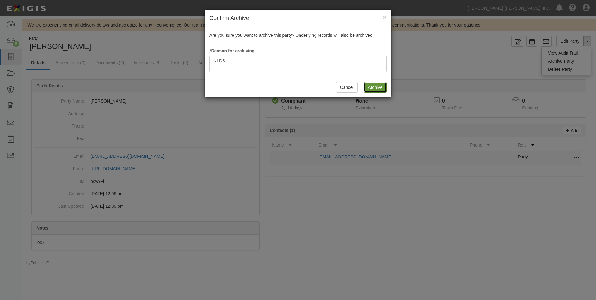
click at [372, 90] on input "Archive" at bounding box center [375, 87] width 23 height 11
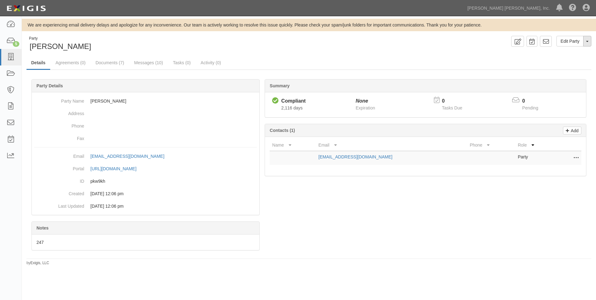
click at [589, 42] on button "Toggle Party Dropdown" at bounding box center [588, 41] width 8 height 11
click at [562, 61] on link "Archive Party" at bounding box center [566, 61] width 49 height 8
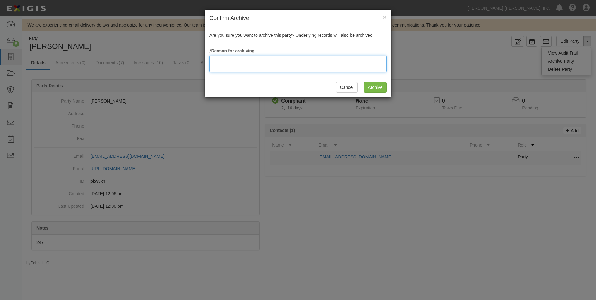
paste textarea "NLDB"
type textarea "NLDB"
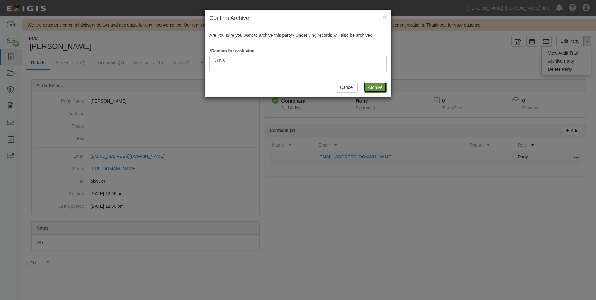
click at [377, 83] on input "Archive" at bounding box center [375, 87] width 23 height 11
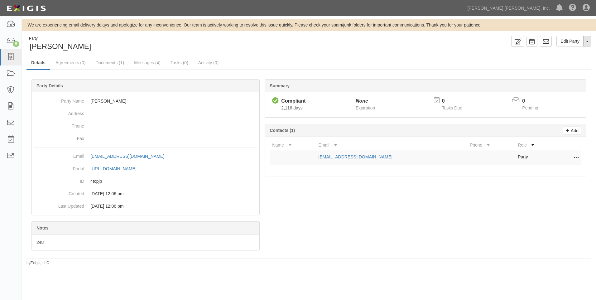
click at [585, 44] on button "Toggle Party Dropdown" at bounding box center [588, 41] width 8 height 11
drag, startPoint x: 557, startPoint y: 63, endPoint x: 549, endPoint y: 64, distance: 8.2
click at [557, 64] on link "Archive Party" at bounding box center [566, 61] width 49 height 8
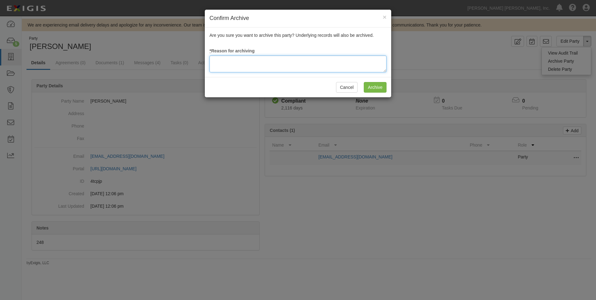
paste textarea "NLDB"
type textarea "NLDB"
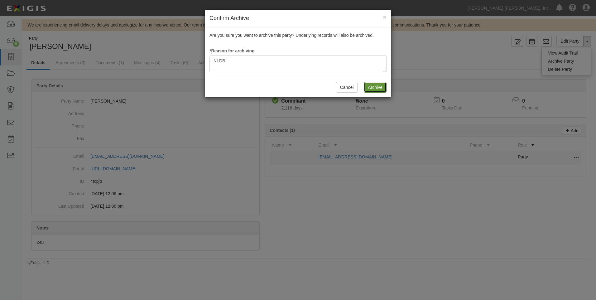
click at [374, 90] on input "Archive" at bounding box center [375, 87] width 23 height 11
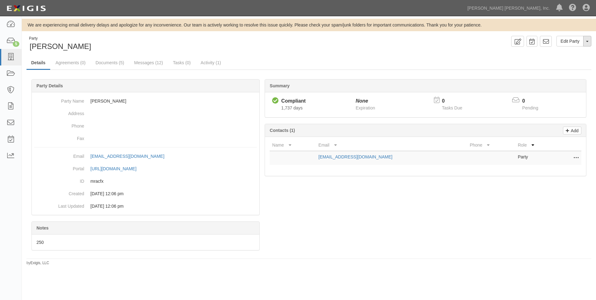
click at [588, 44] on button "Toggle Party Dropdown" at bounding box center [588, 41] width 8 height 11
click at [560, 62] on link "Archive Party" at bounding box center [566, 61] width 49 height 8
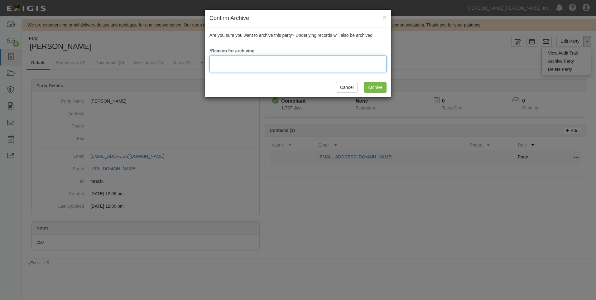
paste textarea "NLDB"
type textarea "NLDB"
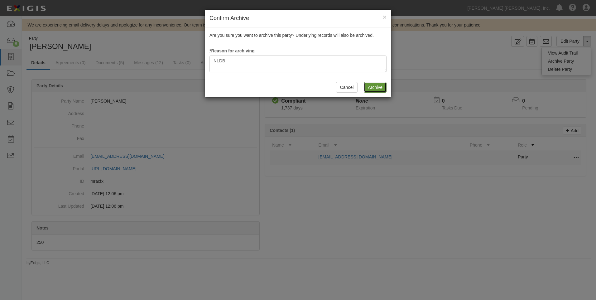
click at [374, 84] on input "Archive" at bounding box center [375, 87] width 23 height 11
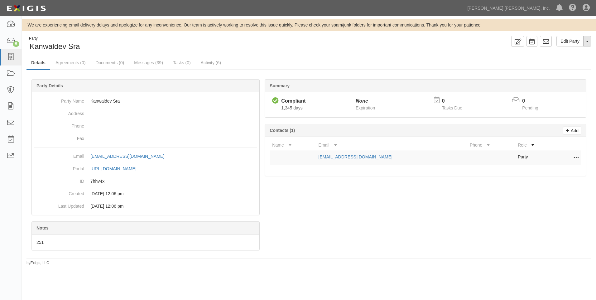
click at [586, 44] on button "Toggle Party Dropdown" at bounding box center [588, 41] width 8 height 11
click at [563, 61] on link "Archive Party" at bounding box center [566, 61] width 49 height 8
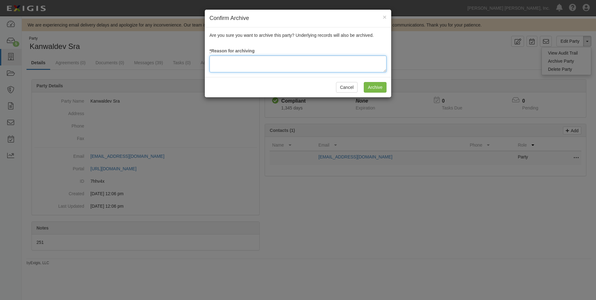
paste textarea "NLDB"
type textarea "NLDB"
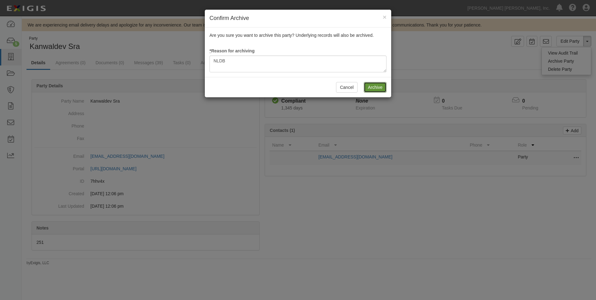
click at [379, 88] on input "Archive" at bounding box center [375, 87] width 23 height 11
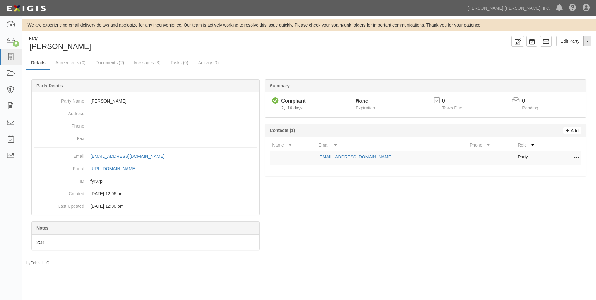
click at [587, 44] on button "Toggle Party Dropdown" at bounding box center [588, 41] width 8 height 11
click at [560, 63] on link "Archive Party" at bounding box center [566, 61] width 49 height 8
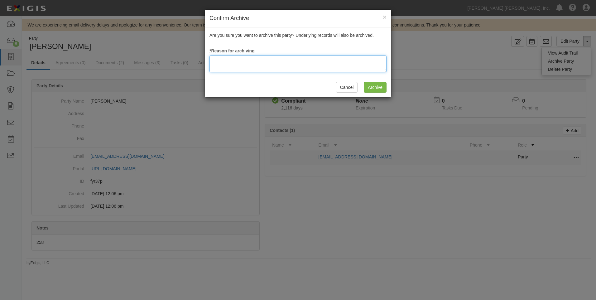
paste textarea "NLDB"
type textarea "NLDB"
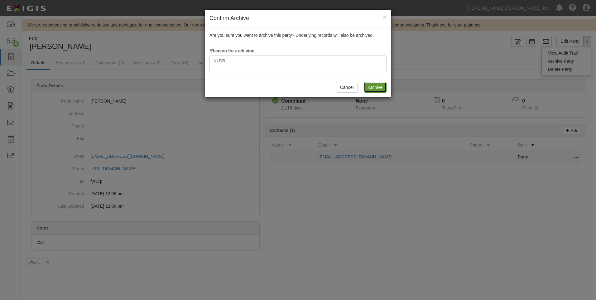
click at [374, 87] on input "Archive" at bounding box center [375, 87] width 23 height 11
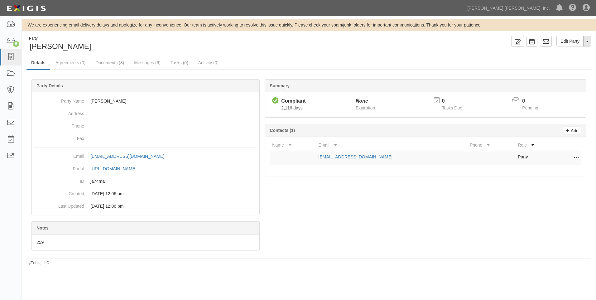
click at [586, 41] on button "Toggle Party Dropdown" at bounding box center [588, 41] width 8 height 11
click at [556, 60] on link "Archive Party" at bounding box center [566, 61] width 49 height 8
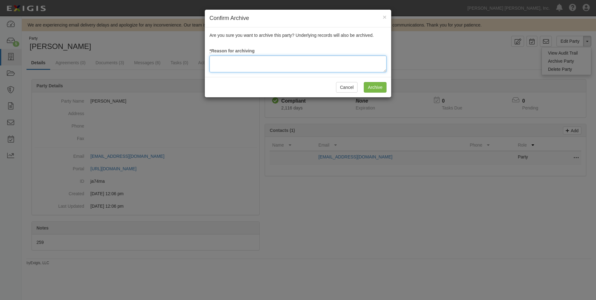
paste textarea "NLDB"
type textarea "NLDB"
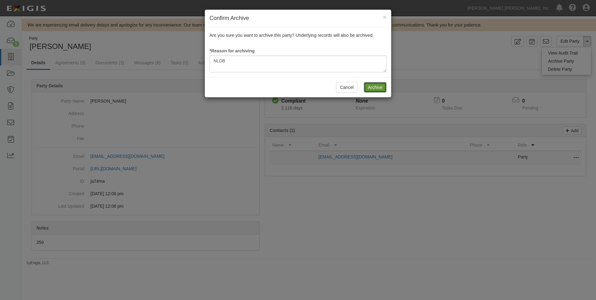
click at [378, 86] on input "Archive" at bounding box center [375, 87] width 23 height 11
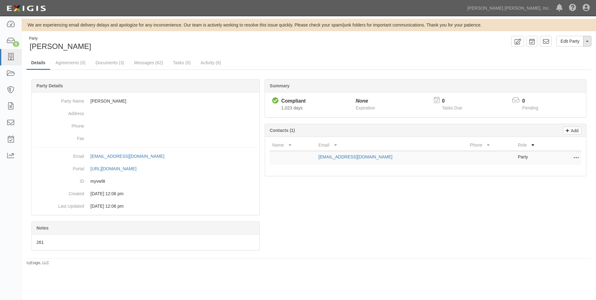
click at [588, 44] on button "Toggle Party Dropdown" at bounding box center [588, 41] width 8 height 11
click at [555, 62] on link "Archive Party" at bounding box center [566, 61] width 49 height 8
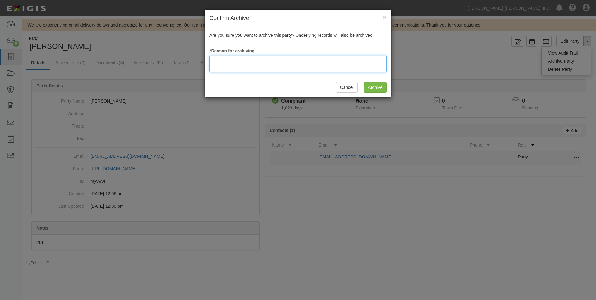
paste textarea "NLDB"
type textarea "NLDB"
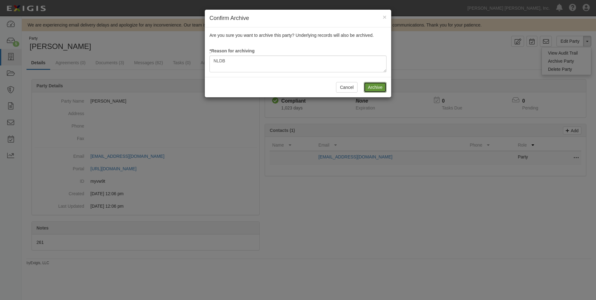
click at [372, 90] on input "Archive" at bounding box center [375, 87] width 23 height 11
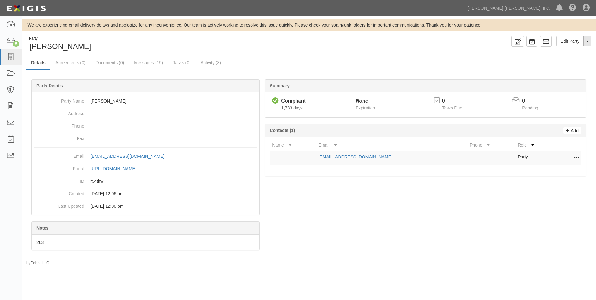
click at [588, 43] on button "Toggle Party Dropdown" at bounding box center [588, 41] width 8 height 11
click at [551, 62] on link "Archive Party" at bounding box center [566, 61] width 49 height 8
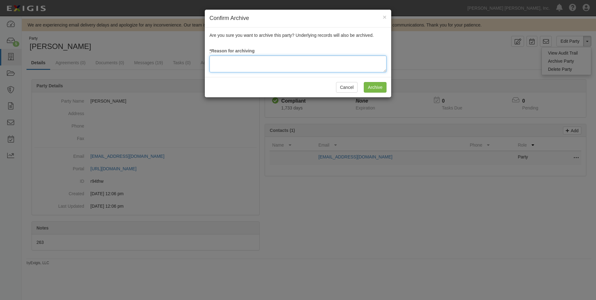
paste textarea "NLDB"
type textarea "NLDB"
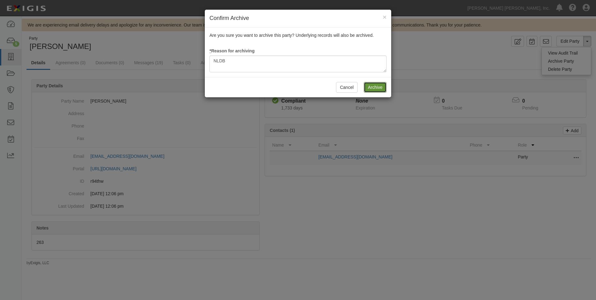
click at [380, 84] on input "Archive" at bounding box center [375, 87] width 23 height 11
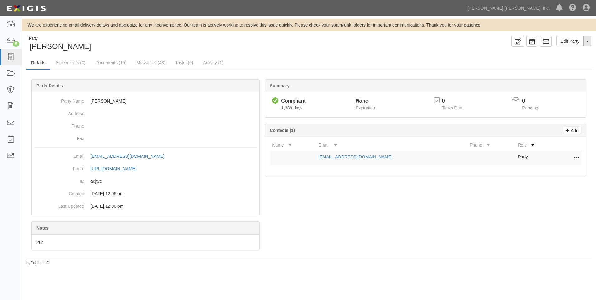
click at [588, 40] on button "Toggle Party Dropdown" at bounding box center [588, 41] width 8 height 11
click at [555, 59] on link "Archive Party" at bounding box center [566, 61] width 49 height 8
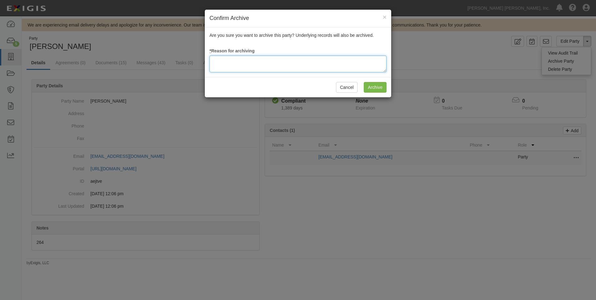
paste textarea "NLDB"
type textarea "NLDB"
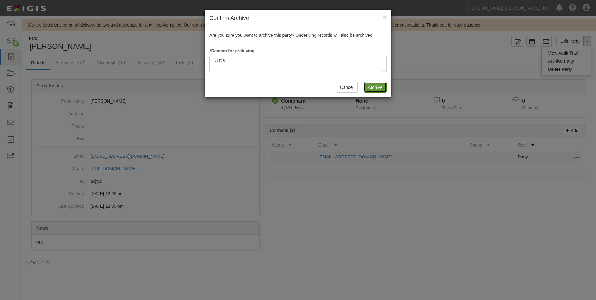
click at [375, 85] on input "Archive" at bounding box center [375, 87] width 23 height 11
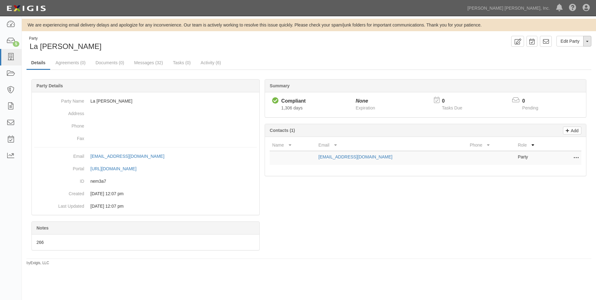
click at [589, 41] on button "Toggle Party Dropdown" at bounding box center [588, 41] width 8 height 11
click at [564, 61] on link "Archive Party" at bounding box center [566, 61] width 49 height 8
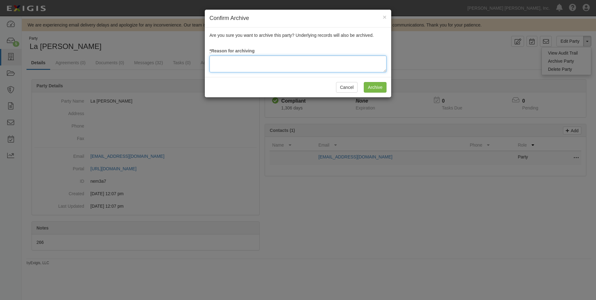
paste textarea "NLDB"
type textarea "NLDB"
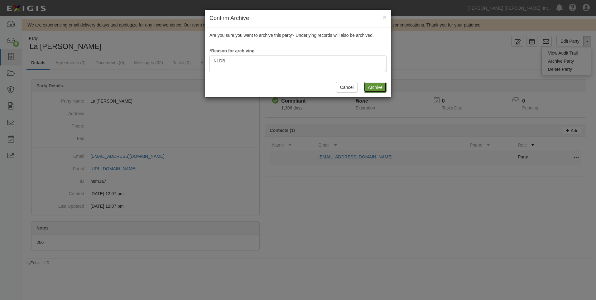
click at [370, 88] on input "Archive" at bounding box center [375, 87] width 23 height 11
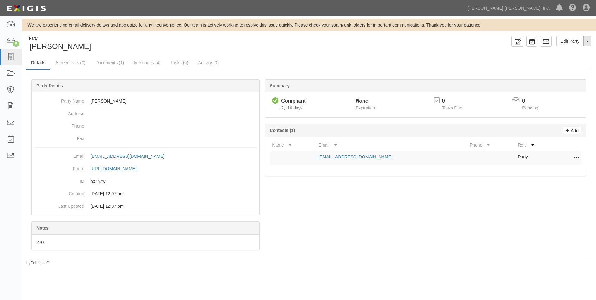
click at [589, 45] on button "Toggle Party Dropdown" at bounding box center [588, 41] width 8 height 11
click at [556, 60] on link "Archive Party" at bounding box center [566, 61] width 49 height 8
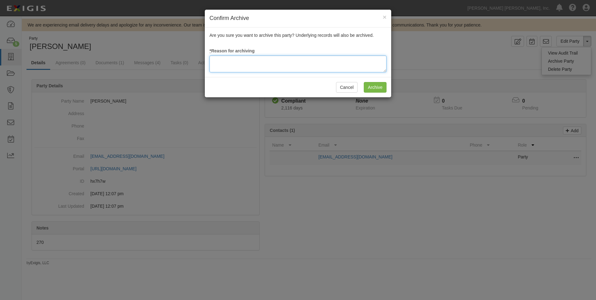
paste textarea "NLDB"
type textarea "NLDB"
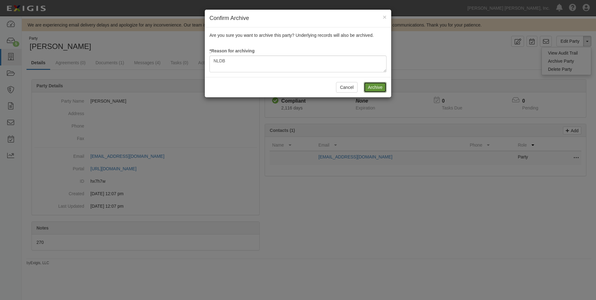
click at [380, 87] on input "Archive" at bounding box center [375, 87] width 23 height 11
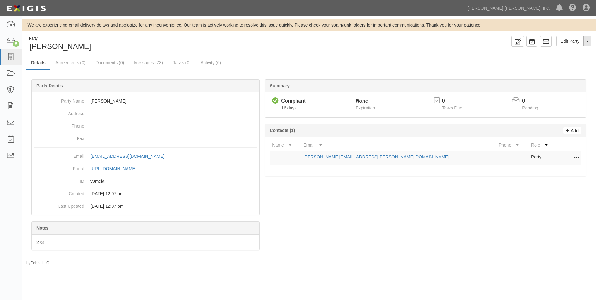
click at [586, 41] on button "Toggle Party Dropdown" at bounding box center [588, 41] width 8 height 11
click at [561, 61] on link "Archive Party" at bounding box center [566, 61] width 49 height 8
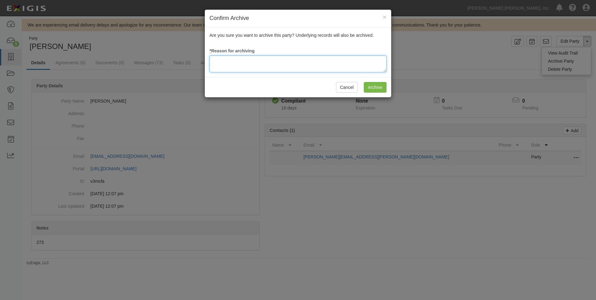
paste textarea "NLDB"
type textarea "NLDB"
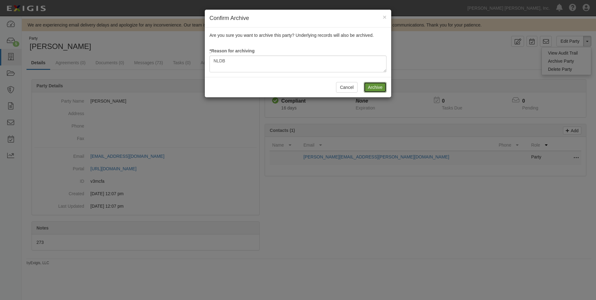
click at [373, 86] on input "Archive" at bounding box center [375, 87] width 23 height 11
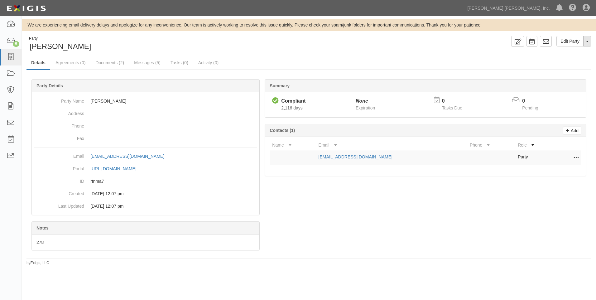
click at [586, 39] on button "Toggle Party Dropdown" at bounding box center [588, 41] width 8 height 11
click at [574, 60] on link "Archive Party" at bounding box center [566, 61] width 49 height 8
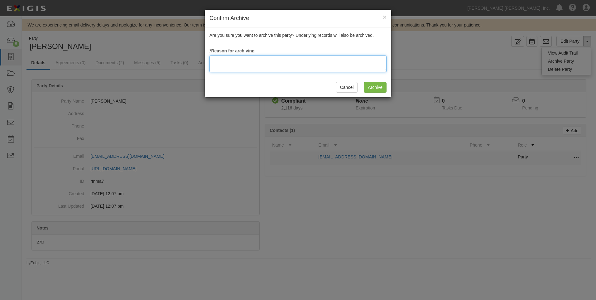
paste textarea "NLDB"
type textarea "NLDB"
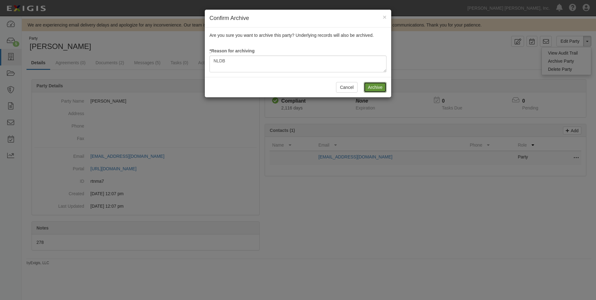
click at [375, 89] on input "Archive" at bounding box center [375, 87] width 23 height 11
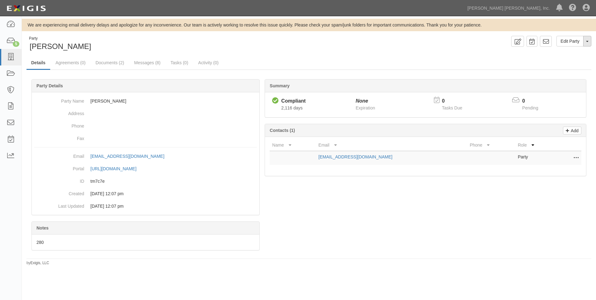
click at [586, 41] on span "button" at bounding box center [587, 41] width 2 height 1
click at [555, 63] on link "Archive Party" at bounding box center [566, 61] width 49 height 8
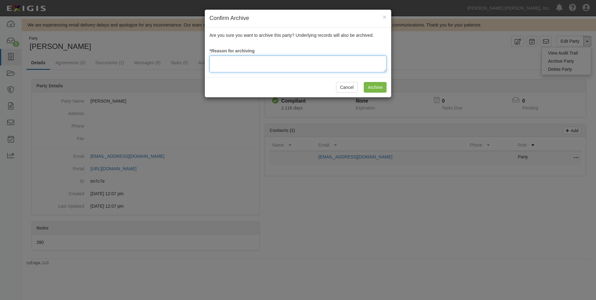
paste textarea "NLDB"
type textarea "NLDB"
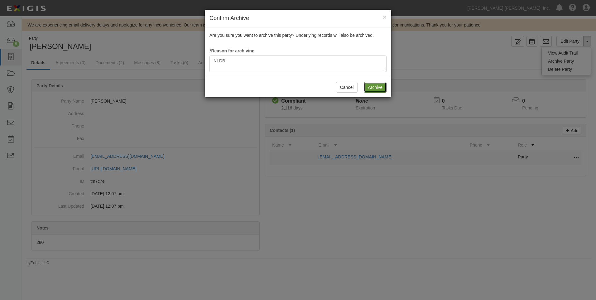
click at [373, 86] on input "Archive" at bounding box center [375, 87] width 23 height 11
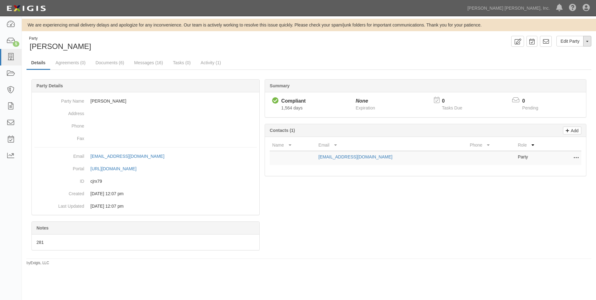
click at [588, 42] on span "button" at bounding box center [587, 41] width 2 height 1
click at [567, 61] on link "Archive Party" at bounding box center [566, 61] width 49 height 8
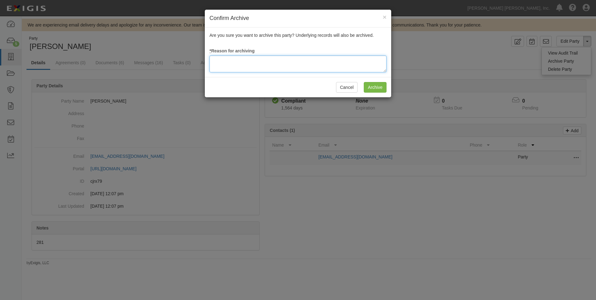
paste textarea "NLDB"
type textarea "NLDB"
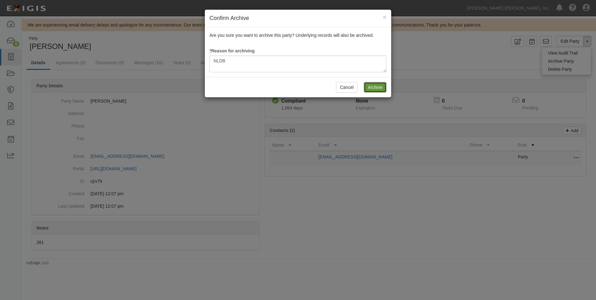
click at [381, 86] on input "Archive" at bounding box center [375, 87] width 23 height 11
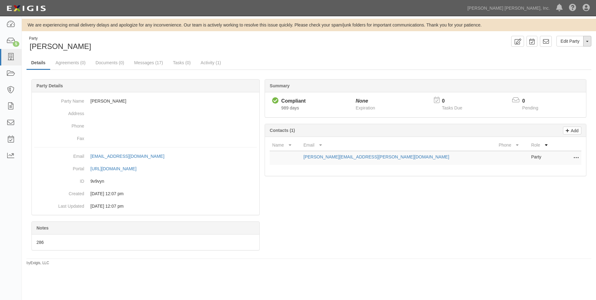
click at [589, 42] on button "Toggle Party Dropdown" at bounding box center [588, 41] width 8 height 11
click at [556, 60] on link "Archive Party" at bounding box center [566, 61] width 49 height 8
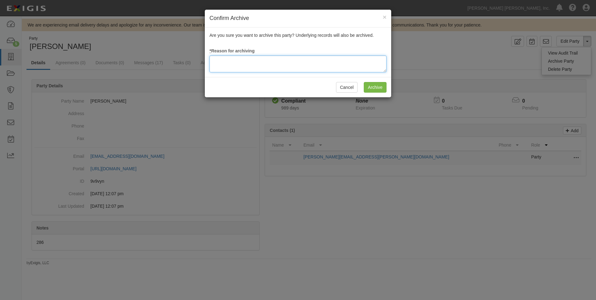
paste textarea "NLDB"
type textarea "NLDB"
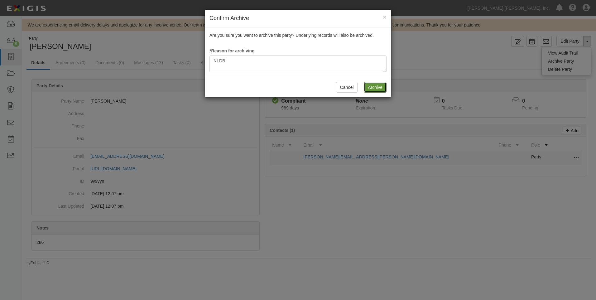
click at [375, 83] on input "Archive" at bounding box center [375, 87] width 23 height 11
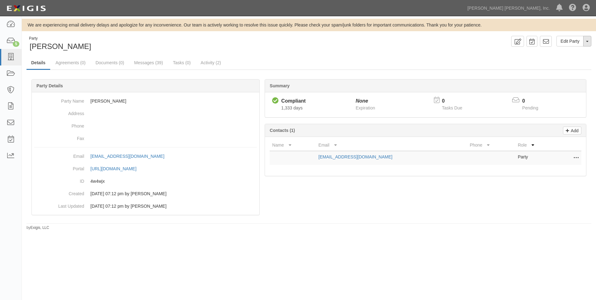
click at [589, 41] on button "Toggle Party Dropdown" at bounding box center [588, 41] width 8 height 11
click at [565, 59] on link "Archive Party" at bounding box center [566, 61] width 49 height 8
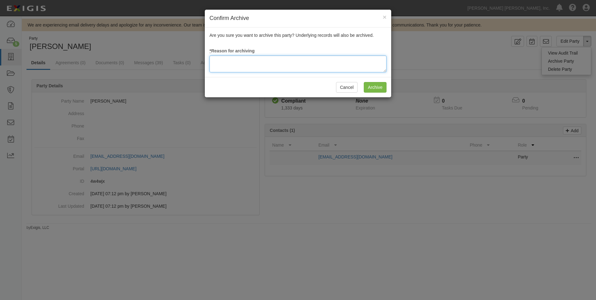
paste textarea "NLDB"
type textarea "NLDB"
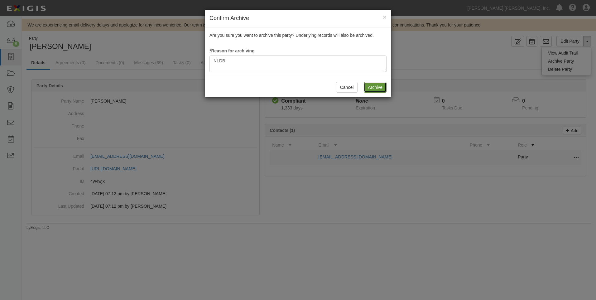
click at [379, 90] on input "Archive" at bounding box center [375, 87] width 23 height 11
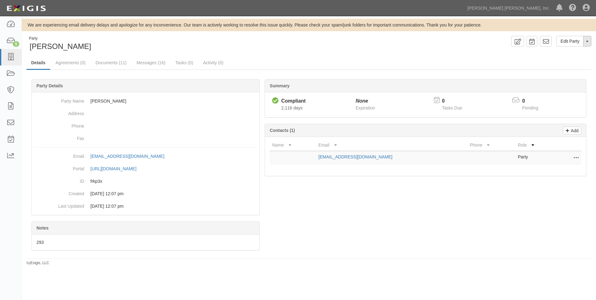
click at [590, 43] on button "Toggle Party Dropdown" at bounding box center [588, 41] width 8 height 11
click at [561, 59] on link "Archive Party" at bounding box center [566, 61] width 49 height 8
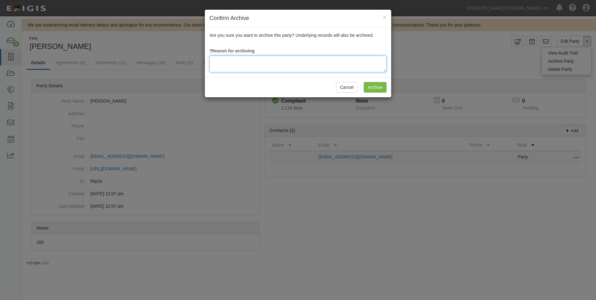
paste textarea "NLDB"
type textarea "NLDB"
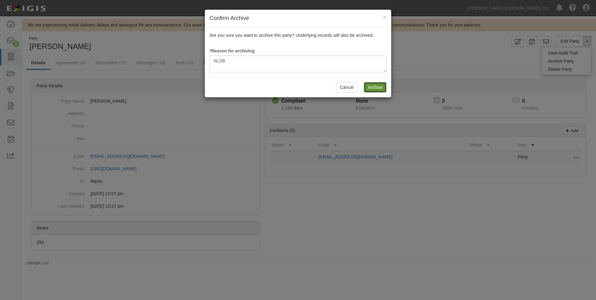
click at [376, 89] on input "Archive" at bounding box center [375, 87] width 23 height 11
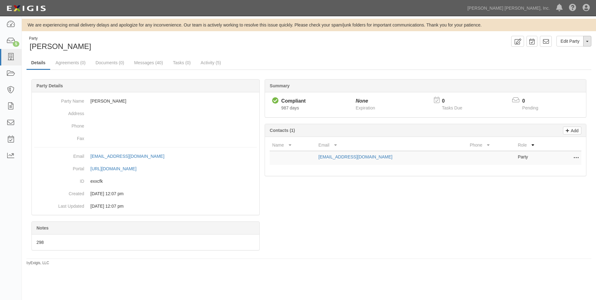
click at [587, 43] on button "Toggle Party Dropdown" at bounding box center [588, 41] width 8 height 11
click at [557, 60] on link "Archive Party" at bounding box center [566, 61] width 49 height 8
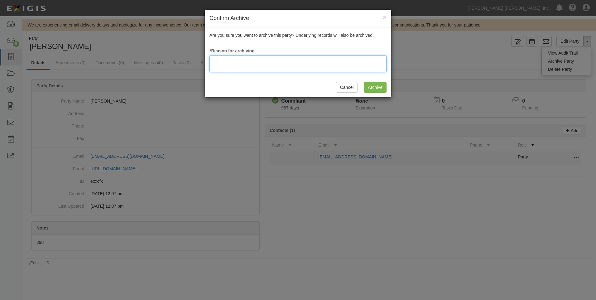
paste textarea "NLDB"
type textarea "NLDB"
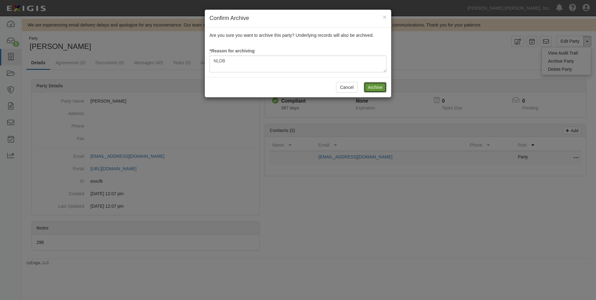
click at [374, 87] on input "Archive" at bounding box center [375, 87] width 23 height 11
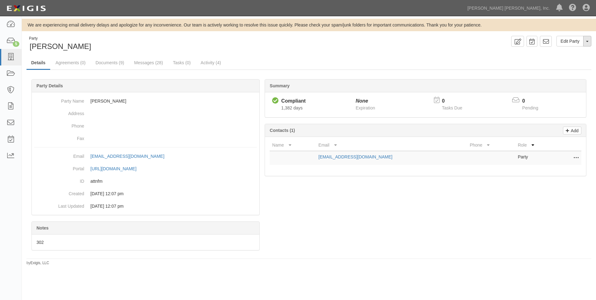
click at [587, 41] on span "button" at bounding box center [587, 41] width 2 height 1
click at [558, 61] on link "Archive Party" at bounding box center [566, 61] width 49 height 8
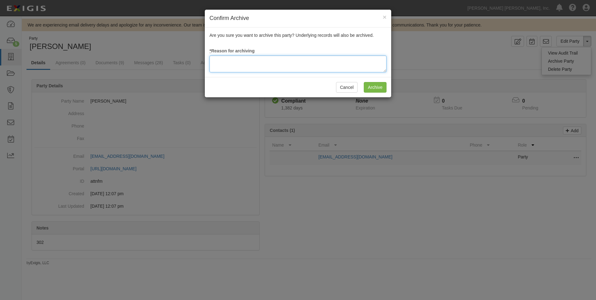
paste textarea "NLDB"
type textarea "NLDB"
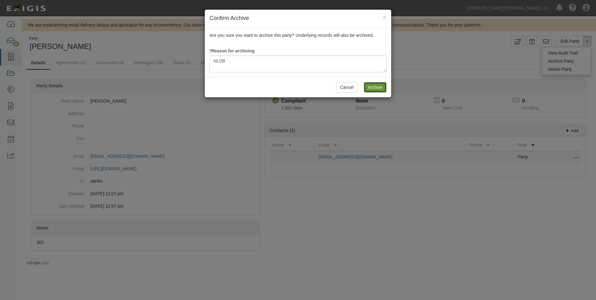
click at [376, 85] on input "Archive" at bounding box center [375, 87] width 23 height 11
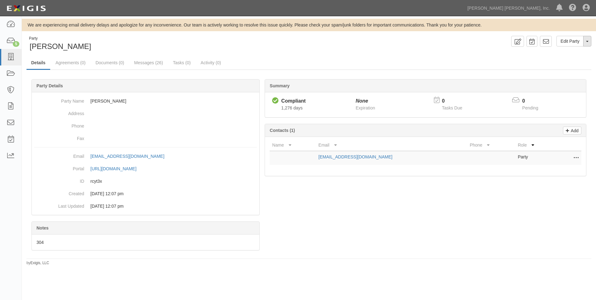
click at [585, 43] on button "Toggle Party Dropdown" at bounding box center [588, 41] width 8 height 11
click at [567, 62] on link "Archive Party" at bounding box center [566, 61] width 49 height 8
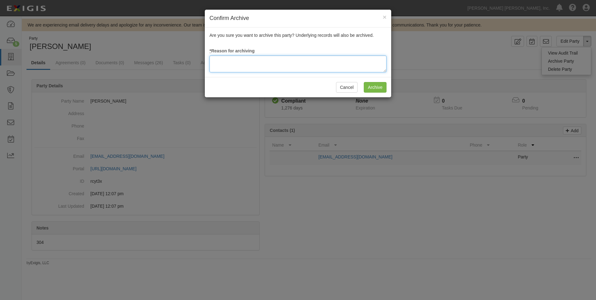
paste textarea "NLDB"
type textarea "NLDB"
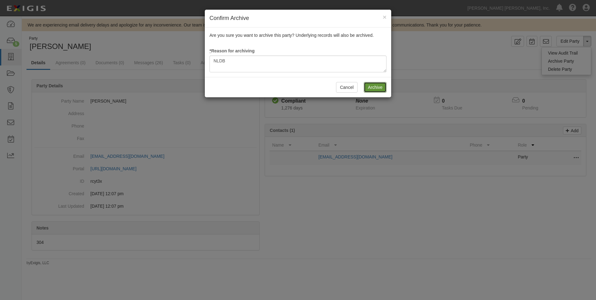
click at [374, 87] on input "Archive" at bounding box center [375, 87] width 23 height 11
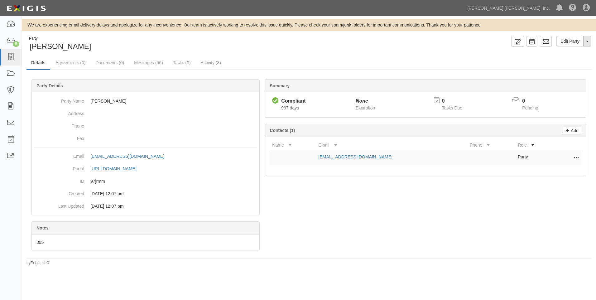
click at [586, 41] on button "Toggle Party Dropdown" at bounding box center [588, 41] width 8 height 11
click at [566, 61] on link "Archive Party" at bounding box center [566, 61] width 49 height 8
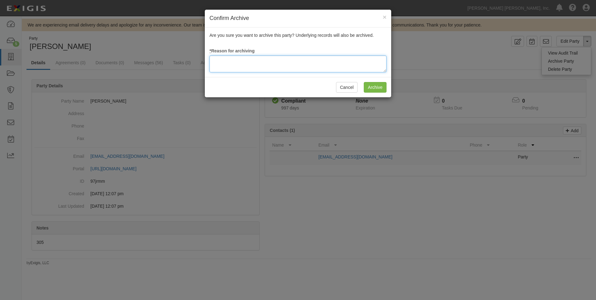
paste textarea "NLDB"
type textarea "NLDB"
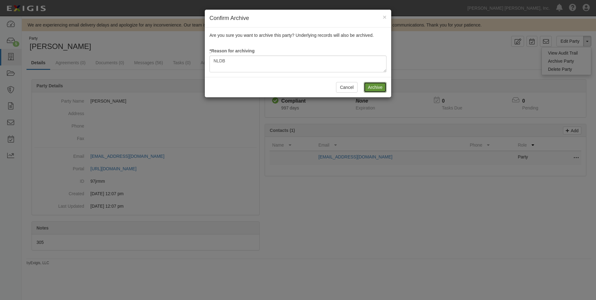
click at [368, 86] on input "Archive" at bounding box center [375, 87] width 23 height 11
